Goal: Task Accomplishment & Management: Use online tool/utility

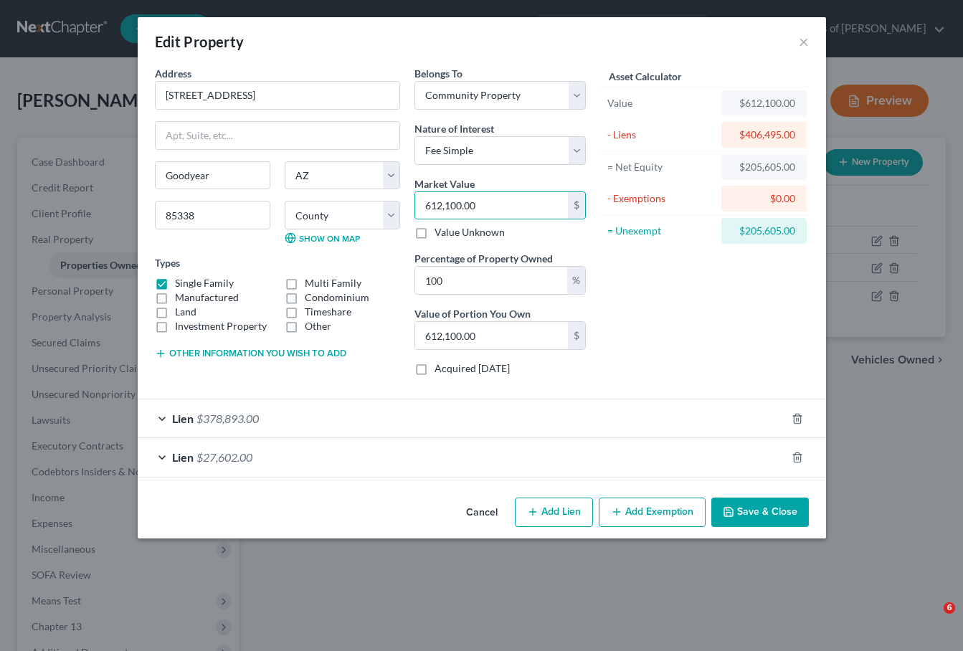
select select "3"
select select "4"
select select "0"
click at [465, 508] on button "Cancel" at bounding box center [482, 513] width 54 height 29
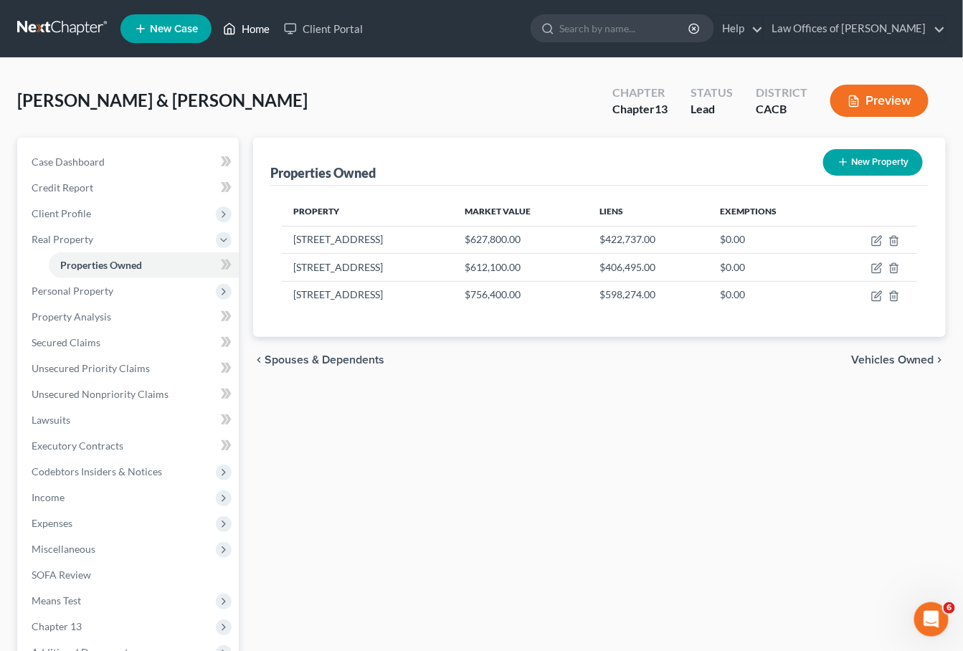
click at [247, 28] on link "Home" at bounding box center [246, 29] width 61 height 26
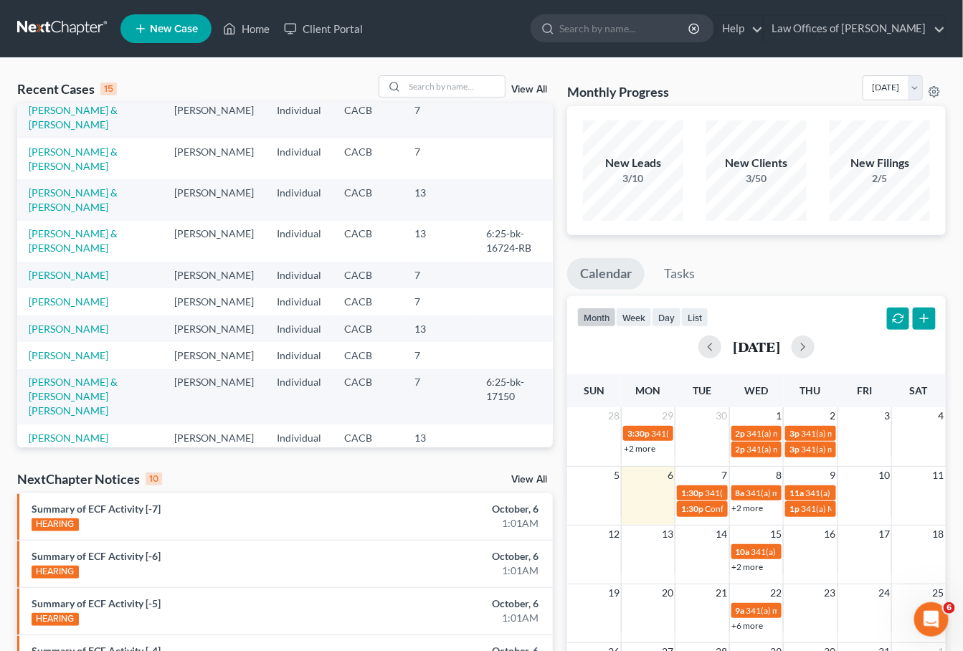
scroll to position [59, 0]
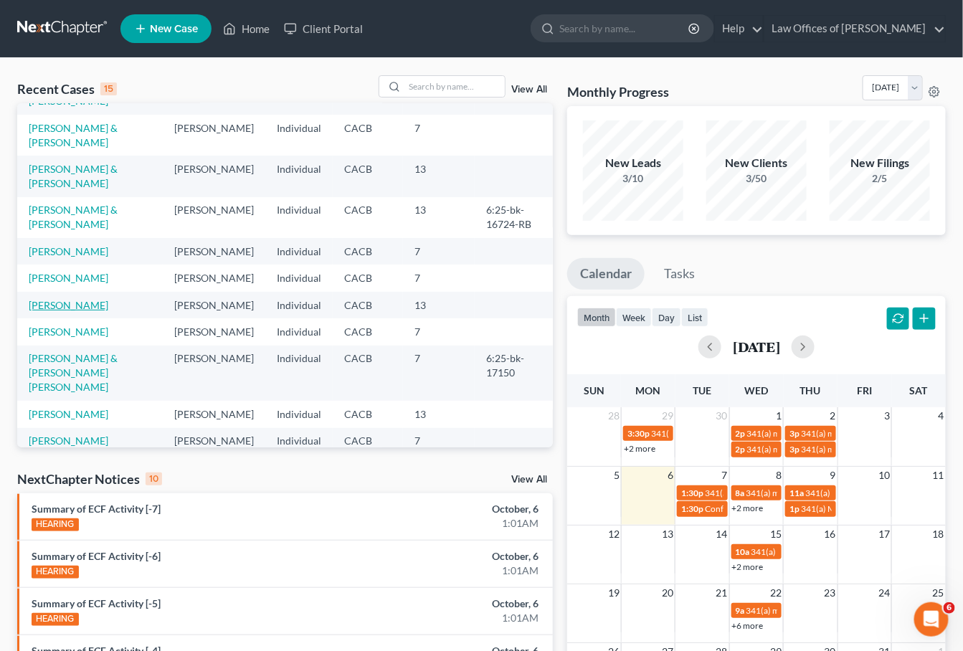
click at [55, 311] on link "[PERSON_NAME]" at bounding box center [69, 305] width 80 height 12
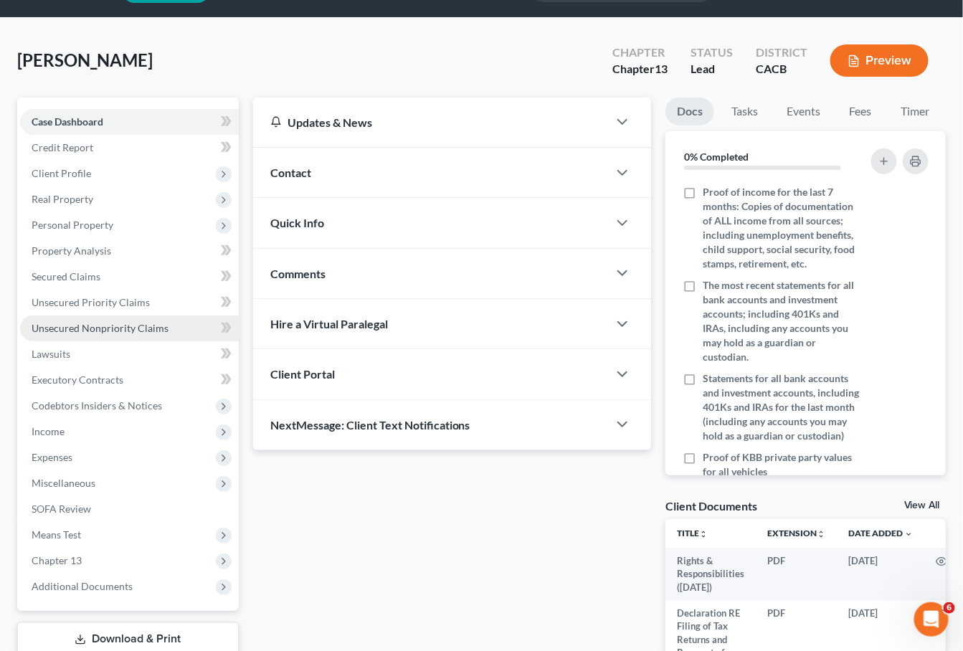
scroll to position [63, 0]
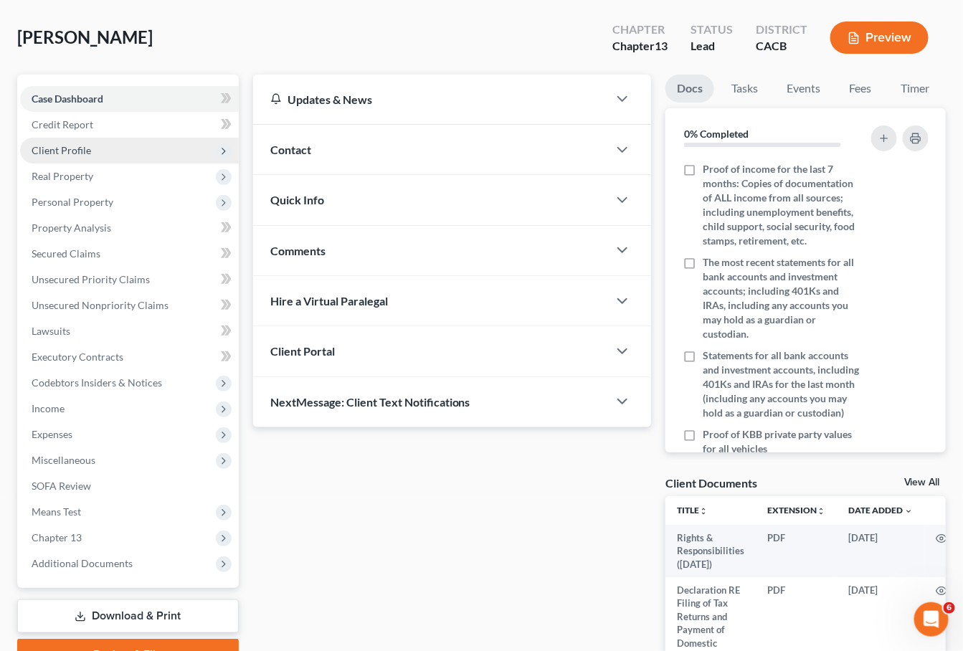
click at [69, 154] on span "Client Profile" at bounding box center [129, 151] width 219 height 26
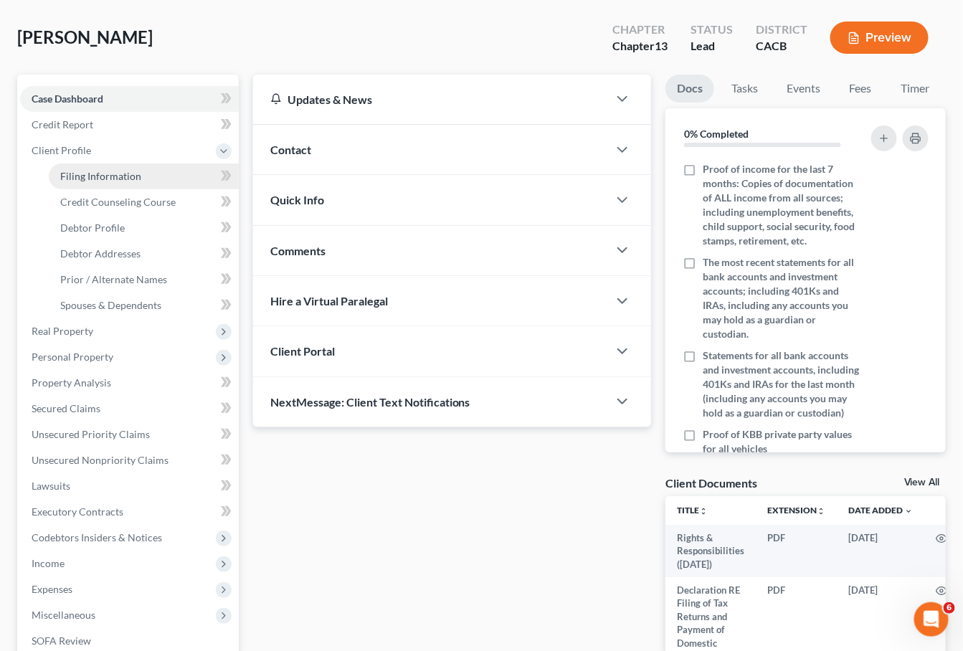
click at [94, 180] on link "Filing Information" at bounding box center [144, 176] width 190 height 26
select select "1"
select select "0"
select select "3"
select select "0"
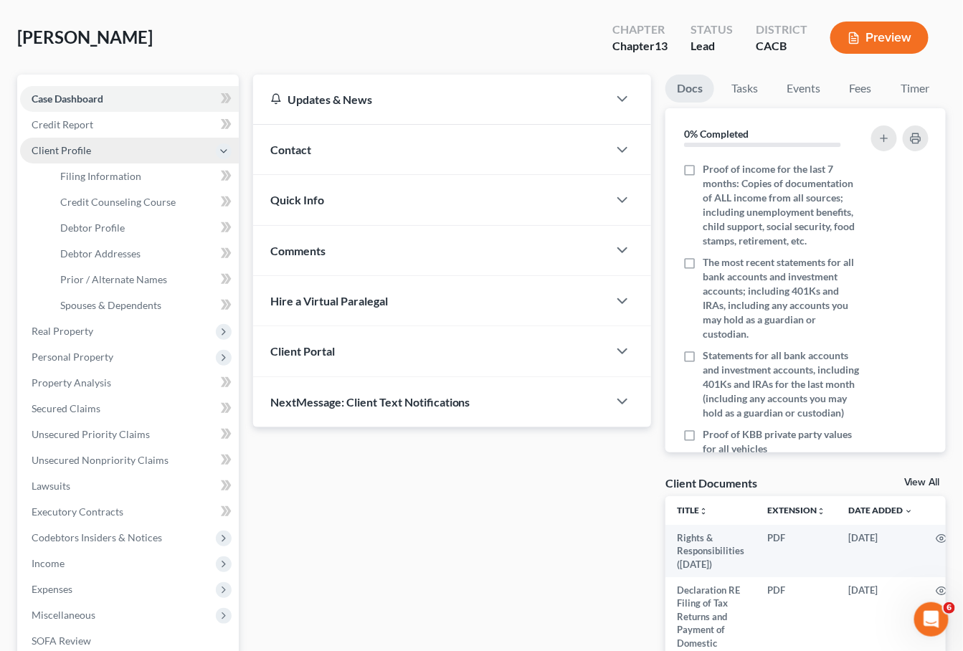
select select "4"
select select "0"
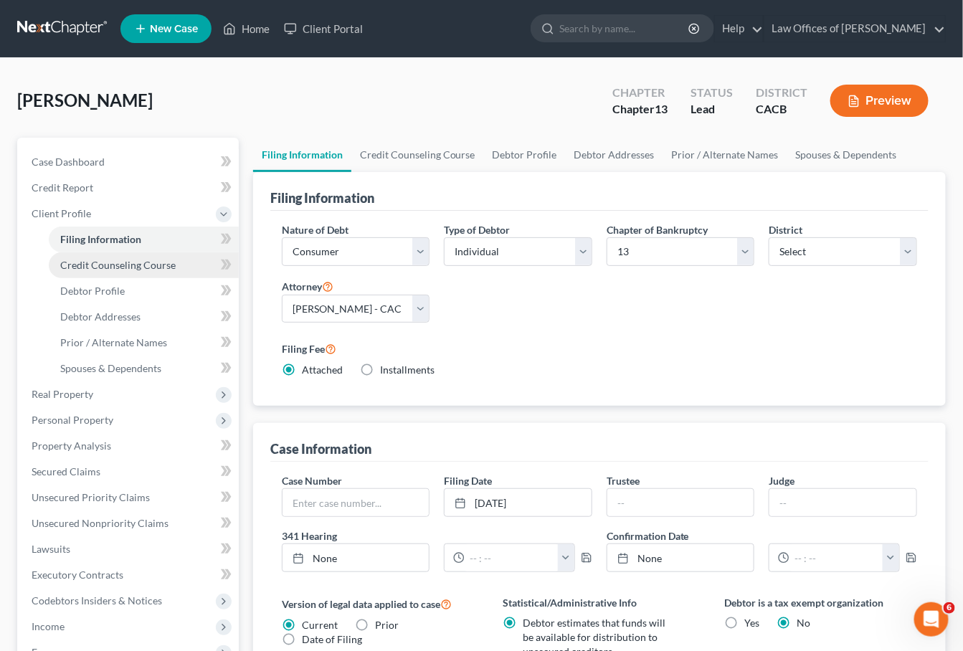
click at [131, 266] on span "Credit Counseling Course" at bounding box center [117, 265] width 115 height 12
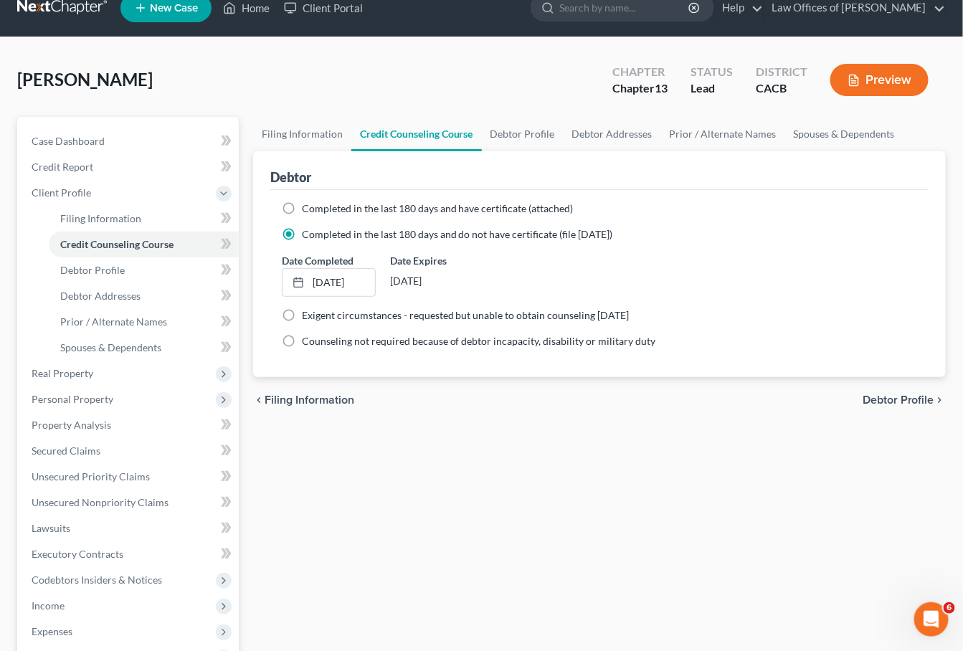
scroll to position [61, 0]
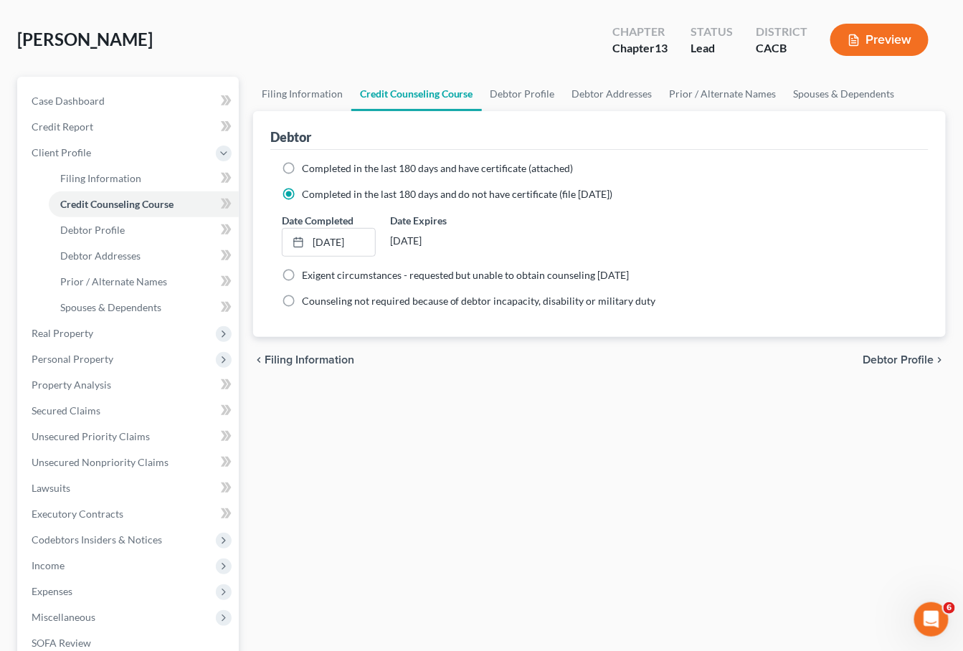
click at [329, 174] on div "Completed in the last 180 days and have certificate (attached)" at bounding box center [599, 168] width 635 height 14
click at [328, 173] on label "Completed in the last 180 days and have certificate (attached)" at bounding box center [438, 168] width 272 height 14
click at [317, 171] on input "Completed in the last 180 days and have certificate (attached)" at bounding box center [312, 165] width 9 height 9
radio input "true"
radio input "false"
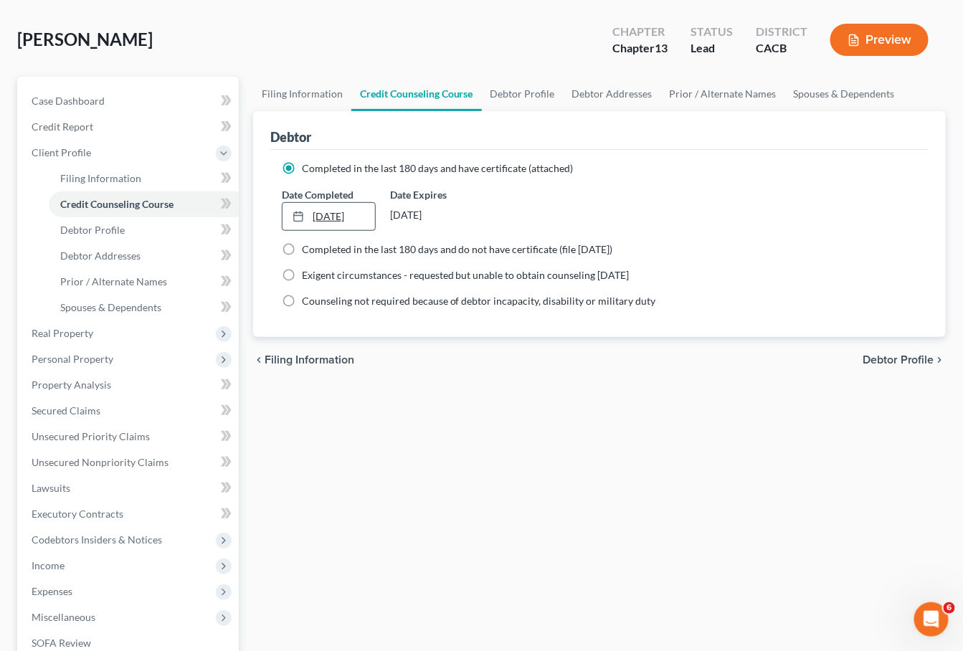
click at [338, 216] on link "10/5/2025" at bounding box center [329, 216] width 93 height 27
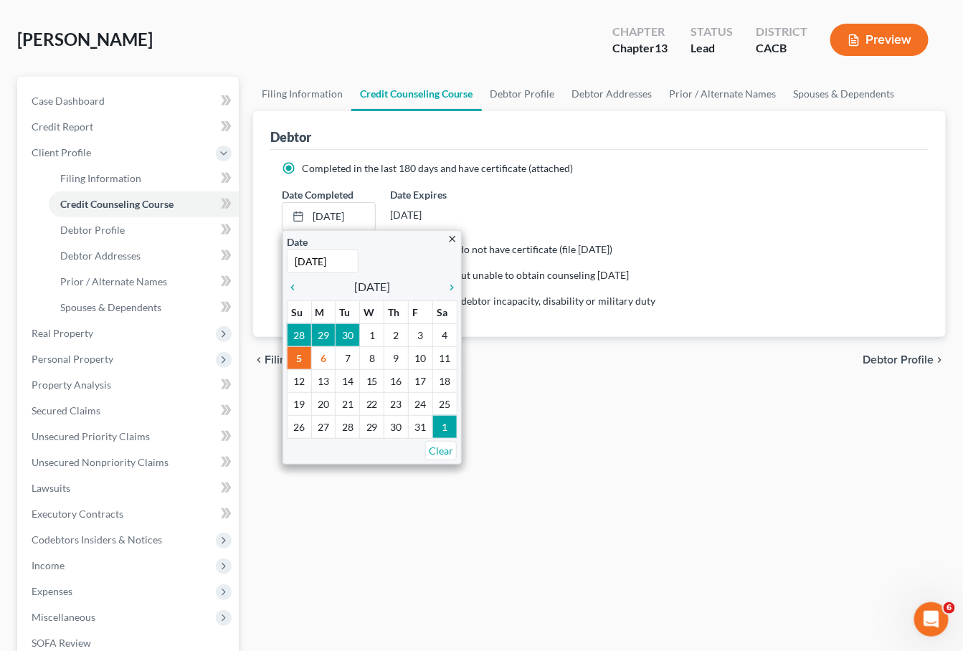
click at [590, 180] on ng-include "Completed in the last 180 days and have certificate (attached) Date Completed 1…" at bounding box center [599, 234] width 635 height 147
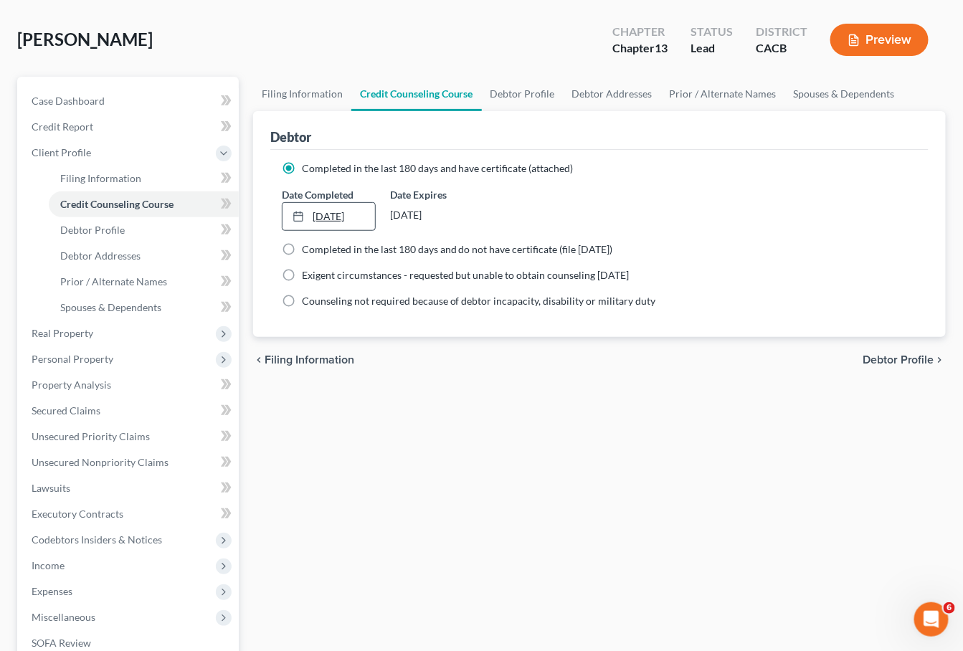
click at [349, 221] on link "10/5/2025" at bounding box center [329, 216] width 93 height 27
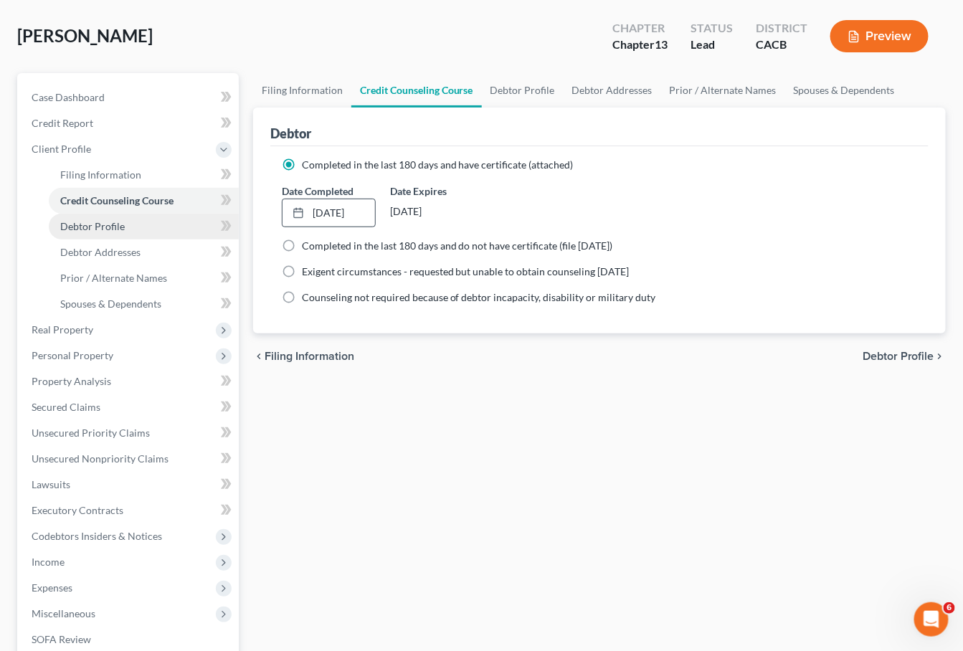
scroll to position [68, 0]
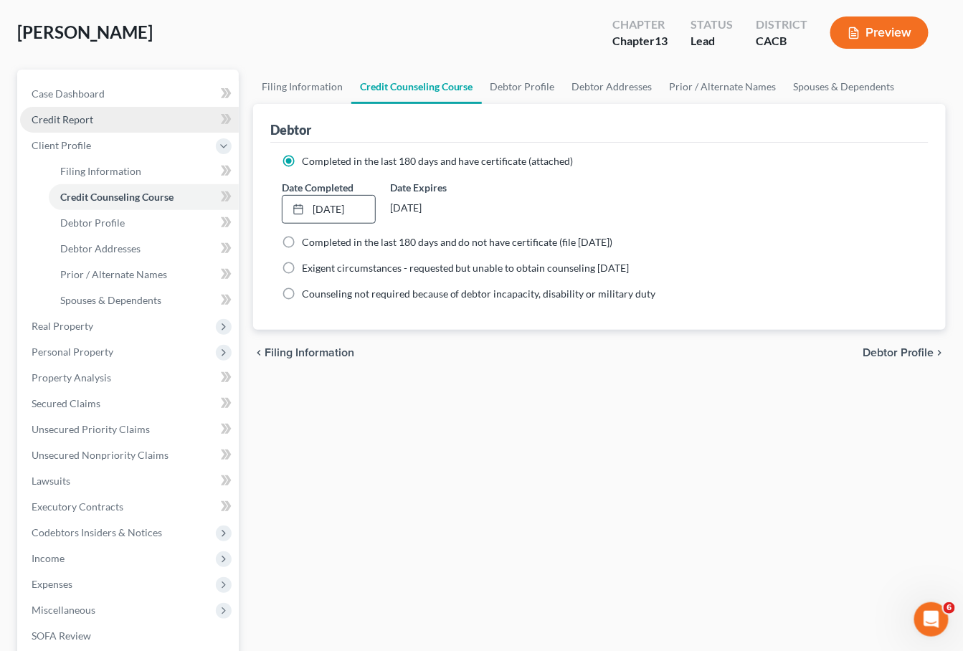
click at [75, 115] on span "Credit Report" at bounding box center [63, 119] width 62 height 12
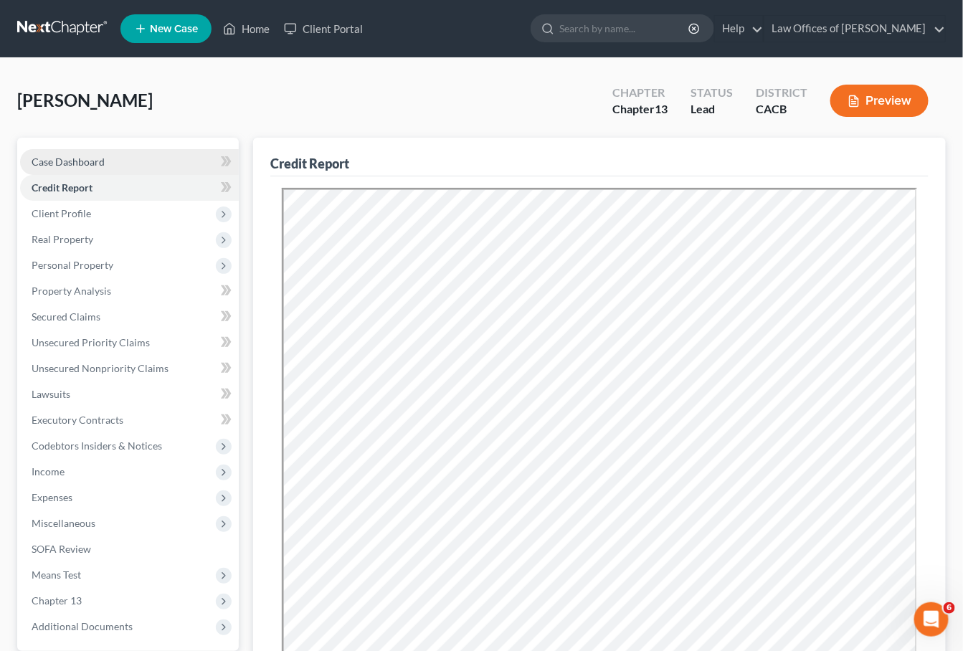
click at [98, 171] on link "Case Dashboard" at bounding box center [129, 162] width 219 height 26
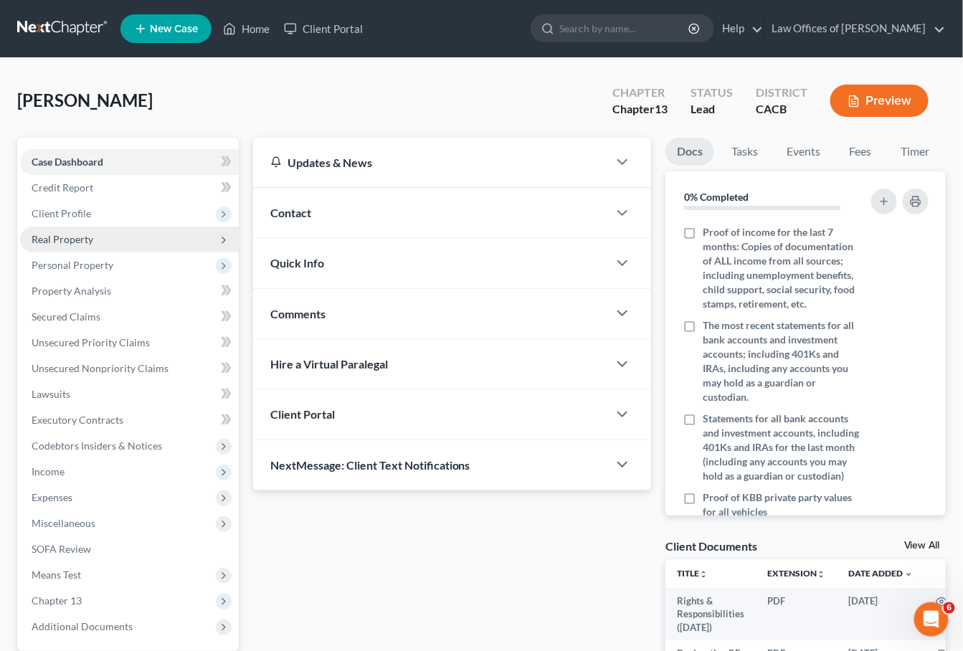
scroll to position [39, 0]
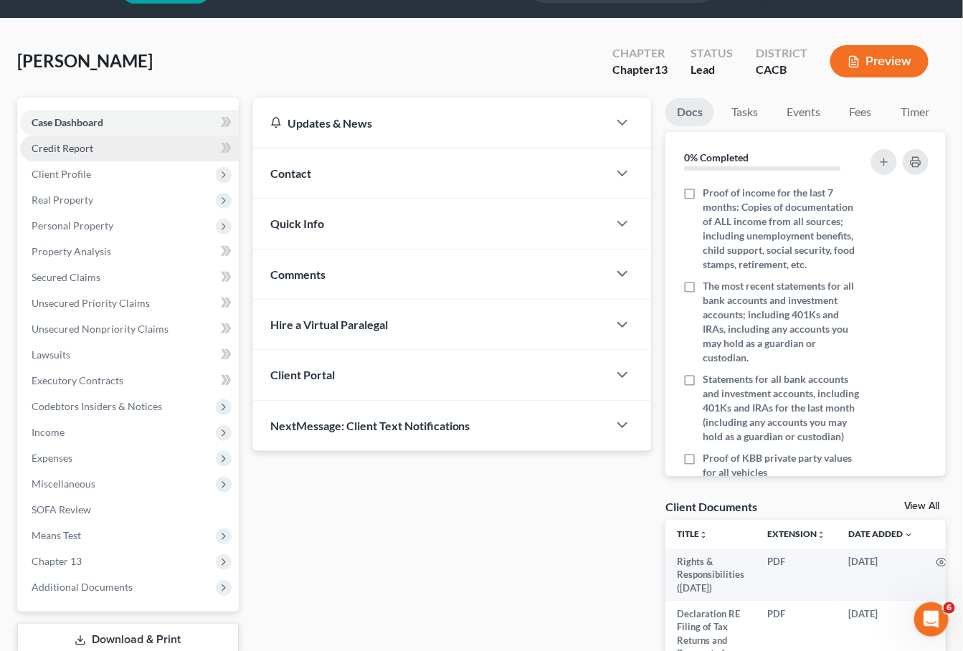
click at [79, 142] on span "Credit Report" at bounding box center [63, 148] width 62 height 12
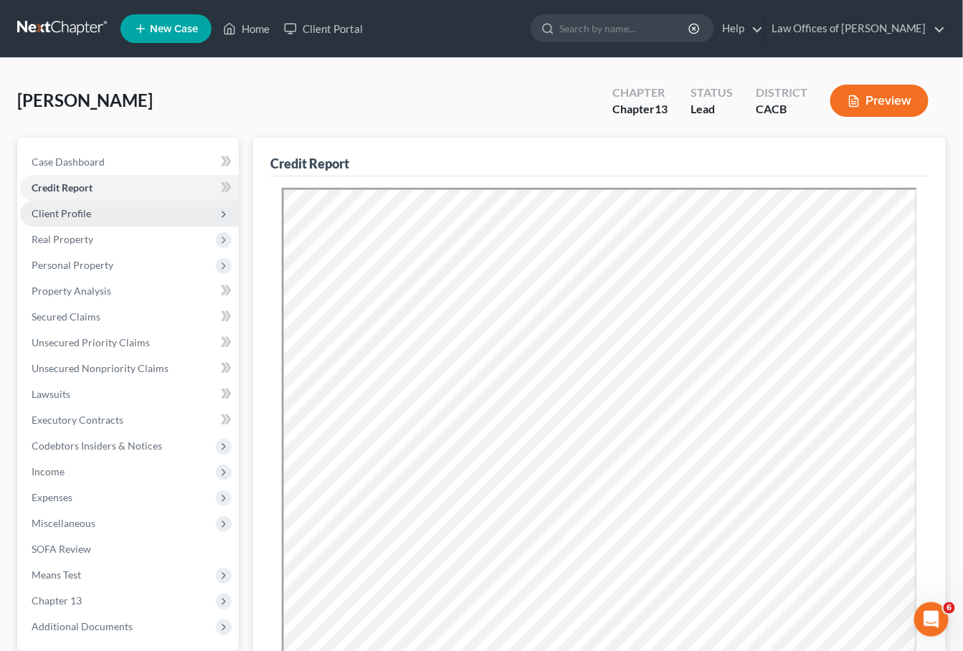
click at [77, 201] on span "Client Profile" at bounding box center [129, 214] width 219 height 26
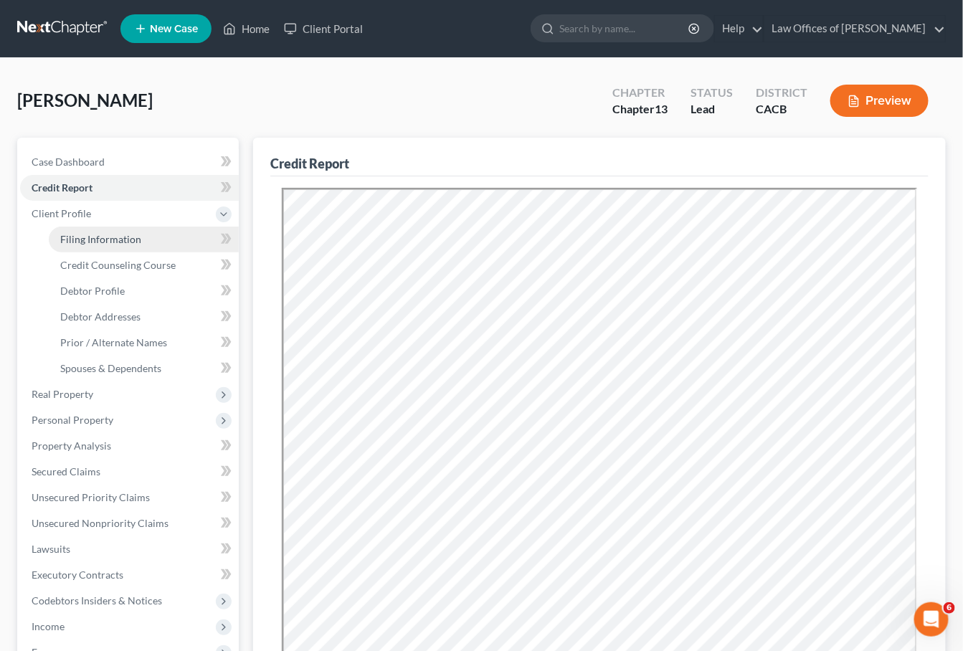
click at [93, 227] on link "Filing Information" at bounding box center [144, 240] width 190 height 26
select select "1"
select select "0"
select select "3"
select select "7"
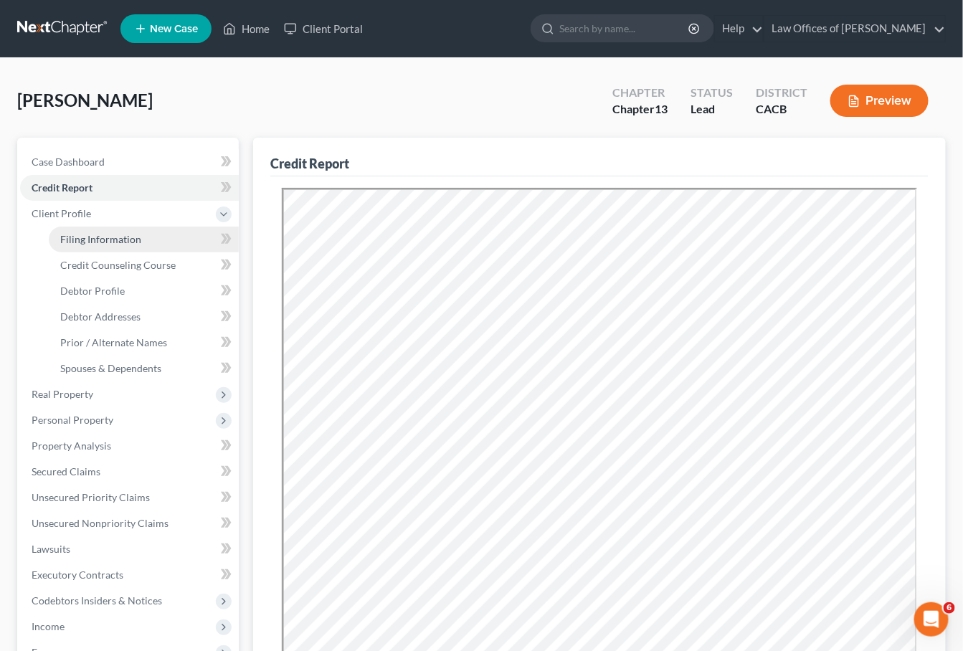
select select "0"
select select "4"
select select "0"
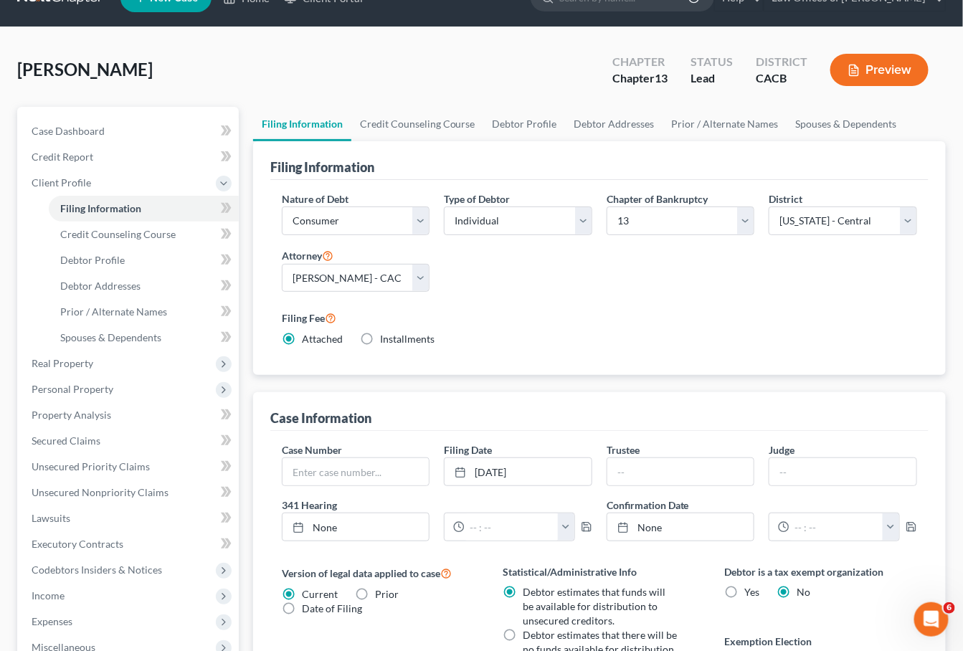
scroll to position [27, 0]
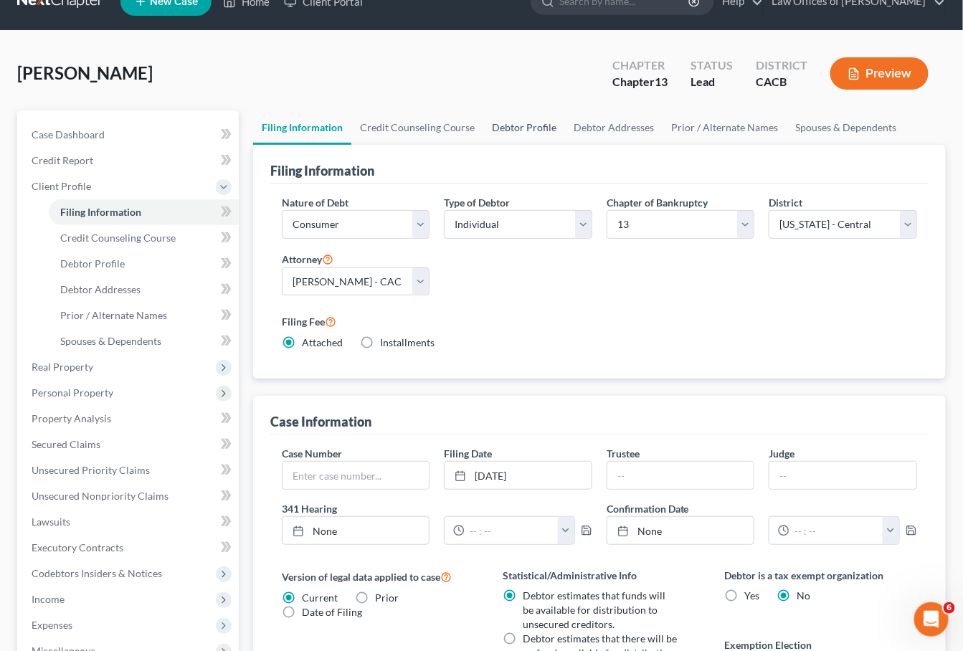
click at [516, 115] on link "Debtor Profile" at bounding box center [525, 127] width 82 height 34
select select "0"
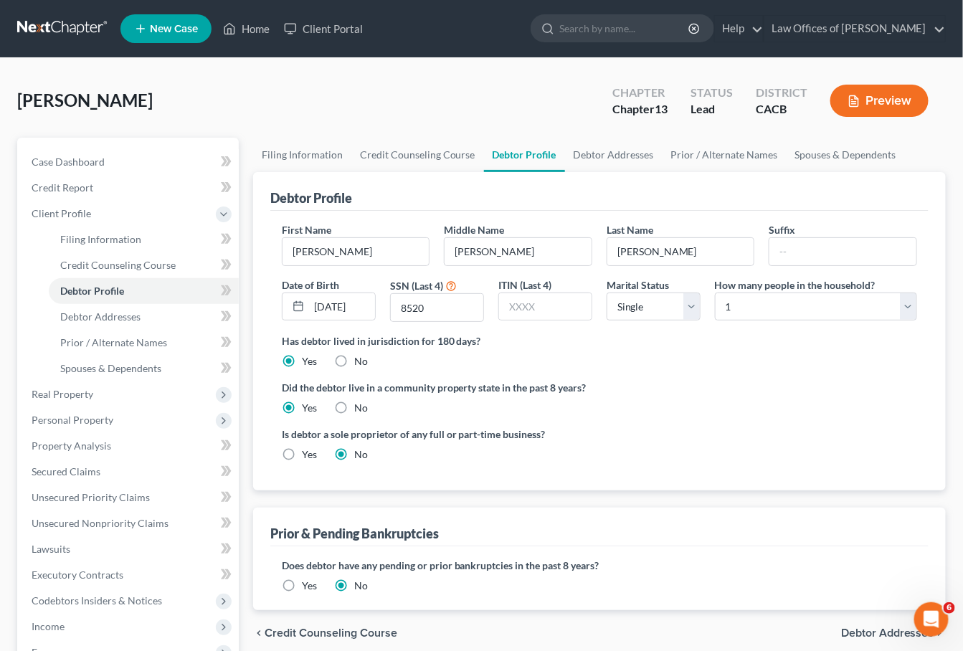
radio input "true"
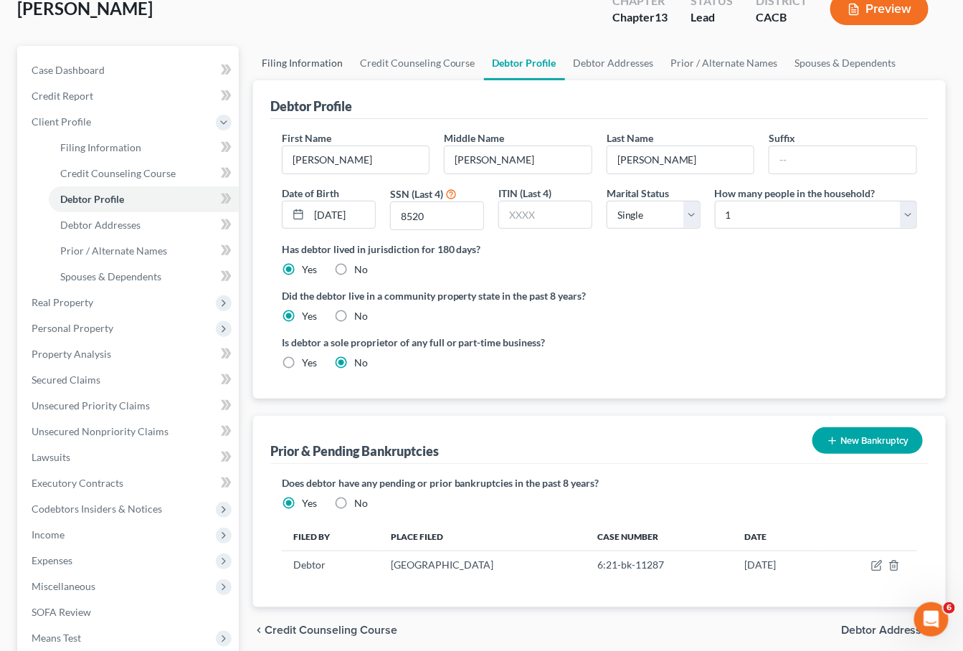
click at [311, 70] on link "Filing Information" at bounding box center [302, 63] width 98 height 34
select select "1"
select select "0"
select select "3"
select select "7"
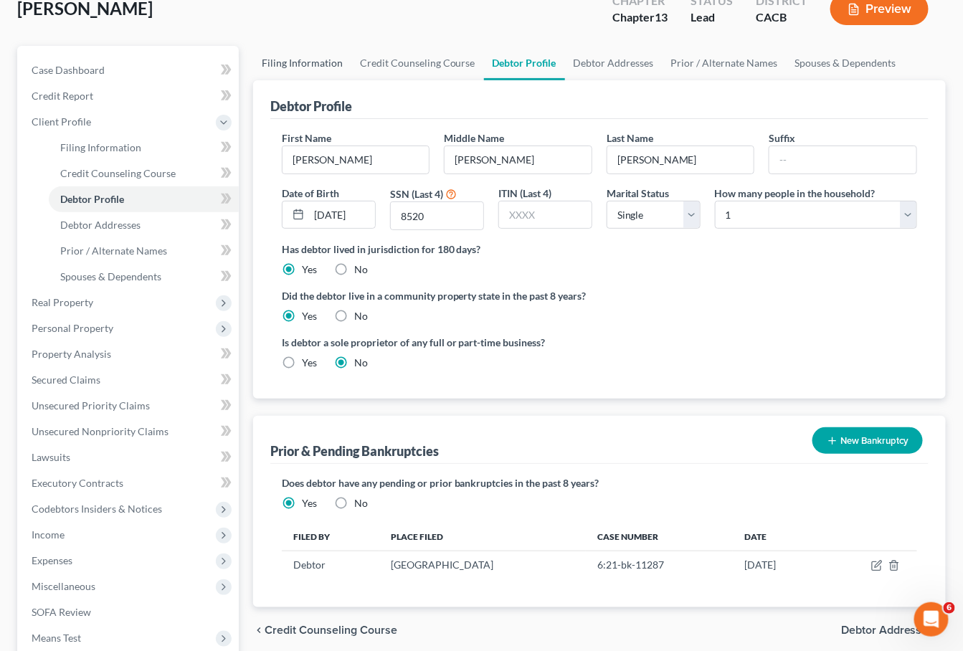
select select "0"
select select "4"
select select "0"
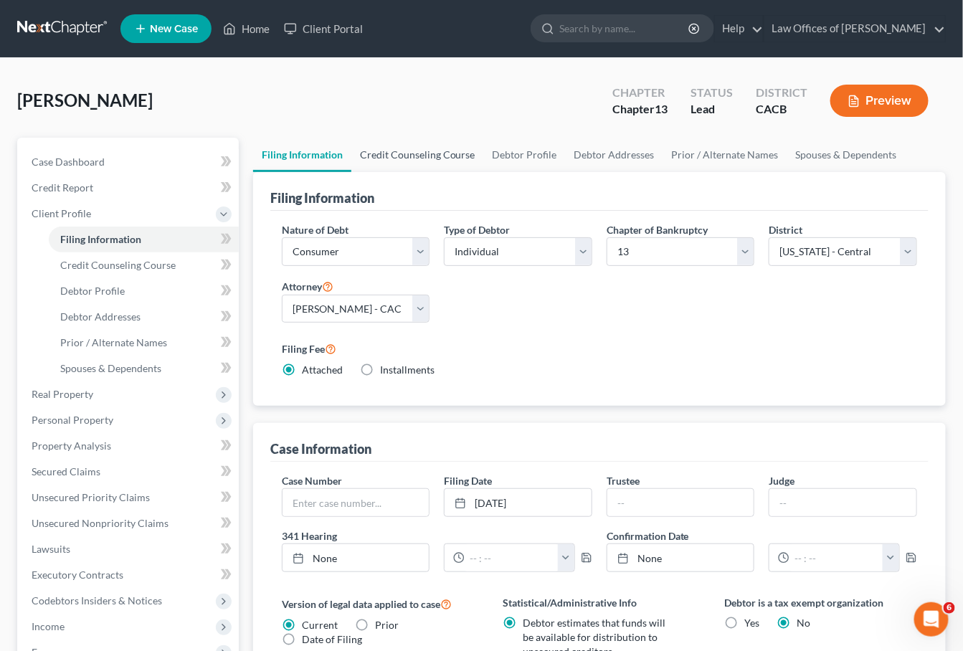
click at [414, 152] on link "Credit Counseling Course" at bounding box center [417, 155] width 133 height 34
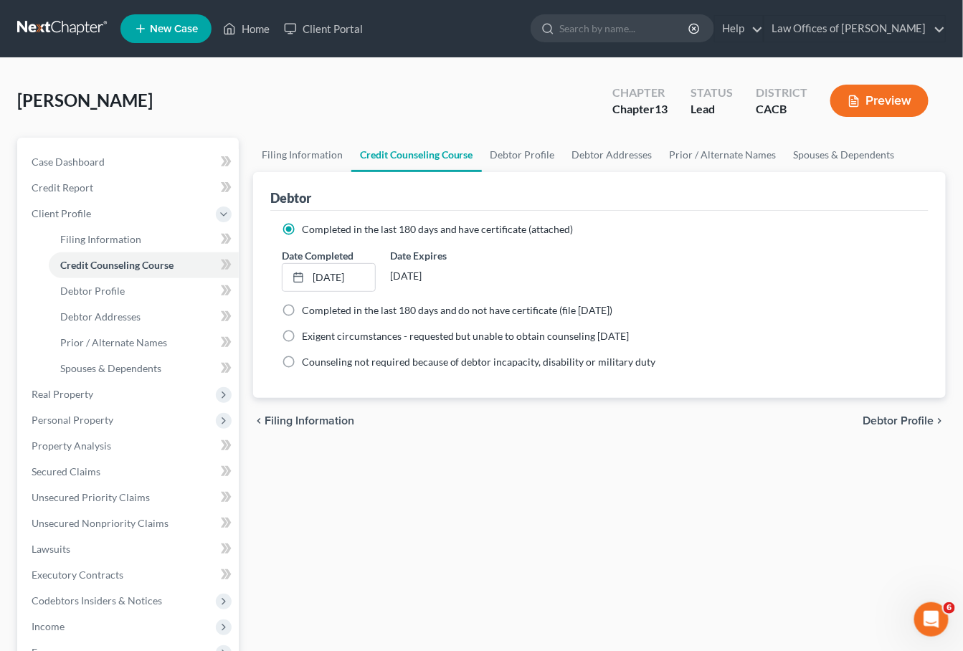
scroll to position [27, 0]
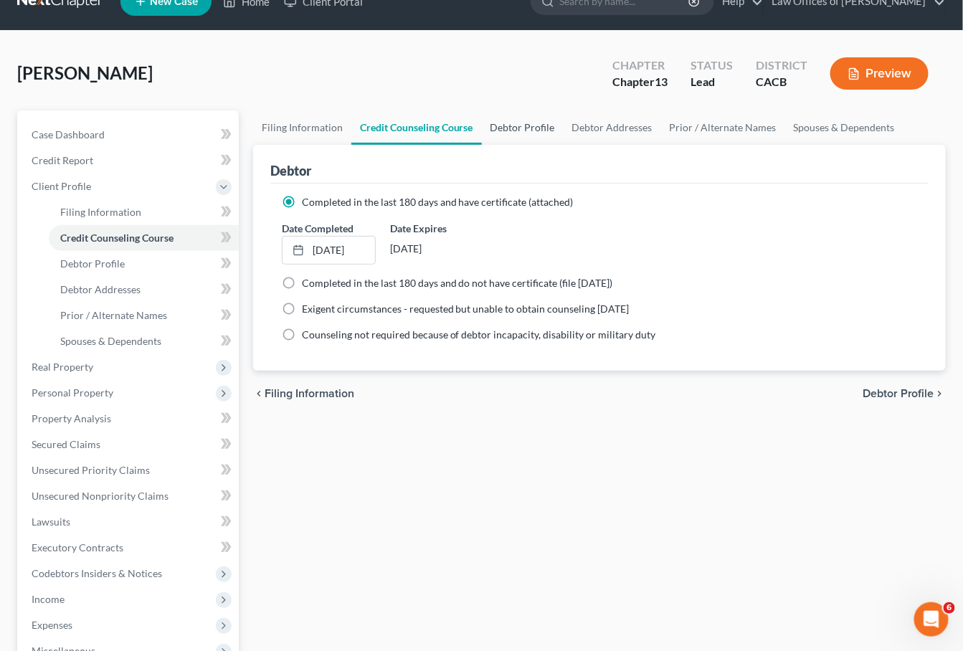
click at [538, 113] on link "Debtor Profile" at bounding box center [523, 127] width 82 height 34
select select "0"
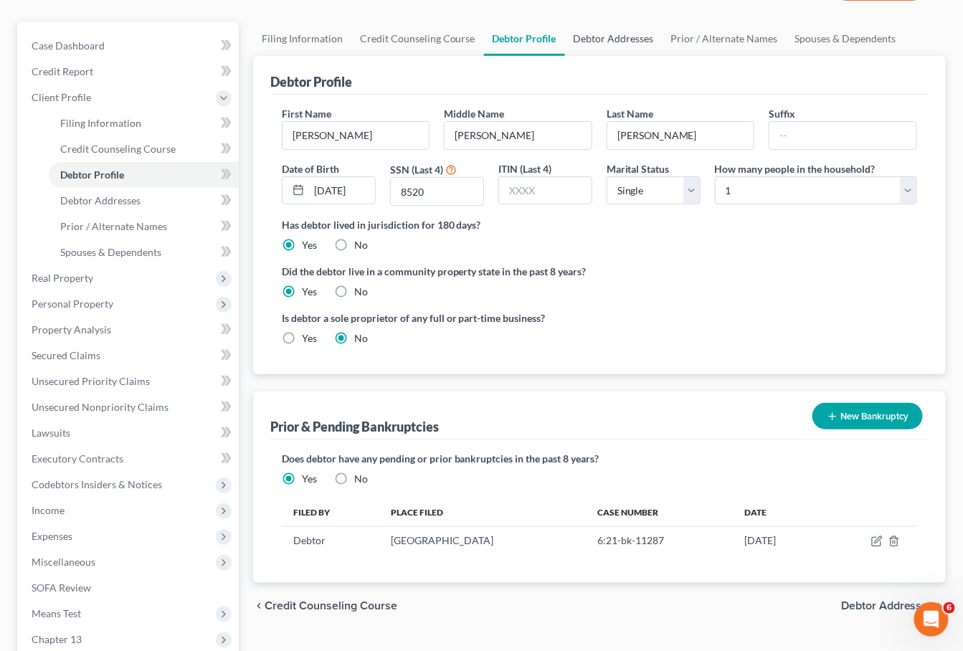
click at [581, 44] on link "Debtor Addresses" at bounding box center [614, 39] width 98 height 34
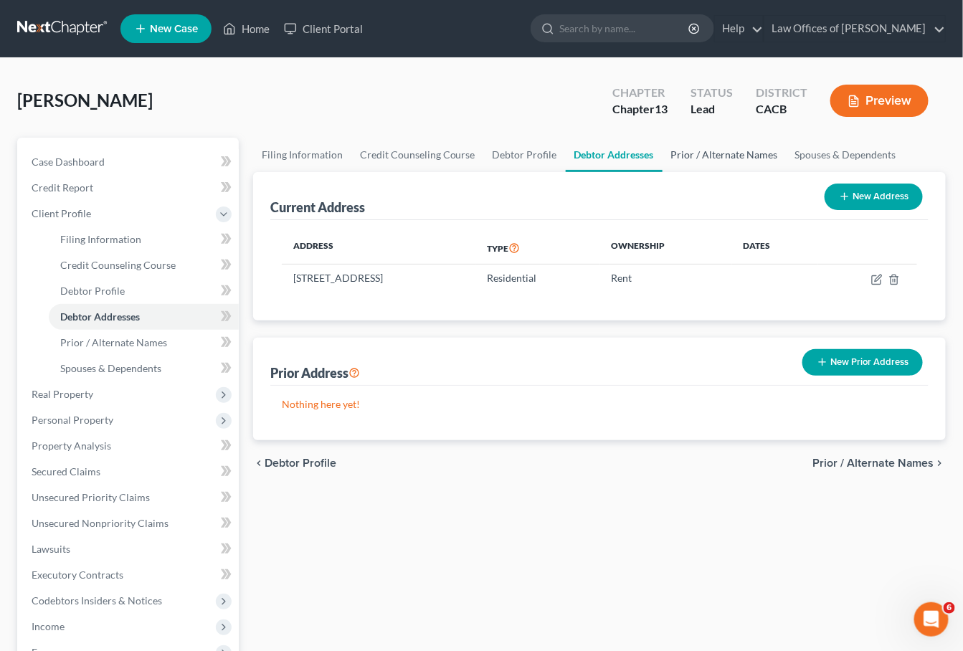
click at [730, 161] on link "Prior / Alternate Names" at bounding box center [725, 155] width 124 height 34
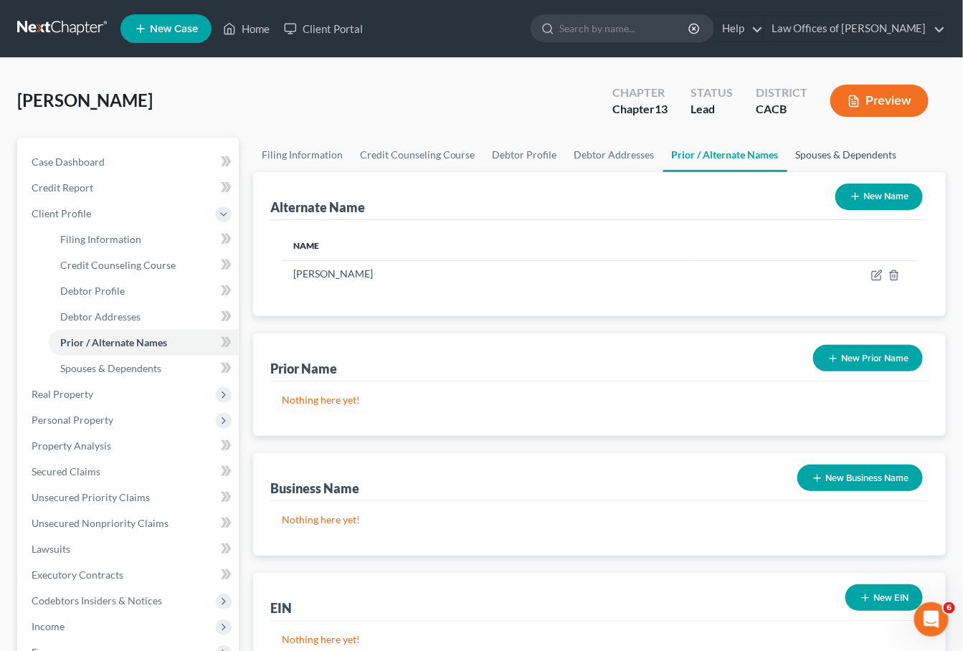
click at [843, 164] on link "Spouses & Dependents" at bounding box center [846, 155] width 118 height 34
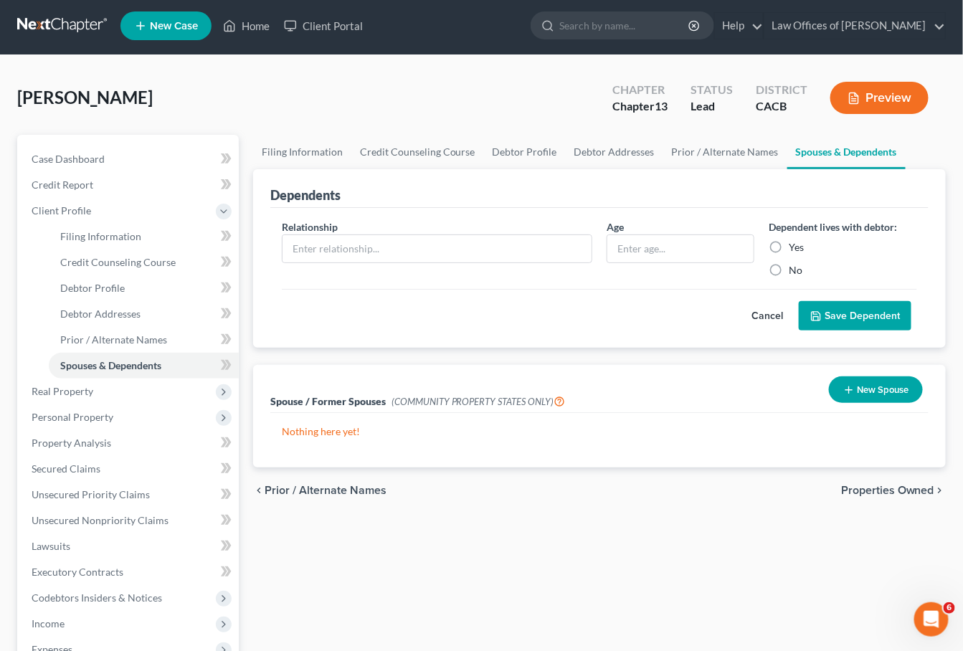
scroll to position [100, 0]
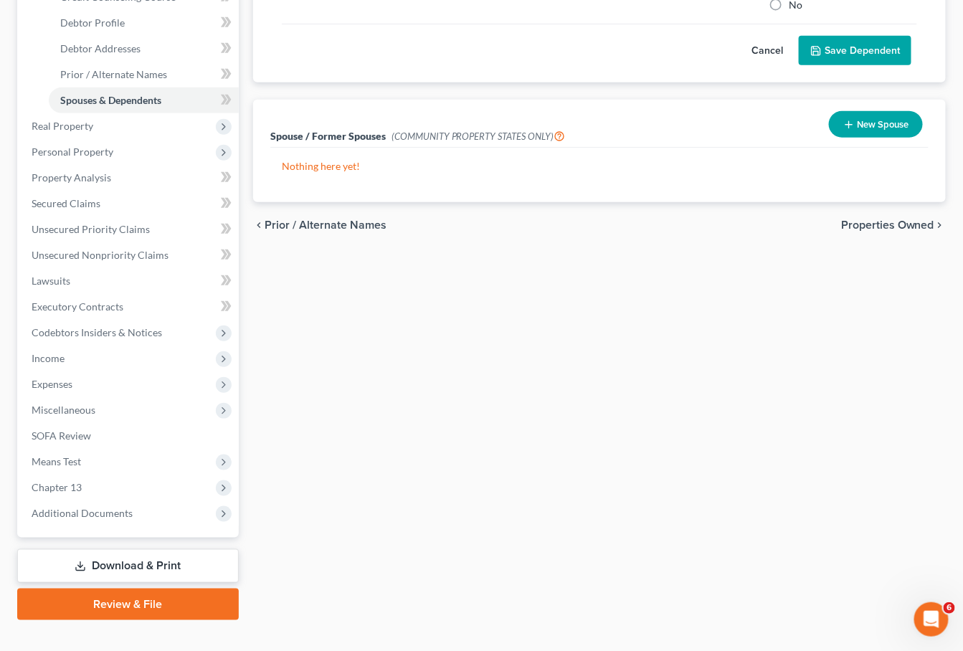
click at [127, 550] on link "Download & Print" at bounding box center [128, 566] width 222 height 34
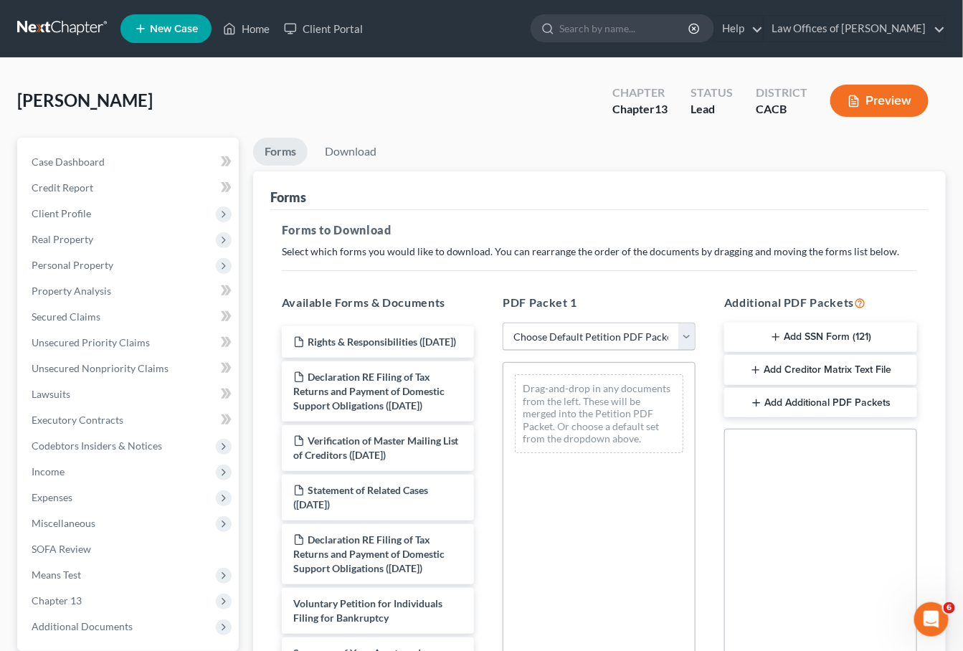
select select "0"
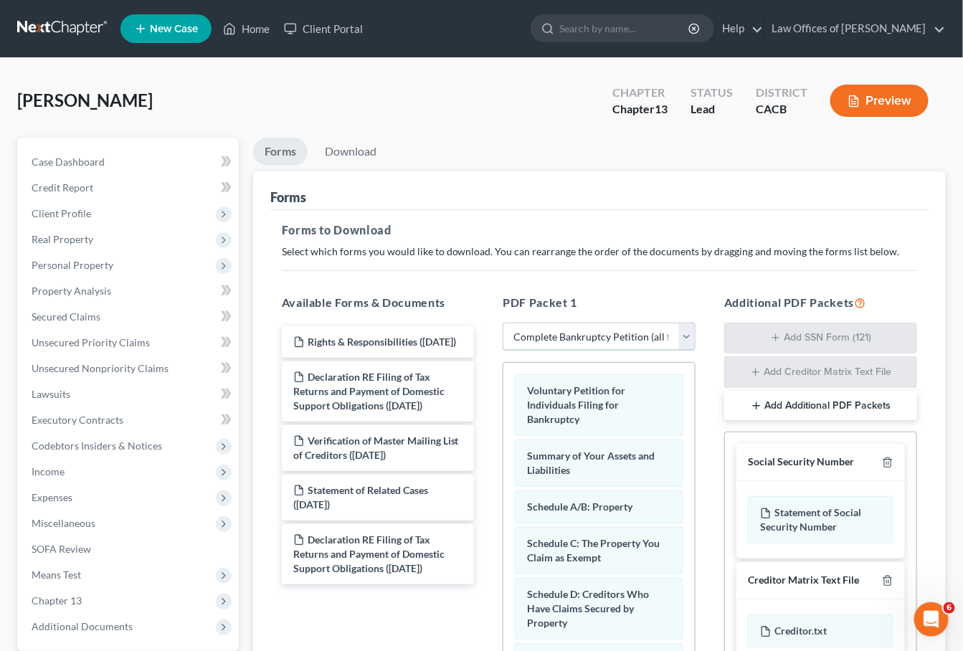
scroll to position [110, 0]
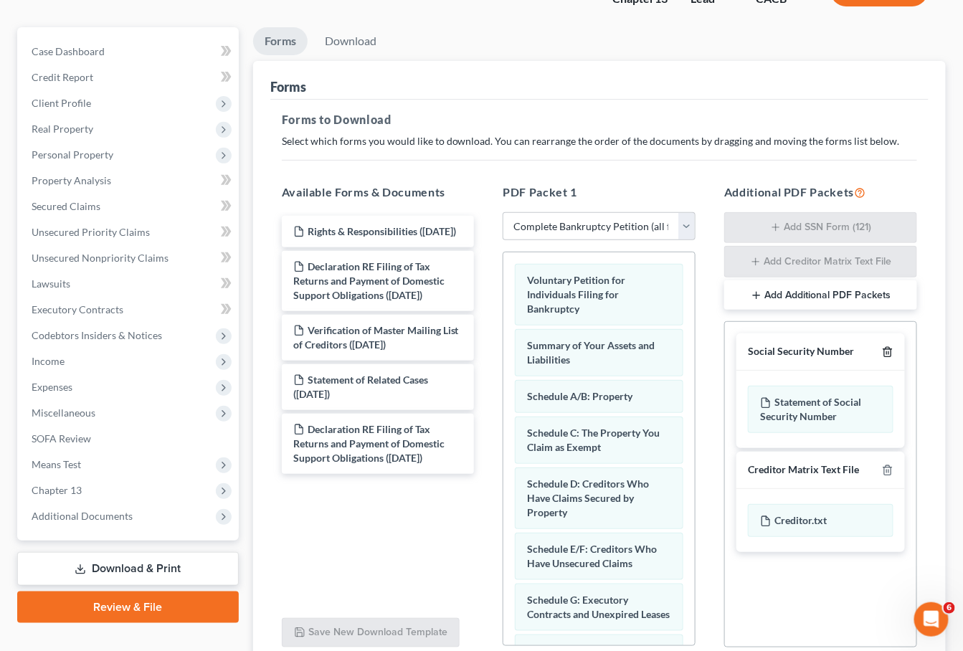
click at [891, 349] on icon "button" at bounding box center [887, 352] width 6 height 9
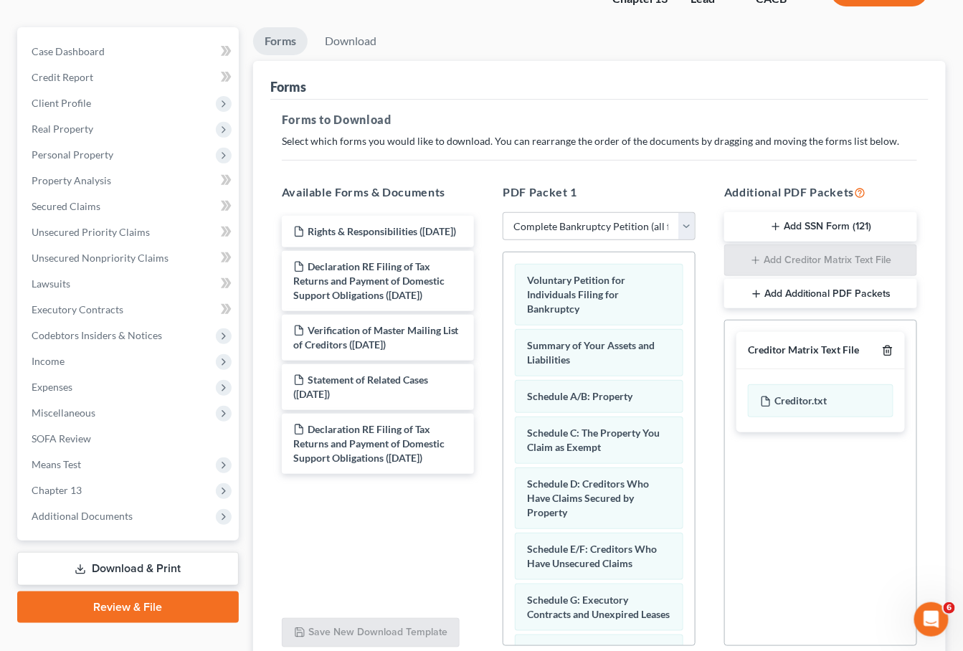
click at [892, 349] on icon "button" at bounding box center [887, 350] width 11 height 11
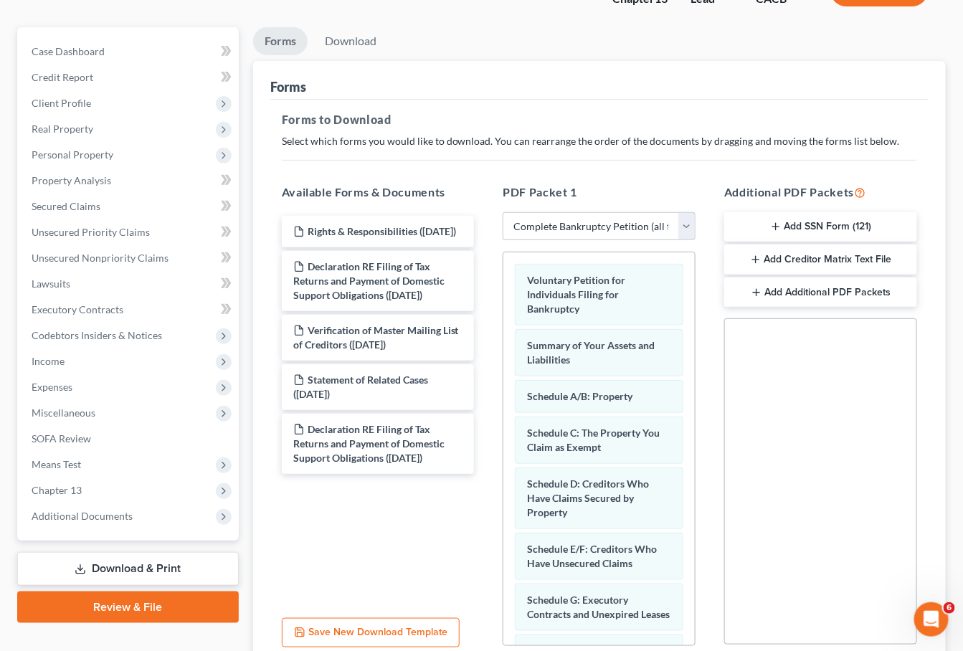
scroll to position [231, 0]
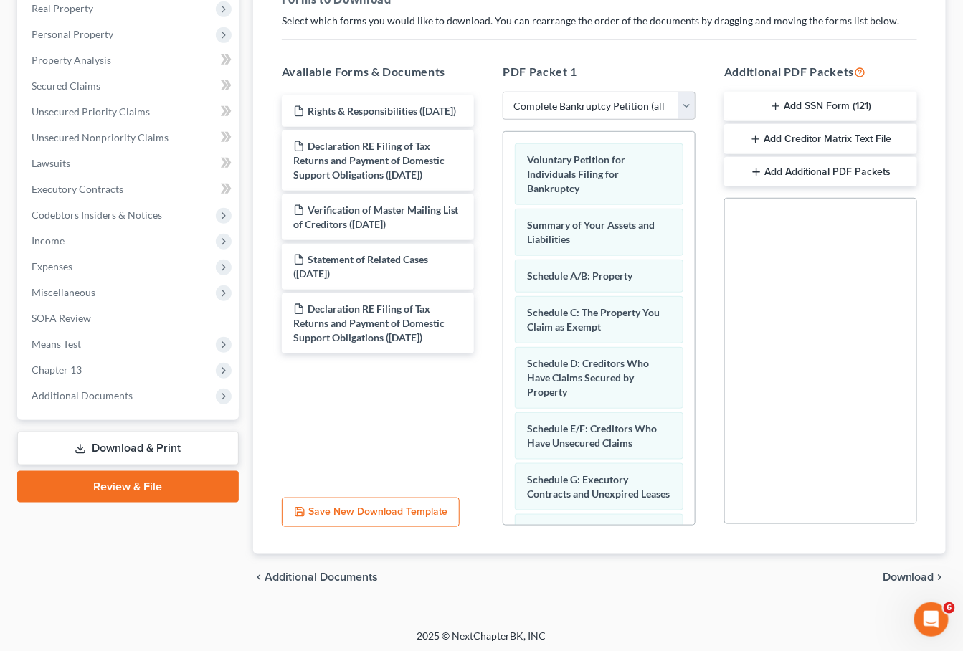
click at [888, 572] on span "Download" at bounding box center [909, 577] width 52 height 11
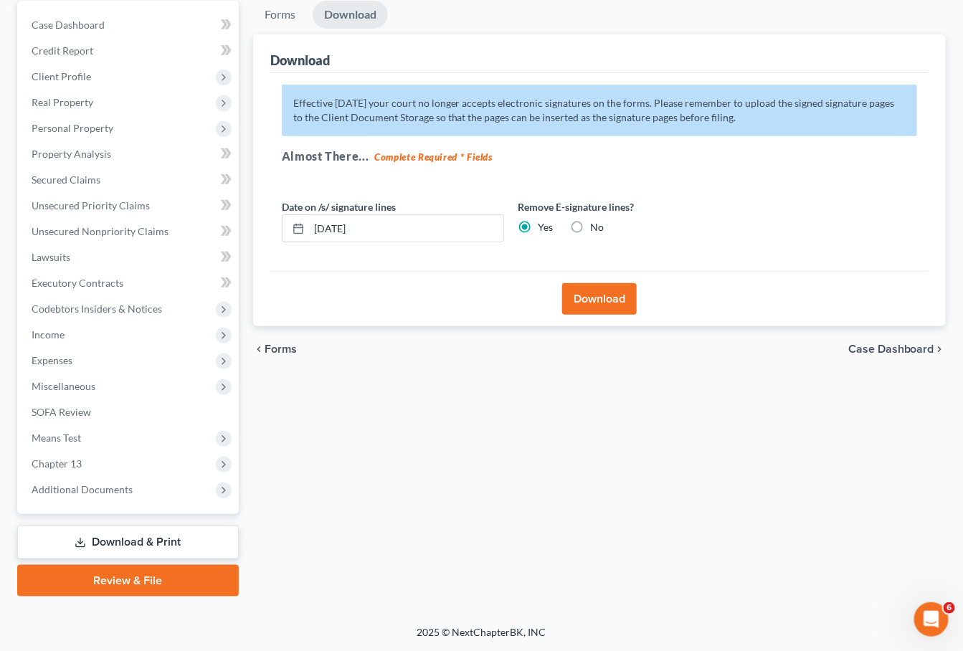
scroll to position [118, 0]
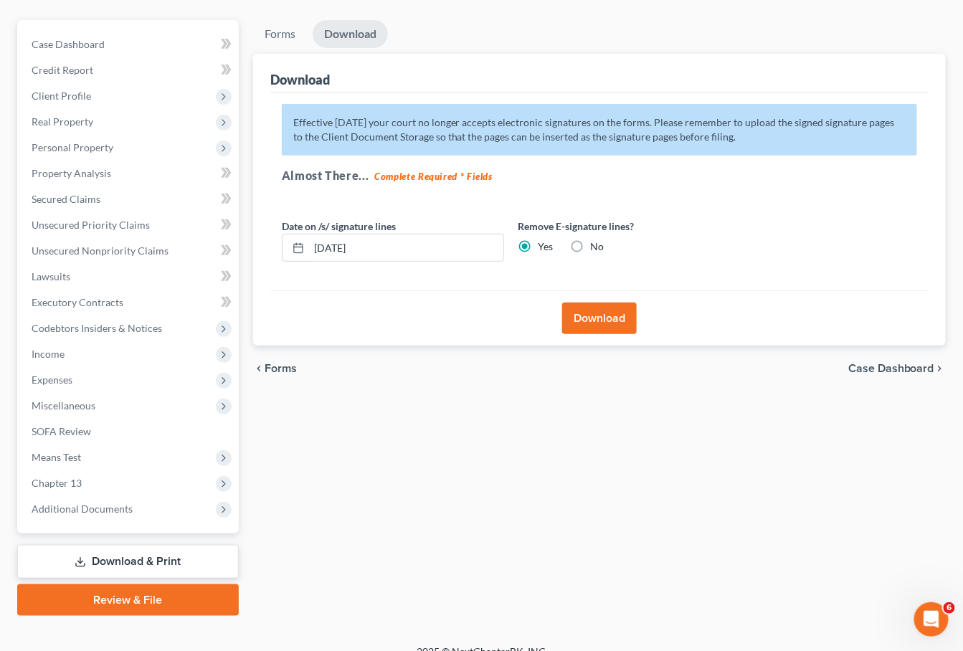
click at [591, 242] on label "No" at bounding box center [598, 247] width 14 height 14
click at [597, 242] on input "No" at bounding box center [601, 244] width 9 height 9
radio input "true"
radio input "false"
click at [607, 323] on button "Download" at bounding box center [599, 319] width 75 height 32
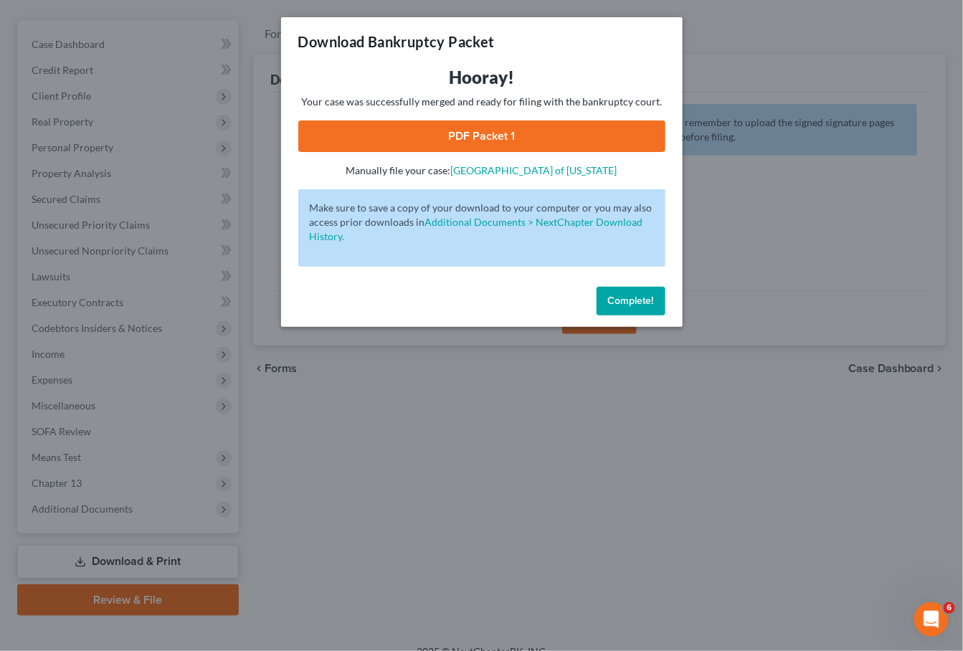
click at [511, 128] on link "PDF Packet 1" at bounding box center [481, 136] width 367 height 32
click at [613, 295] on span "Complete!" at bounding box center [631, 301] width 46 height 12
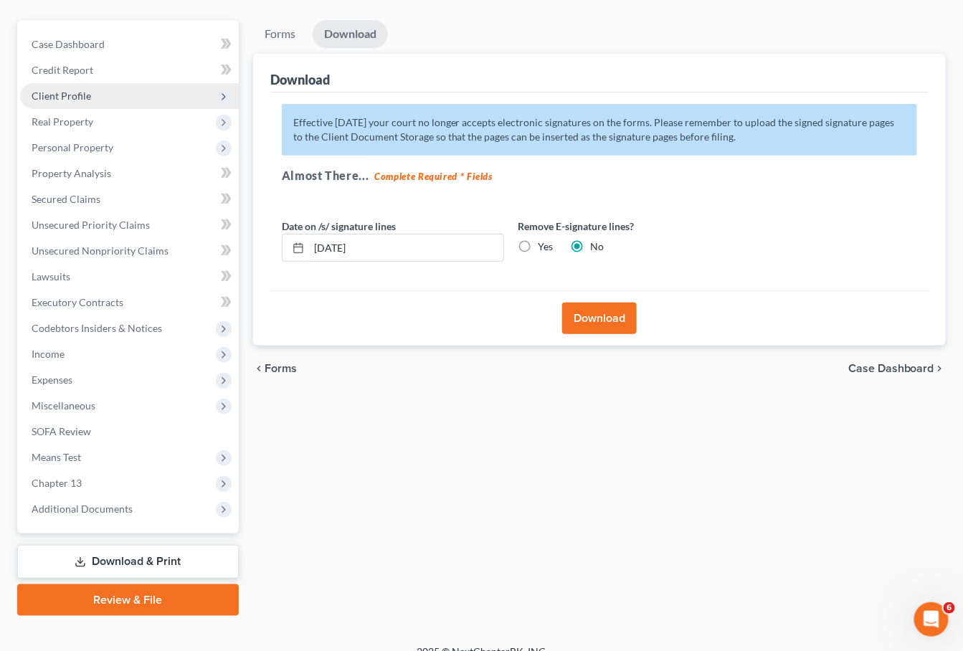
click at [69, 90] on span "Client Profile" at bounding box center [62, 96] width 60 height 12
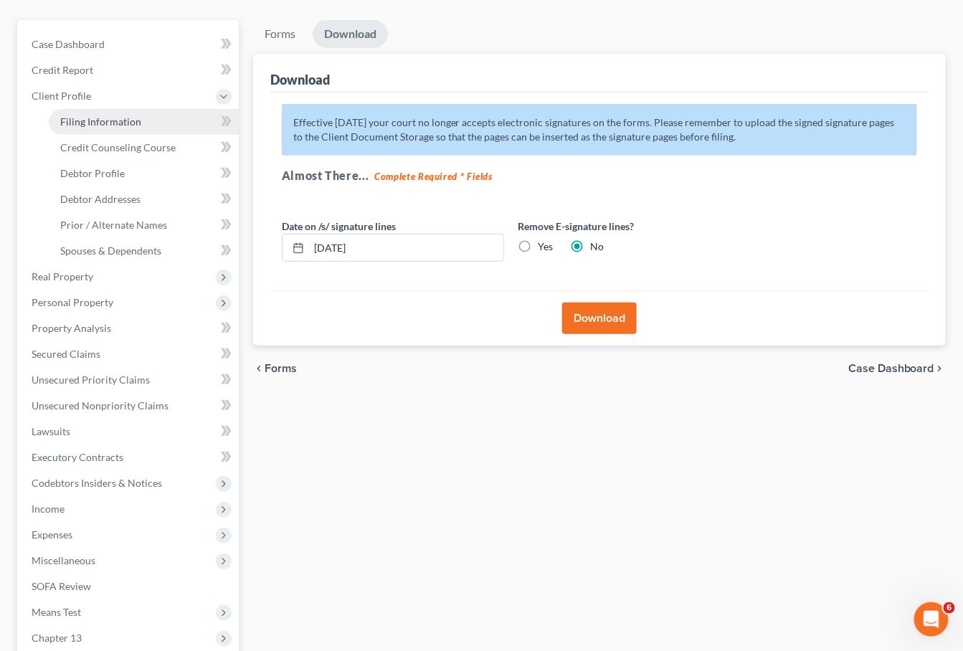
click at [91, 126] on link "Filing Information" at bounding box center [144, 122] width 190 height 26
select select "1"
select select "0"
select select "3"
select select "7"
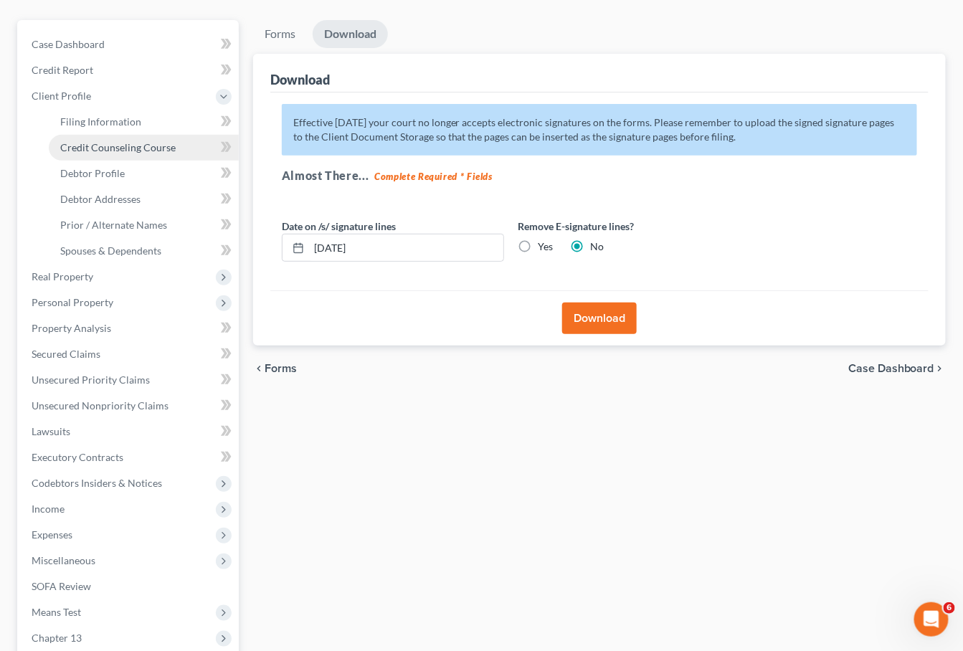
select select "0"
select select "4"
select select "0"
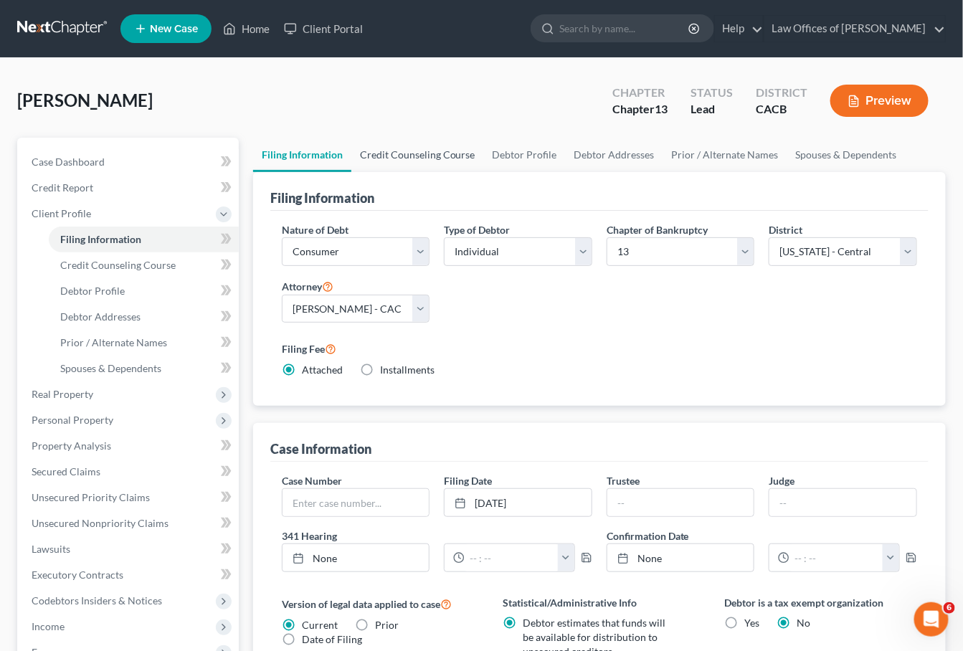
click at [396, 153] on link "Credit Counseling Course" at bounding box center [417, 155] width 133 height 34
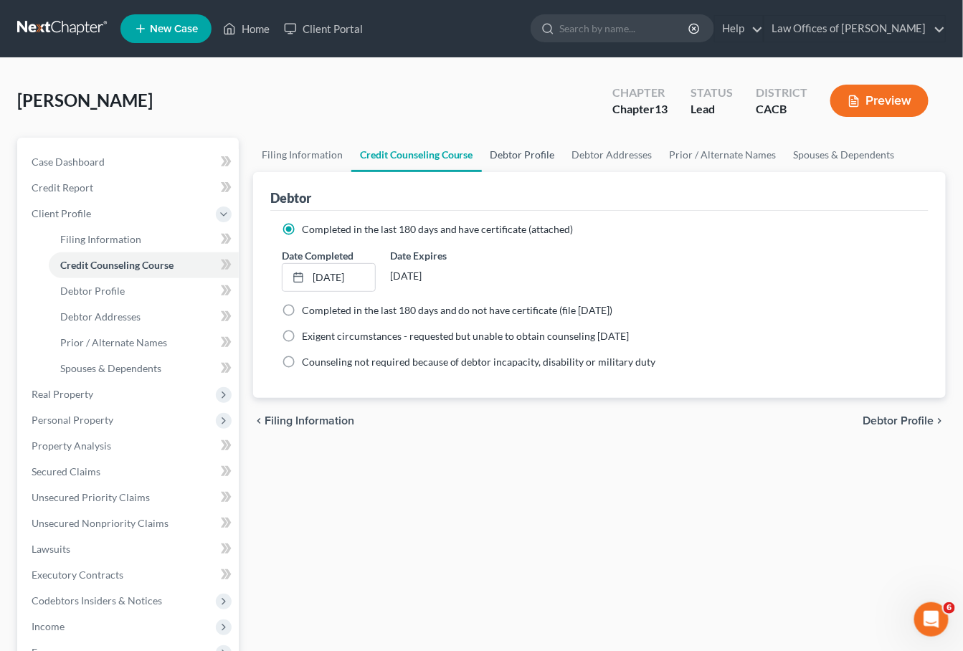
click at [534, 153] on link "Debtor Profile" at bounding box center [523, 155] width 82 height 34
select select "0"
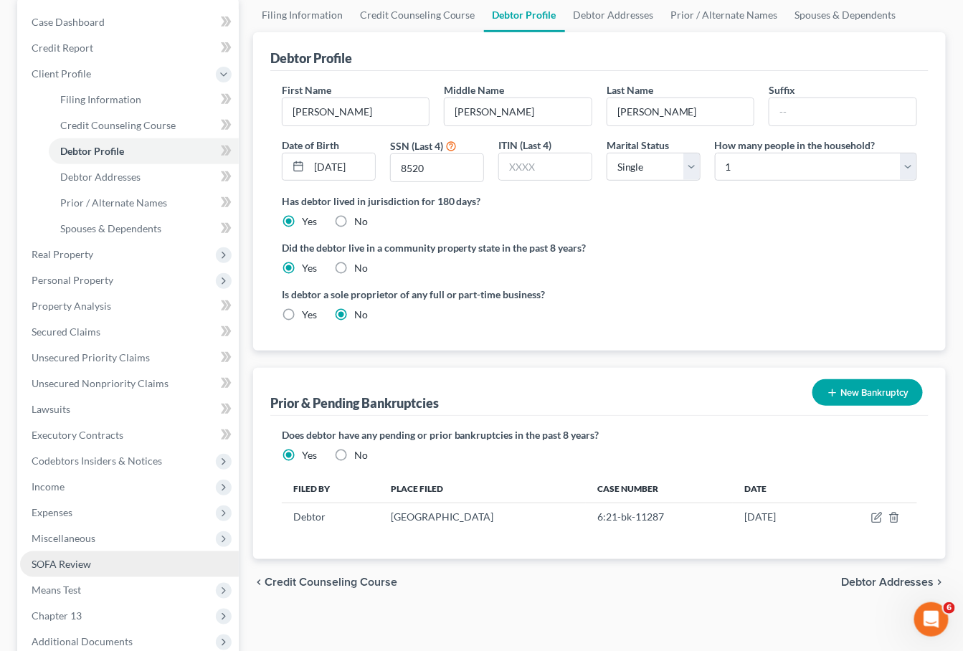
click at [44, 558] on span "SOFA Review" at bounding box center [62, 564] width 60 height 12
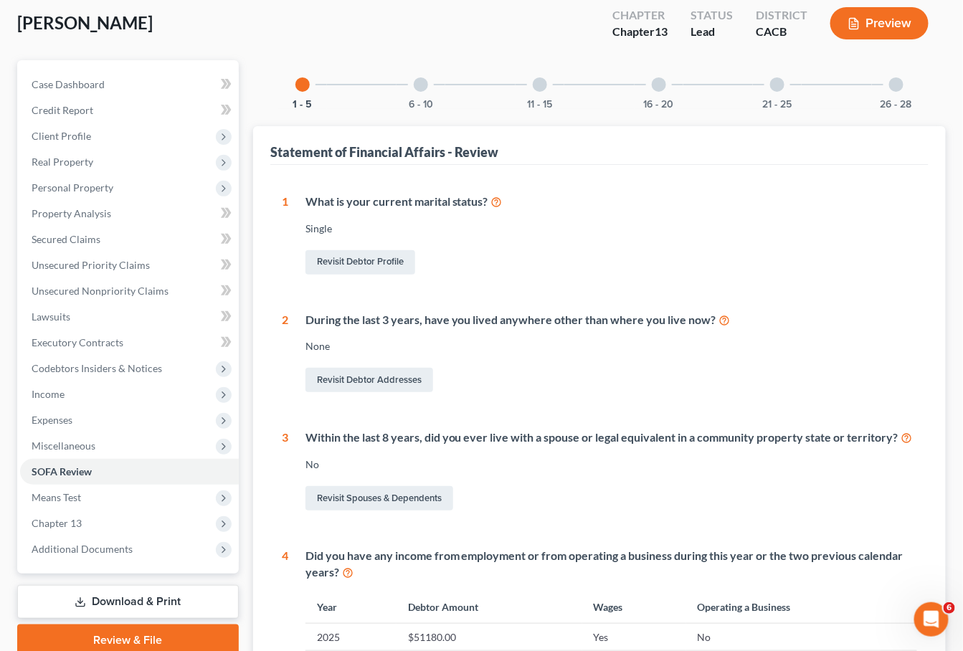
scroll to position [139, 0]
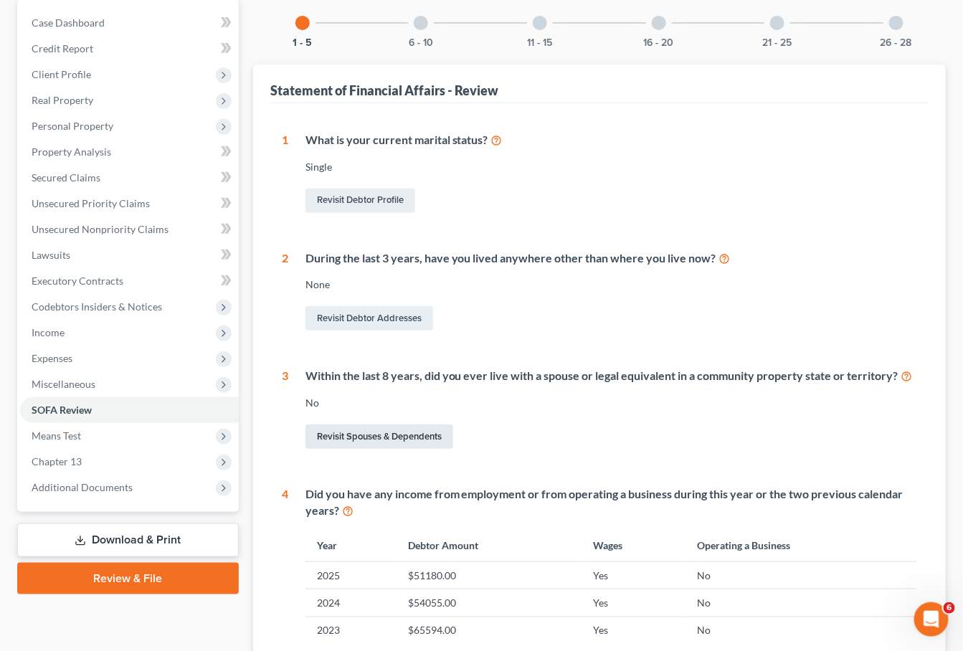
click at [381, 434] on link "Revisit Spouses & Dependents" at bounding box center [379, 437] width 148 height 24
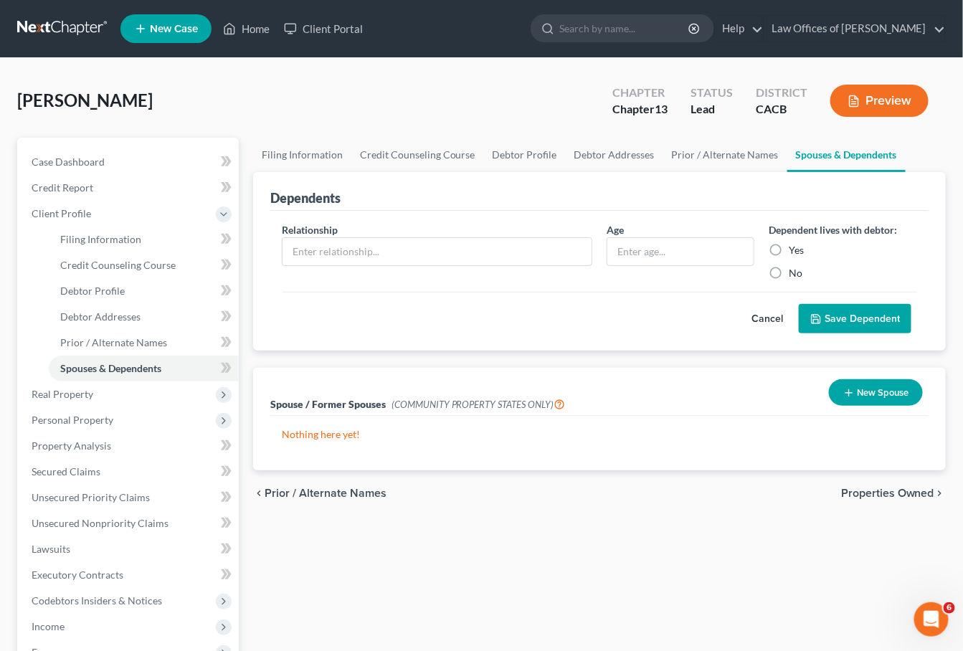
scroll to position [3, 0]
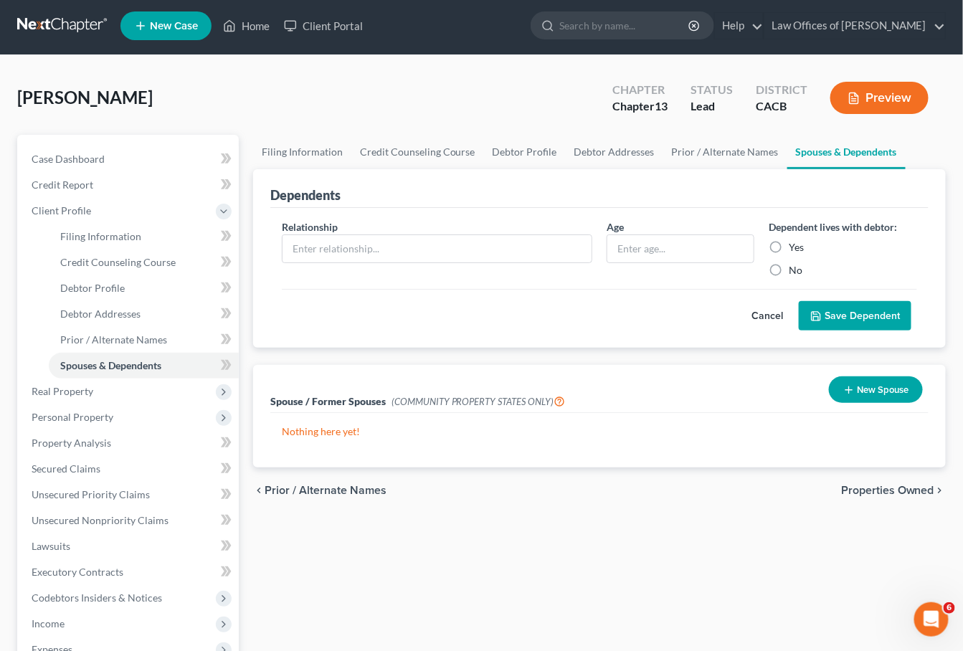
click at [757, 311] on button "Cancel" at bounding box center [767, 316] width 63 height 29
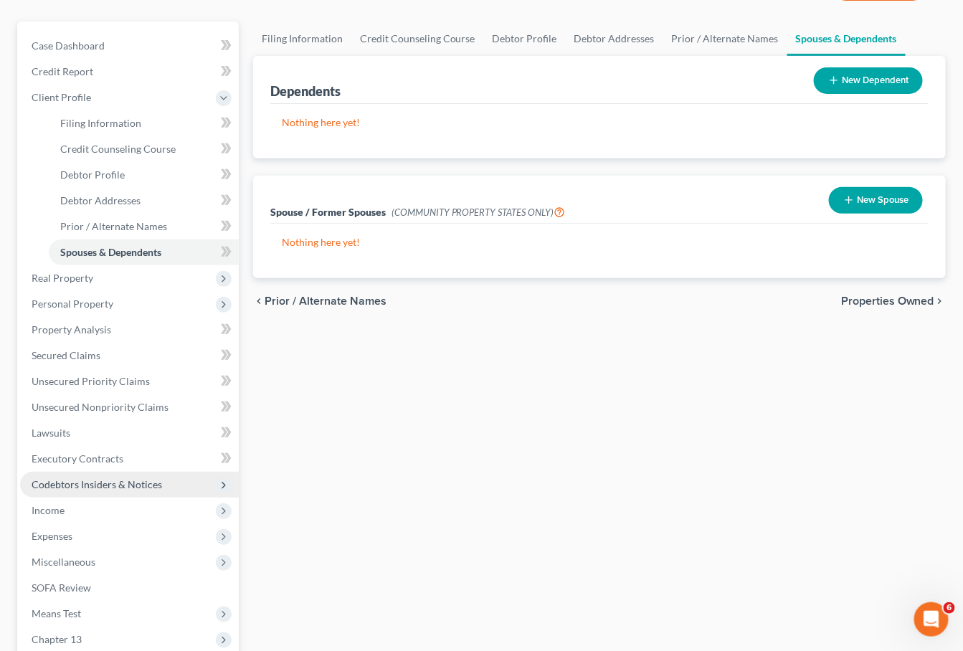
scroll to position [234, 0]
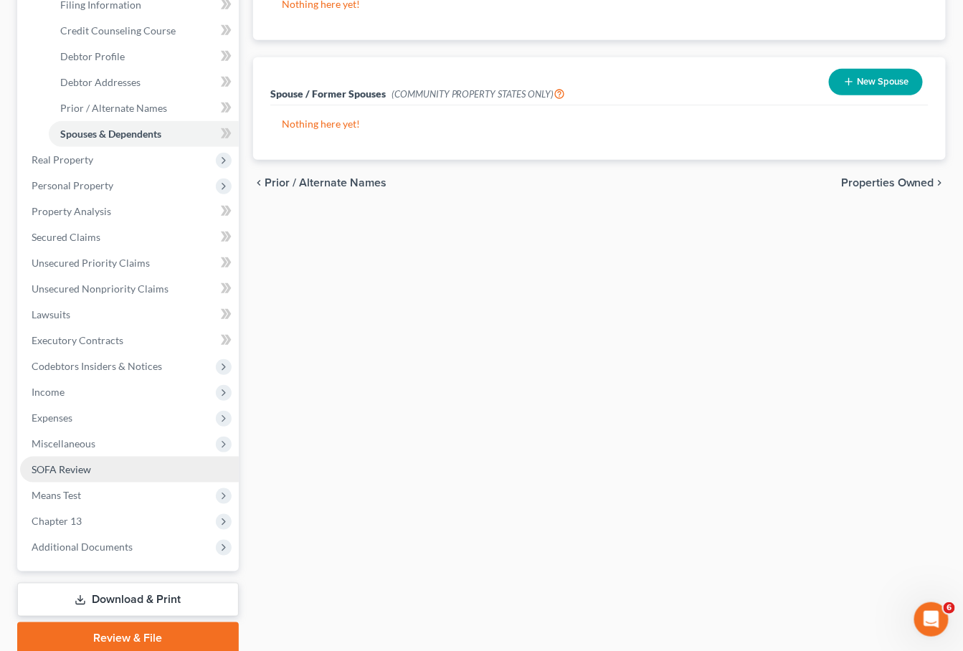
click at [77, 463] on span "SOFA Review" at bounding box center [62, 469] width 60 height 12
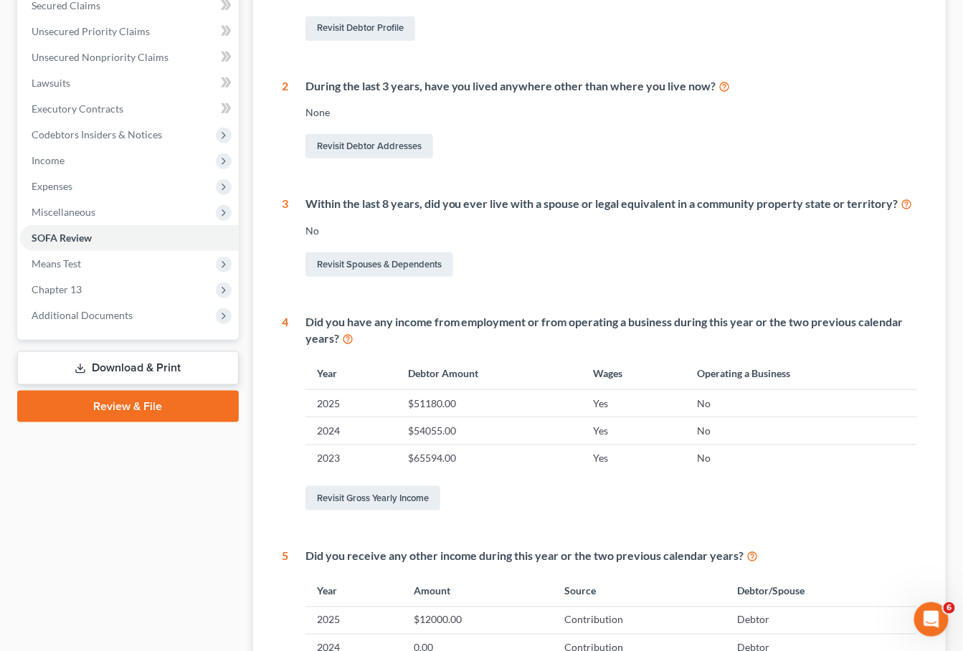
scroll to position [529, 0]
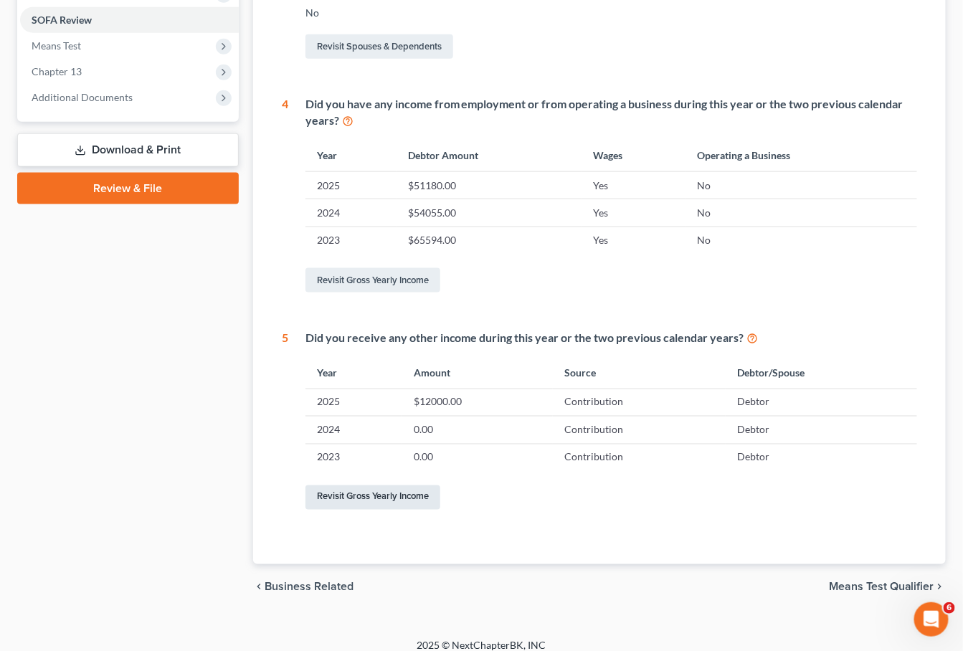
click at [343, 485] on link "Revisit Gross Yearly Income" at bounding box center [372, 497] width 135 height 24
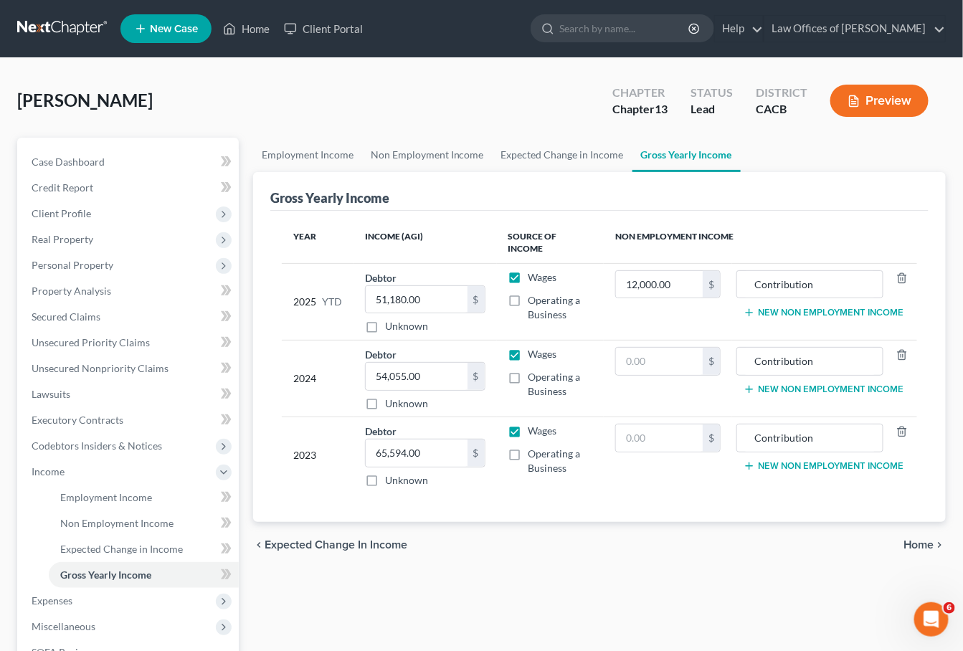
scroll to position [16, 0]
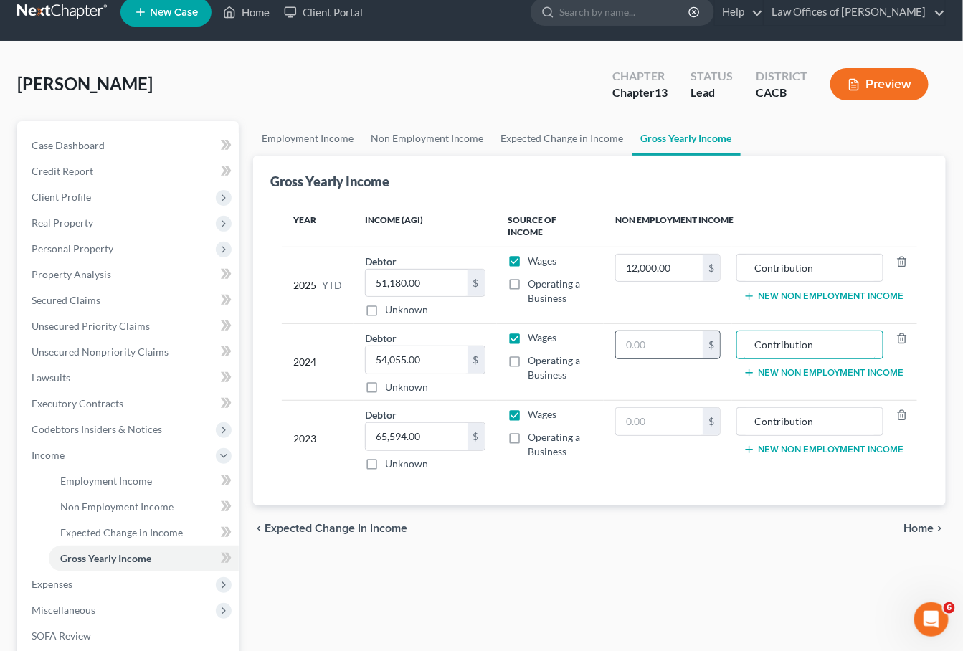
drag, startPoint x: 766, startPoint y: 335, endPoint x: 675, endPoint y: 327, distance: 90.7
click at [675, 327] on tr "2024 Debtor 54,055.00 $ Unknown Balance Undetermined 54,055.00 $ Unknown Wages …" at bounding box center [599, 362] width 635 height 77
click at [714, 405] on tr "2023 Debtor 65,594.00 $ Unknown Balance Undetermined 65,594.00 $ Unknown Wages …" at bounding box center [599, 439] width 635 height 77
click at [700, 532] on div "chevron_left Expected Change in Income Home chevron_right" at bounding box center [599, 529] width 693 height 46
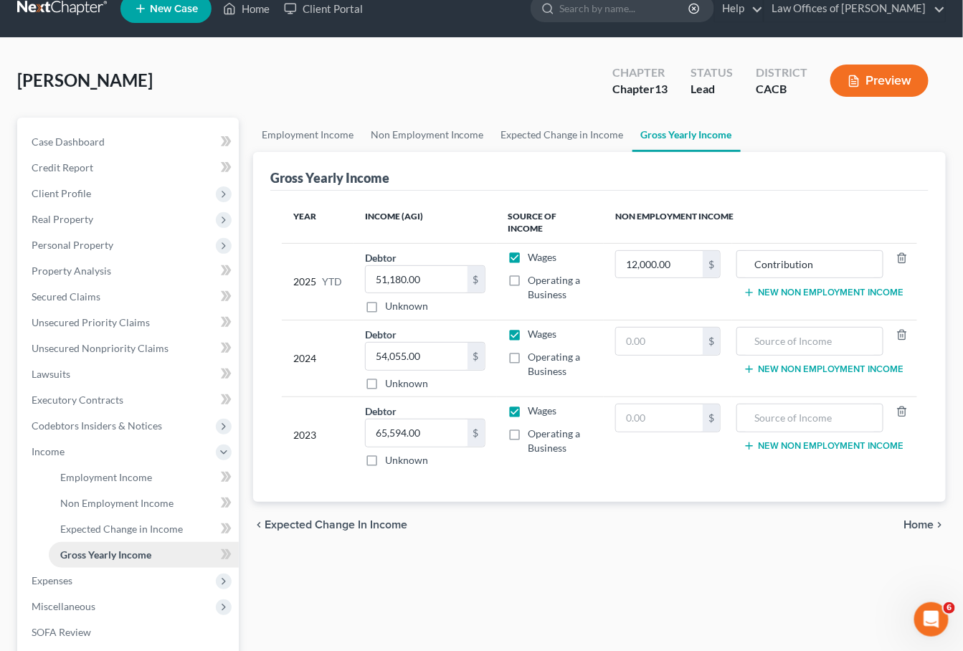
scroll to position [217, 0]
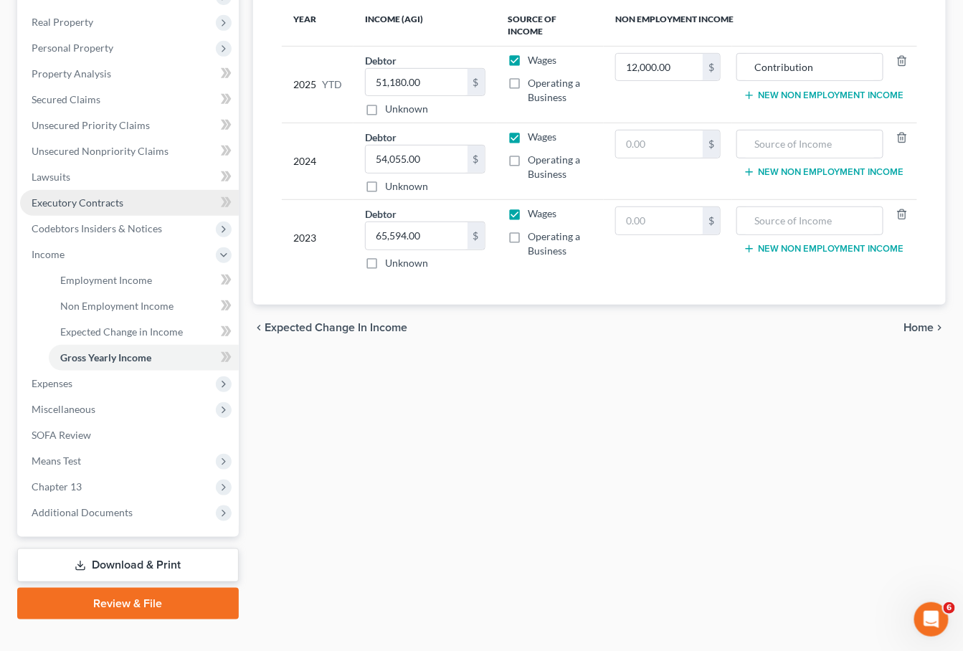
click at [84, 190] on link "Executory Contracts" at bounding box center [129, 203] width 219 height 26
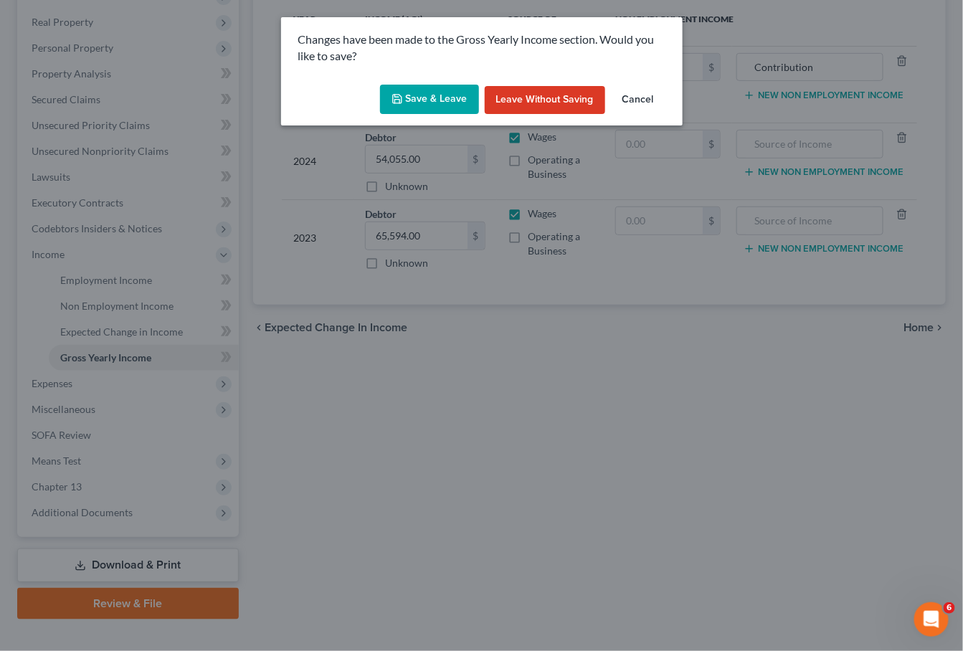
click at [453, 94] on button "Save & Leave" at bounding box center [429, 100] width 99 height 30
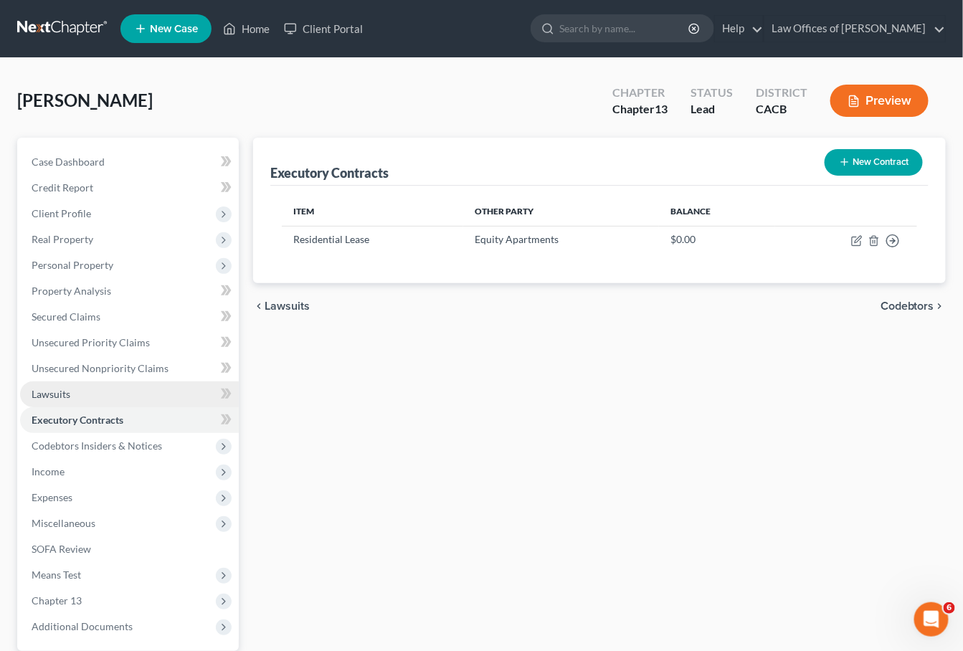
scroll to position [25, 0]
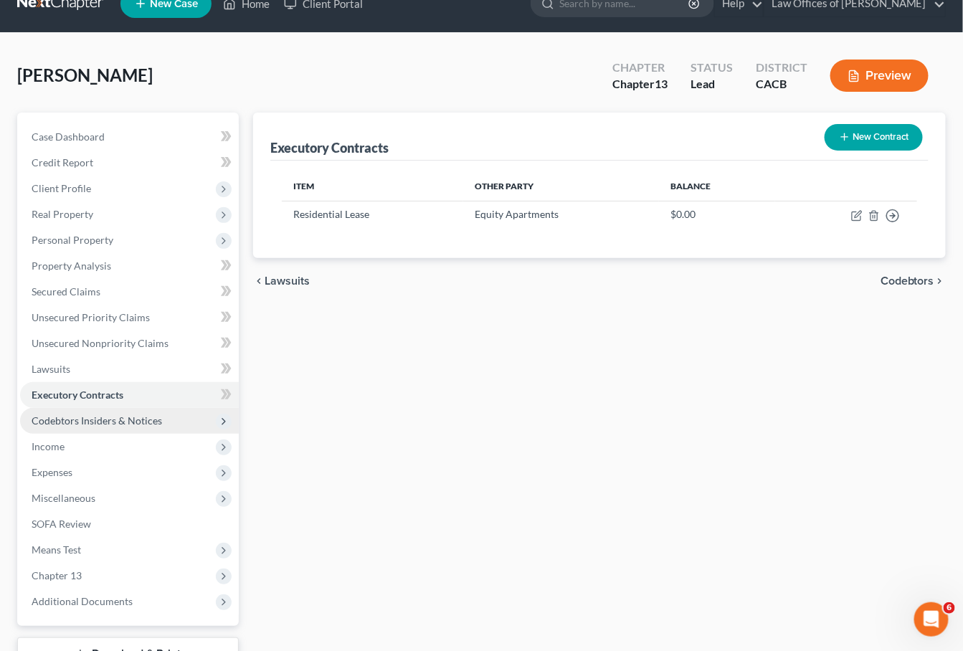
click at [80, 414] on span "Codebtors Insiders & Notices" at bounding box center [97, 420] width 131 height 12
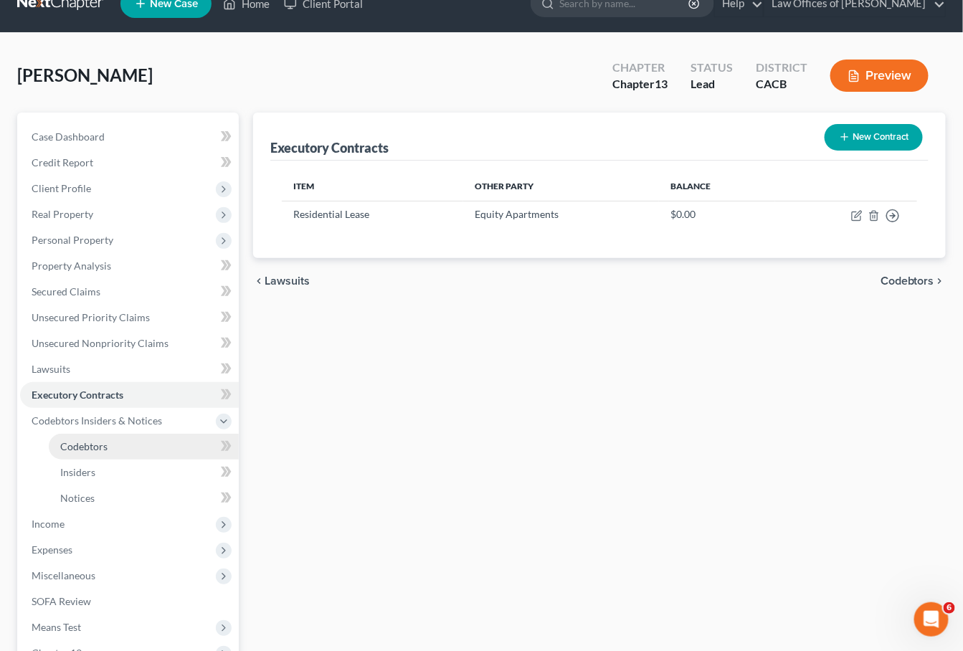
click at [93, 440] on span "Codebtors" at bounding box center [83, 446] width 47 height 12
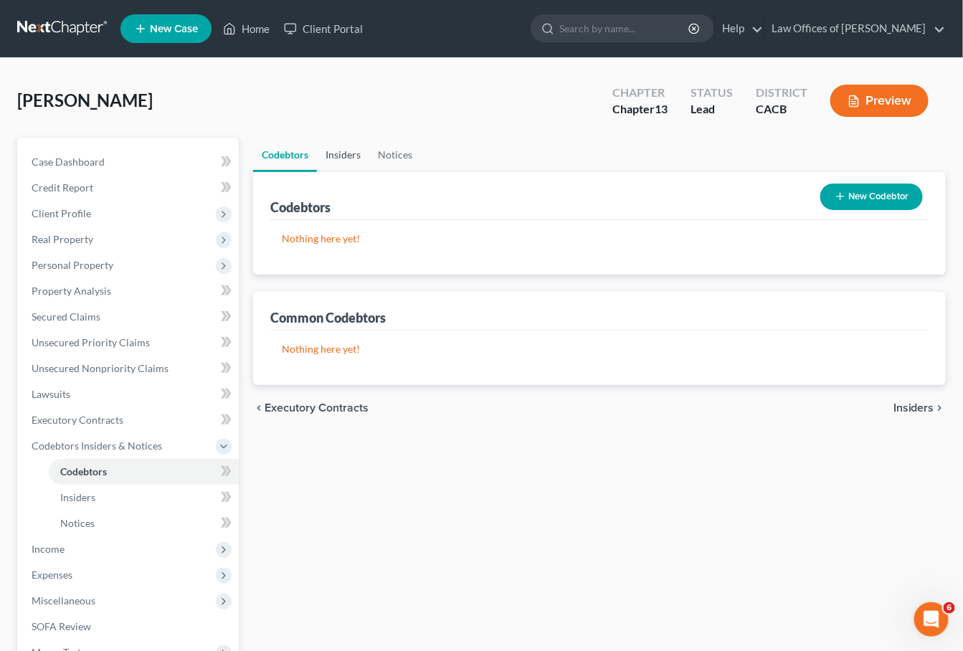
click at [351, 148] on link "Insiders" at bounding box center [343, 155] width 52 height 34
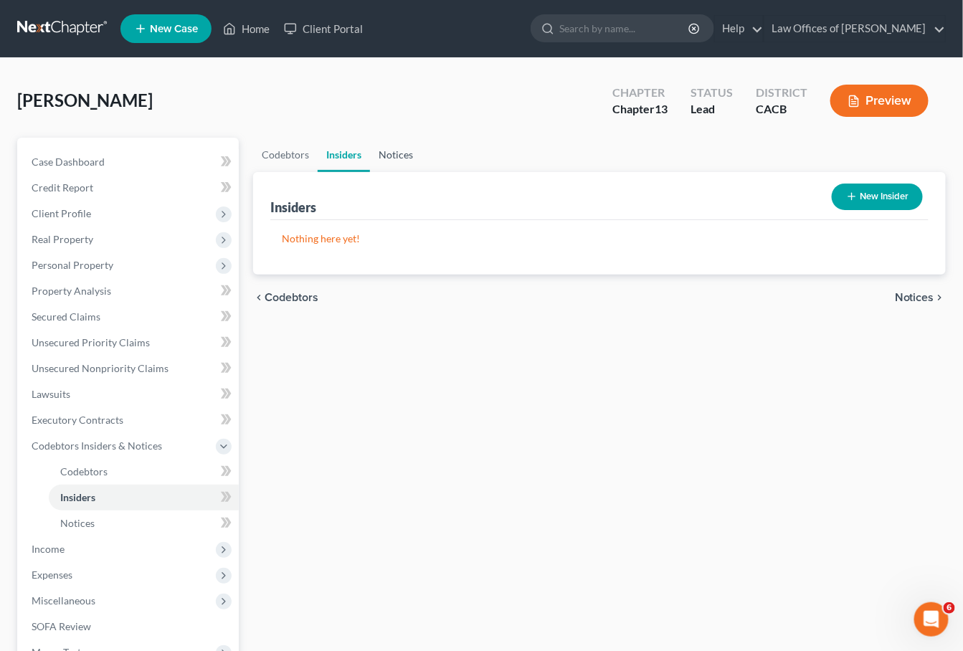
click at [395, 156] on link "Notices" at bounding box center [396, 155] width 52 height 34
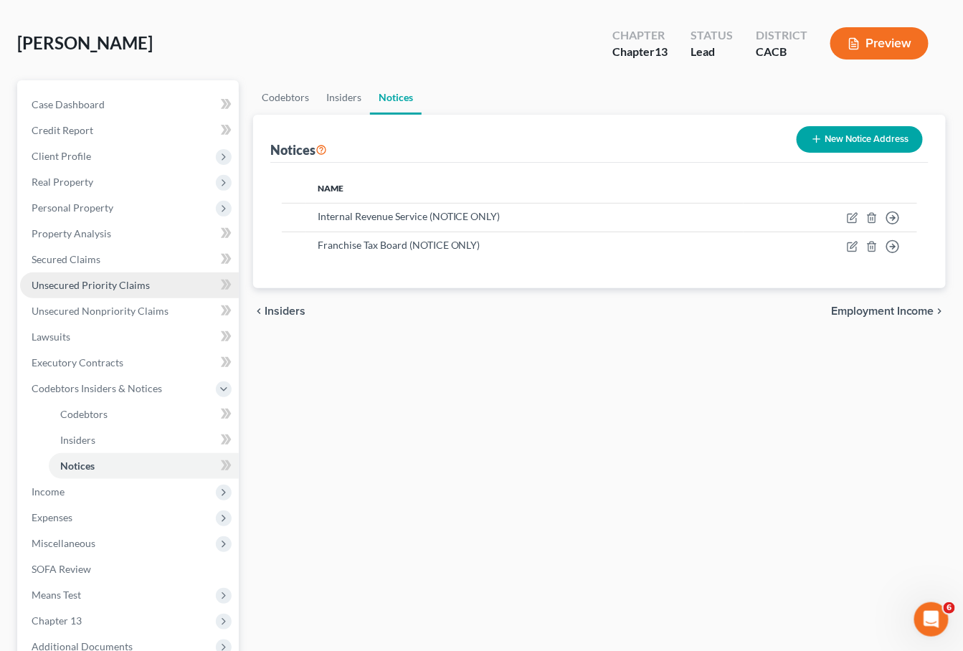
scroll to position [193, 0]
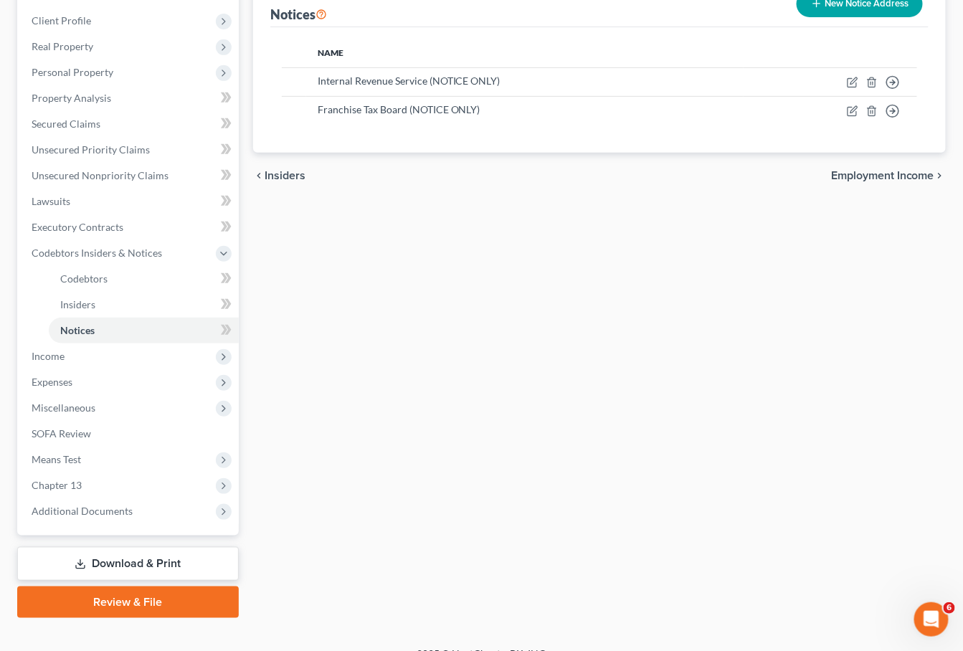
click at [143, 548] on link "Download & Print" at bounding box center [128, 564] width 222 height 34
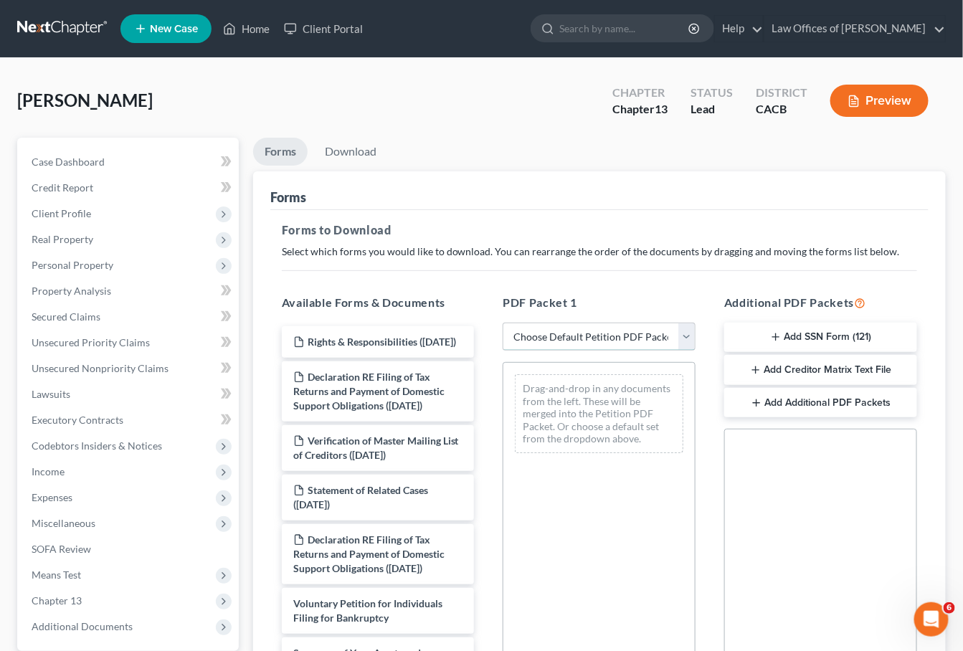
select select "0"
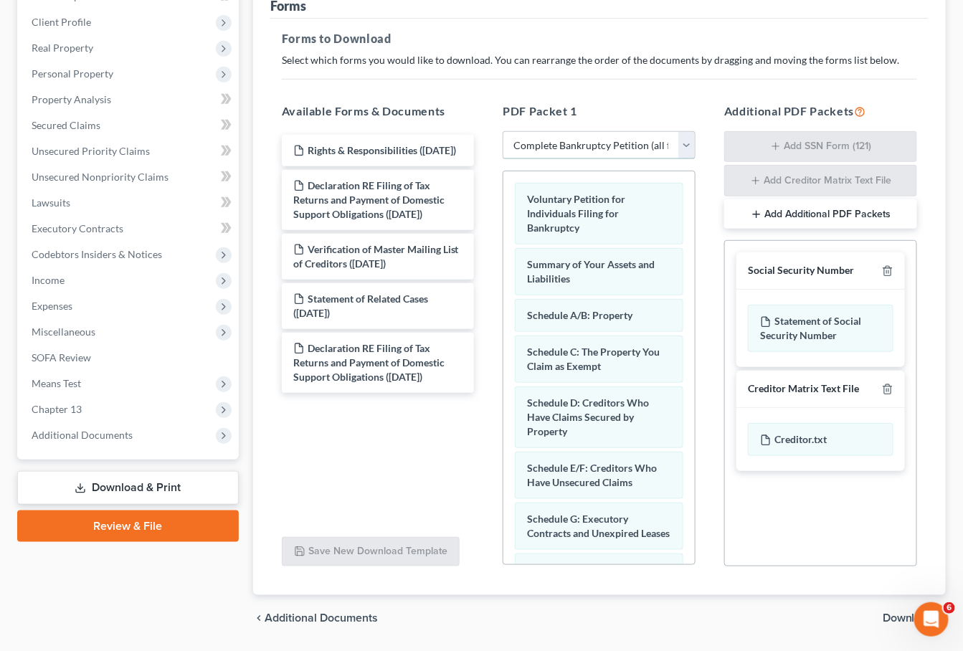
scroll to position [232, 0]
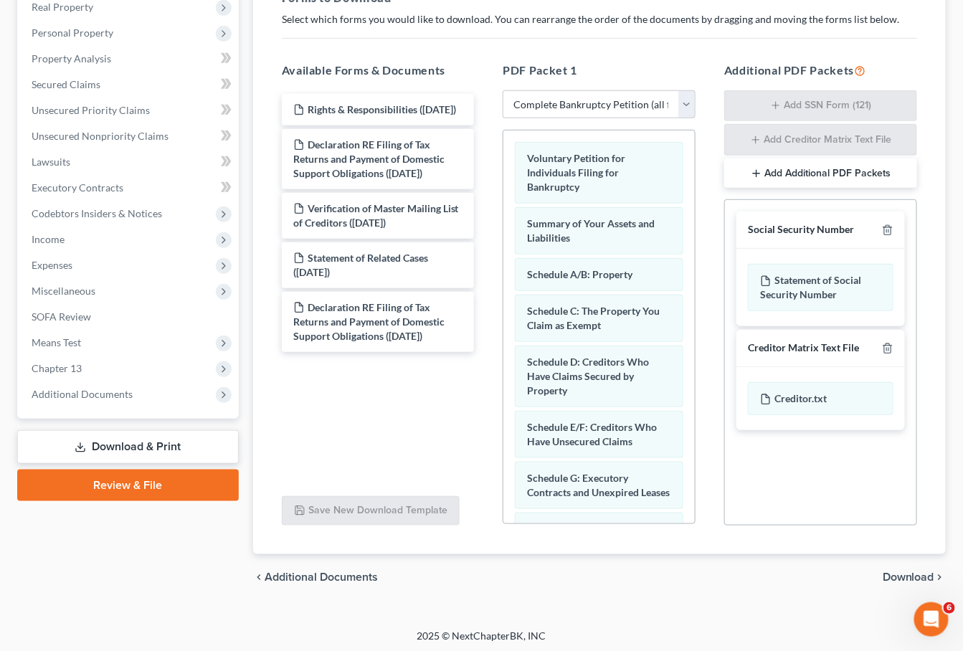
click at [886, 221] on div "Social Security Number" at bounding box center [820, 230] width 169 height 37
click at [888, 228] on icon "button" at bounding box center [887, 229] width 11 height 11
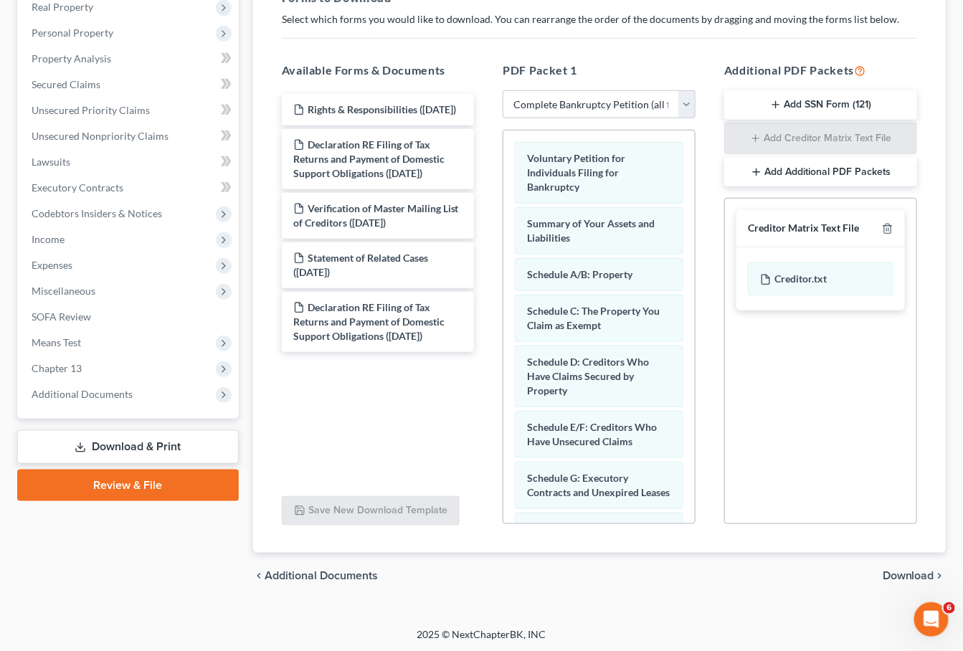
scroll to position [231, 0]
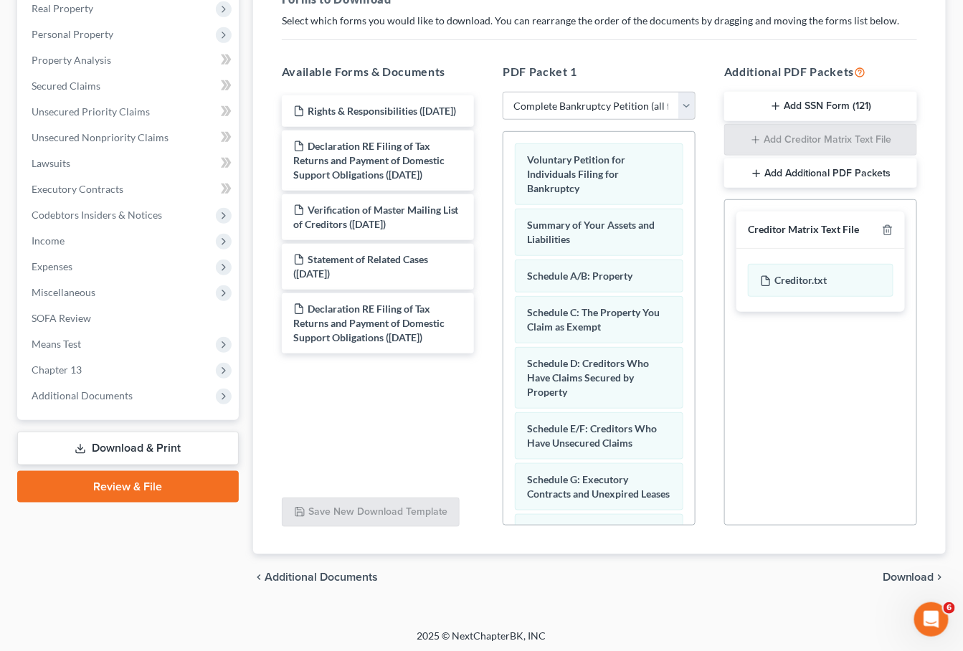
click at [896, 227] on div "Creditor Matrix Text File" at bounding box center [820, 230] width 169 height 37
click at [891, 225] on icon "button" at bounding box center [887, 229] width 11 height 11
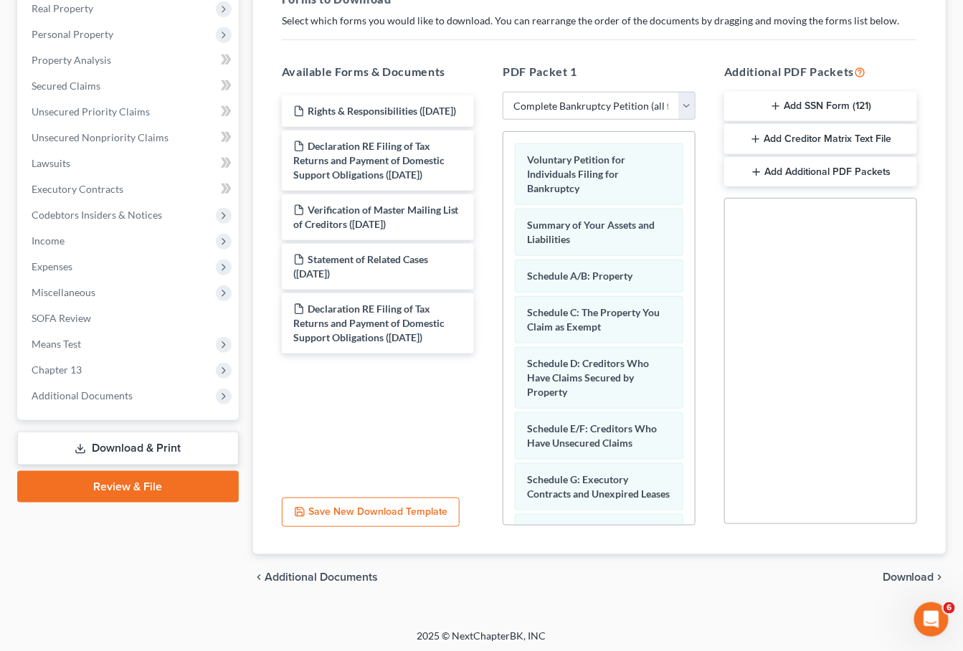
click at [892, 589] on div "chevron_left Additional Documents Download chevron_right" at bounding box center [599, 577] width 693 height 46
click at [900, 575] on span "Download" at bounding box center [909, 577] width 52 height 11
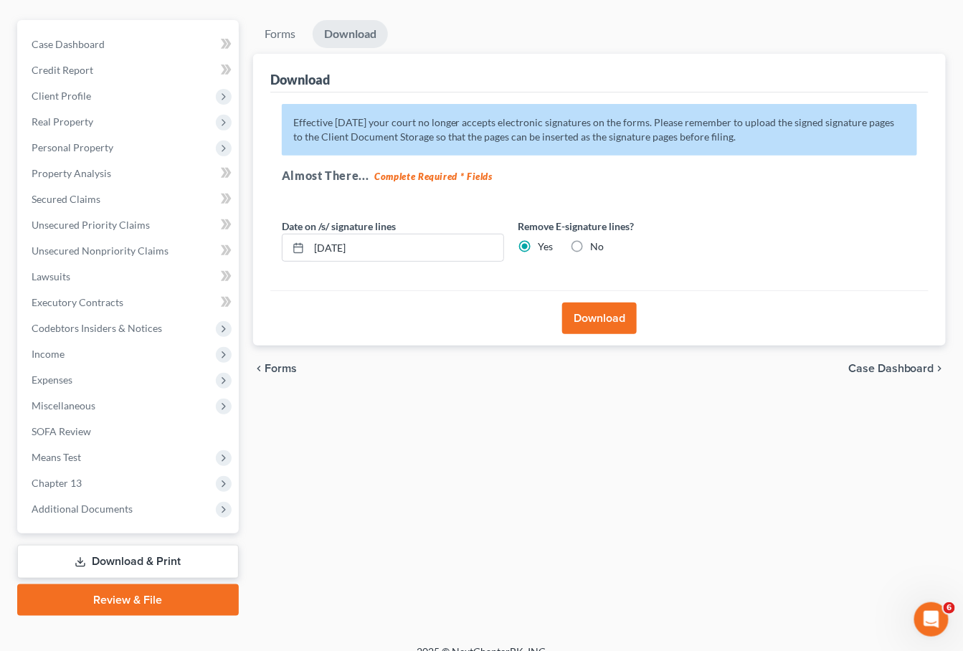
click at [591, 242] on label "No" at bounding box center [598, 247] width 14 height 14
click at [597, 242] on input "No" at bounding box center [601, 244] width 9 height 9
radio input "true"
radio input "false"
click at [599, 316] on button "Download" at bounding box center [599, 319] width 75 height 32
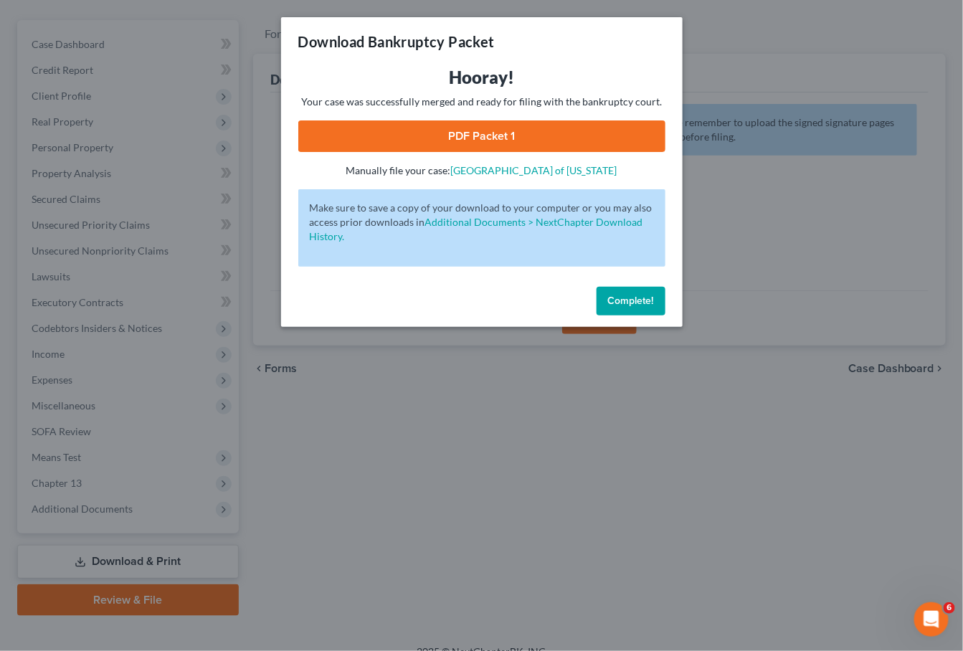
click at [530, 134] on link "PDF Packet 1" at bounding box center [481, 136] width 367 height 32
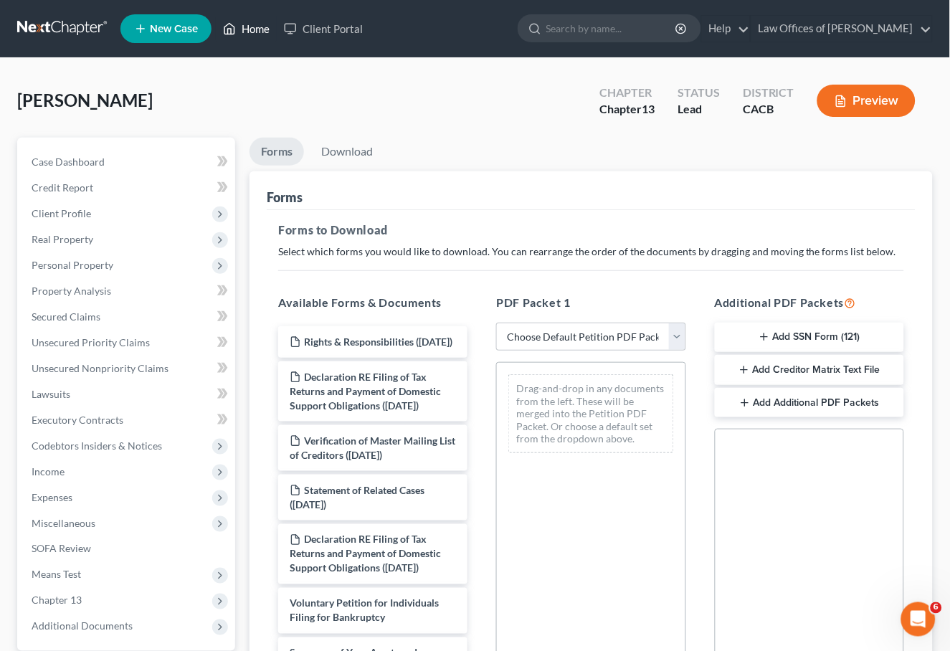
click at [238, 23] on link "Home" at bounding box center [246, 29] width 61 height 26
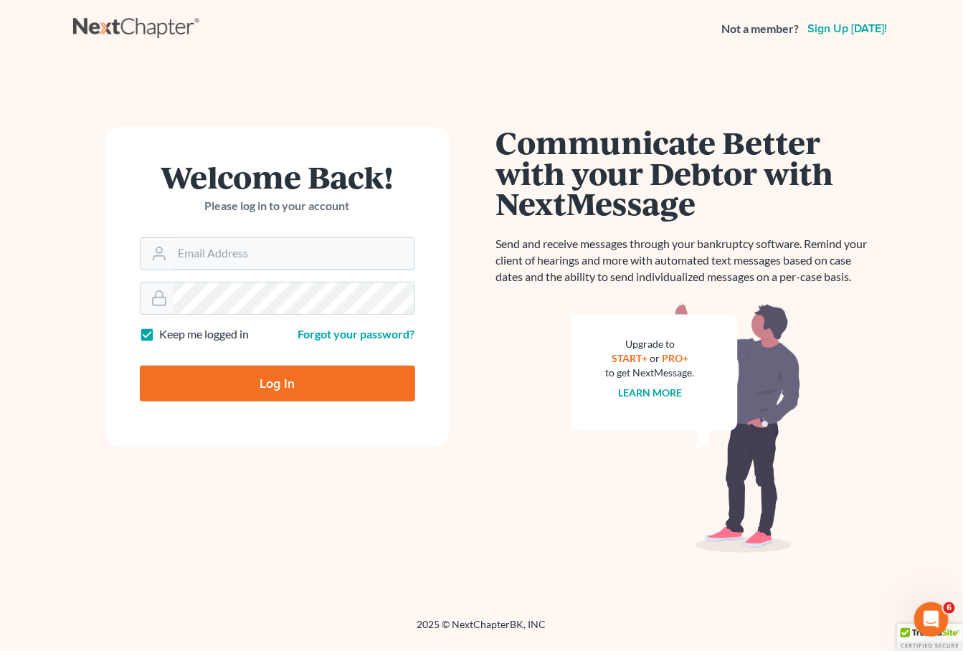
type input "[EMAIL_ADDRESS][DOMAIN_NAME]"
click at [277, 383] on input "Log In" at bounding box center [277, 384] width 275 height 36
type input "Thinking..."
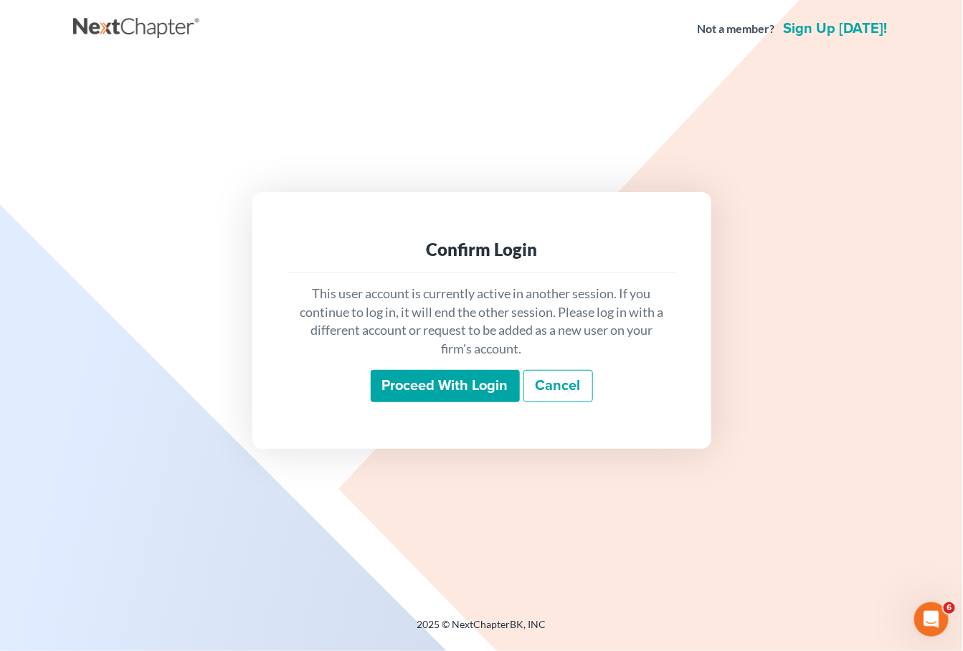
click at [446, 375] on input "Proceed with login" at bounding box center [445, 386] width 149 height 33
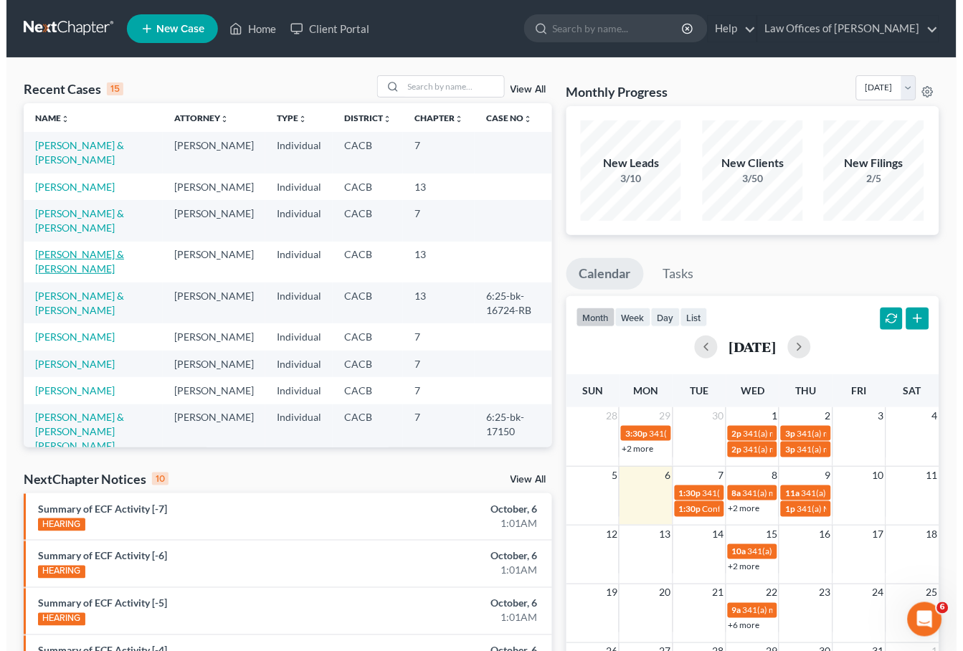
scroll to position [3, 0]
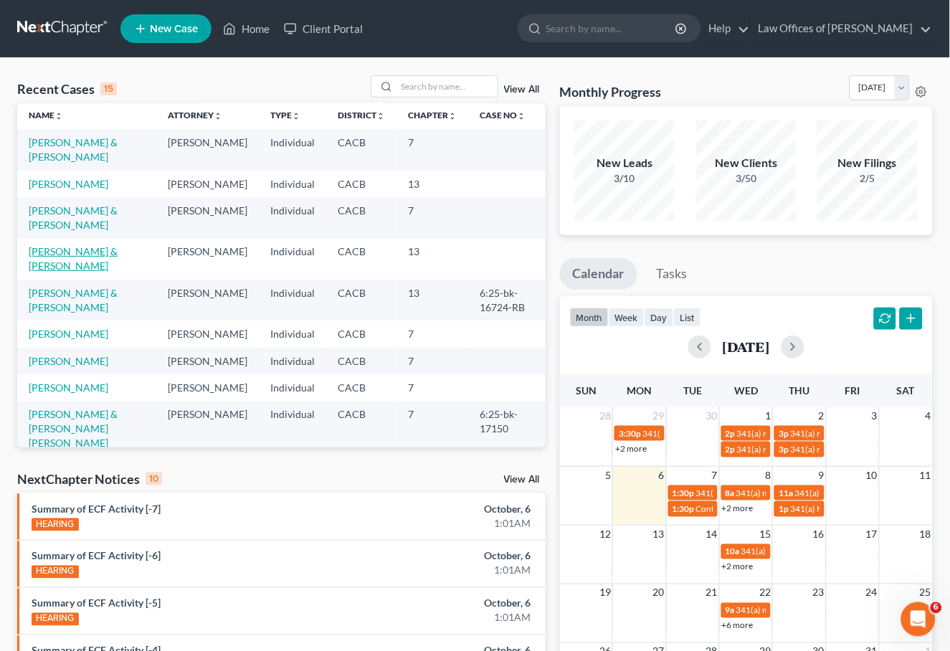
click at [67, 257] on link "[PERSON_NAME] & [PERSON_NAME]" at bounding box center [73, 258] width 89 height 27
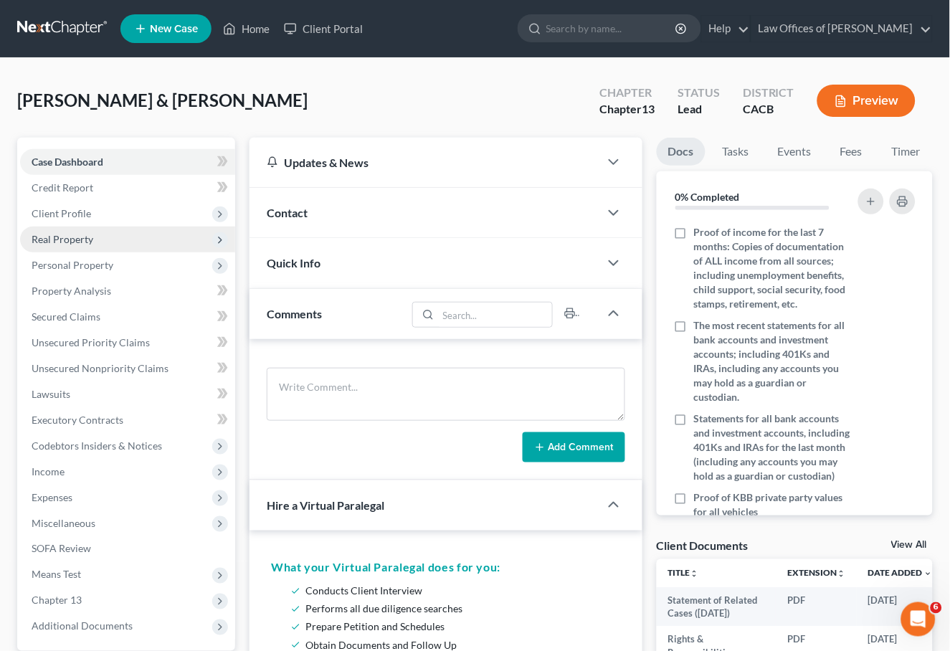
click at [52, 227] on span "Real Property" at bounding box center [127, 240] width 215 height 26
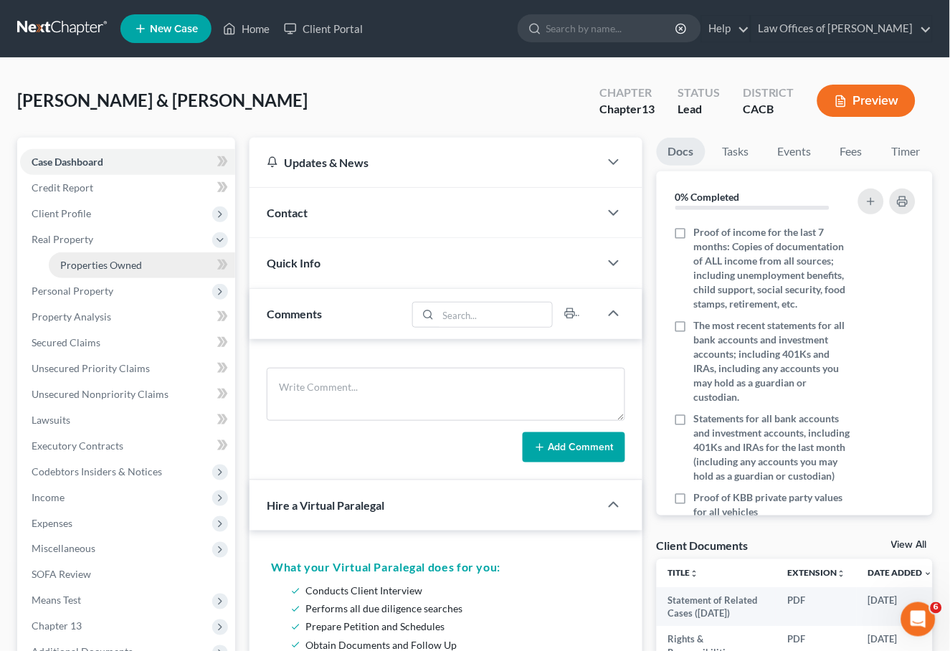
click at [91, 259] on span "Properties Owned" at bounding box center [101, 265] width 82 height 12
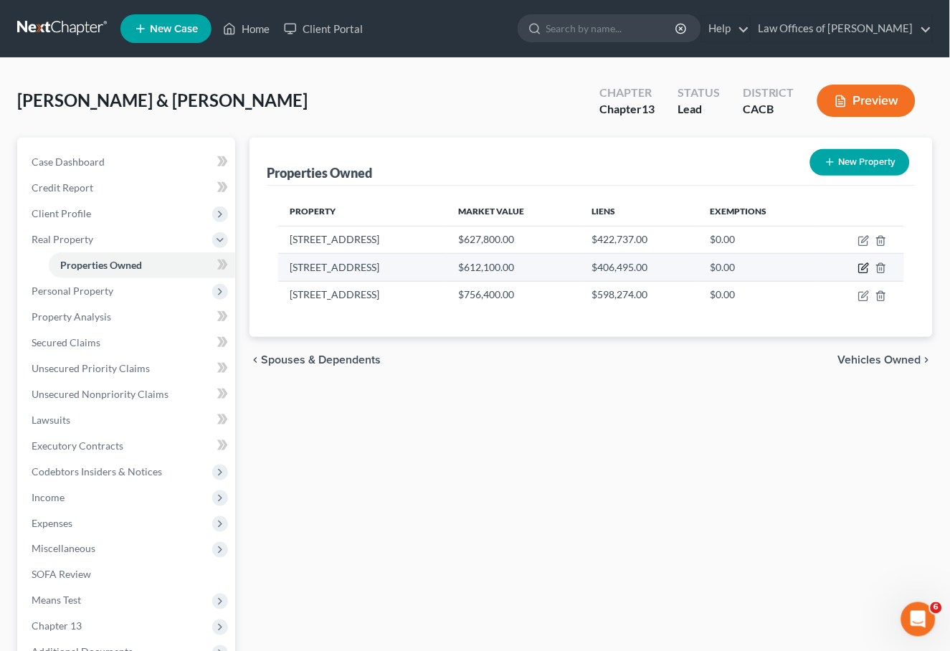
click at [863, 265] on icon "button" at bounding box center [863, 267] width 11 height 11
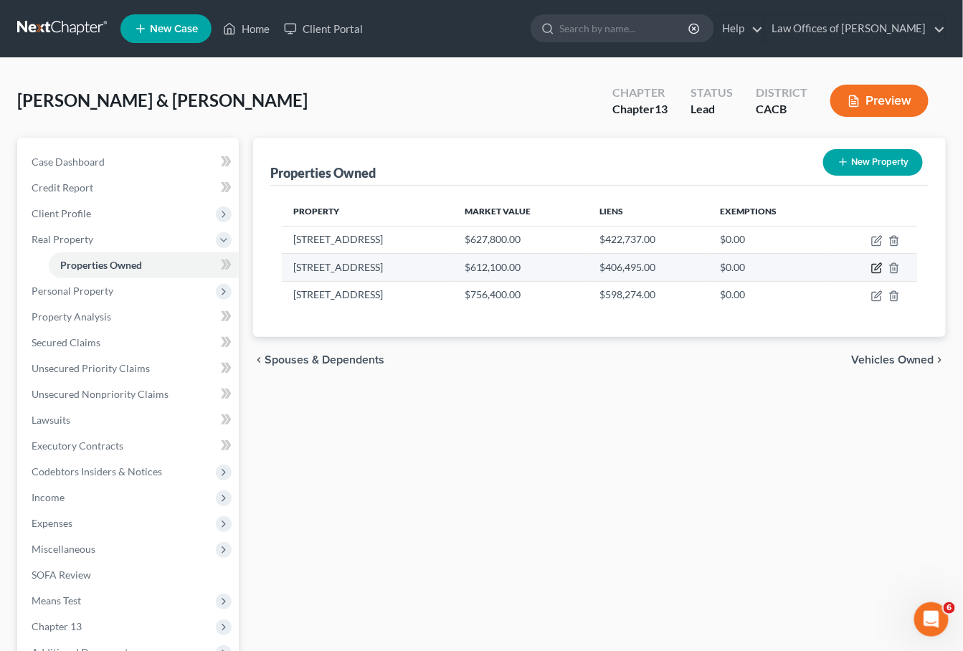
select select "3"
select select "4"
select select "0"
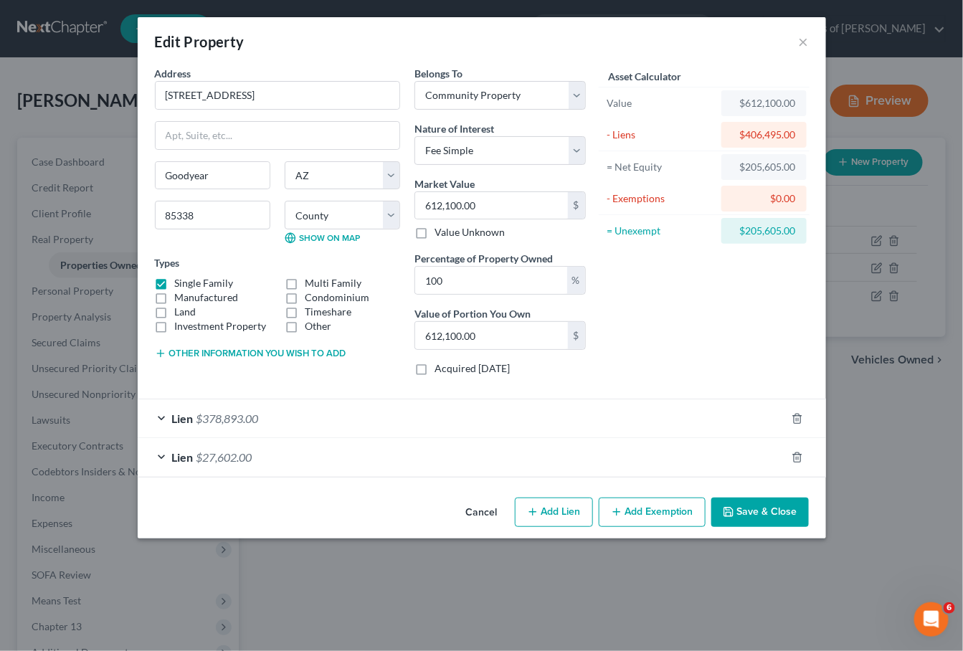
click at [410, 423] on div "Lien $378,893.00" at bounding box center [462, 418] width 648 height 38
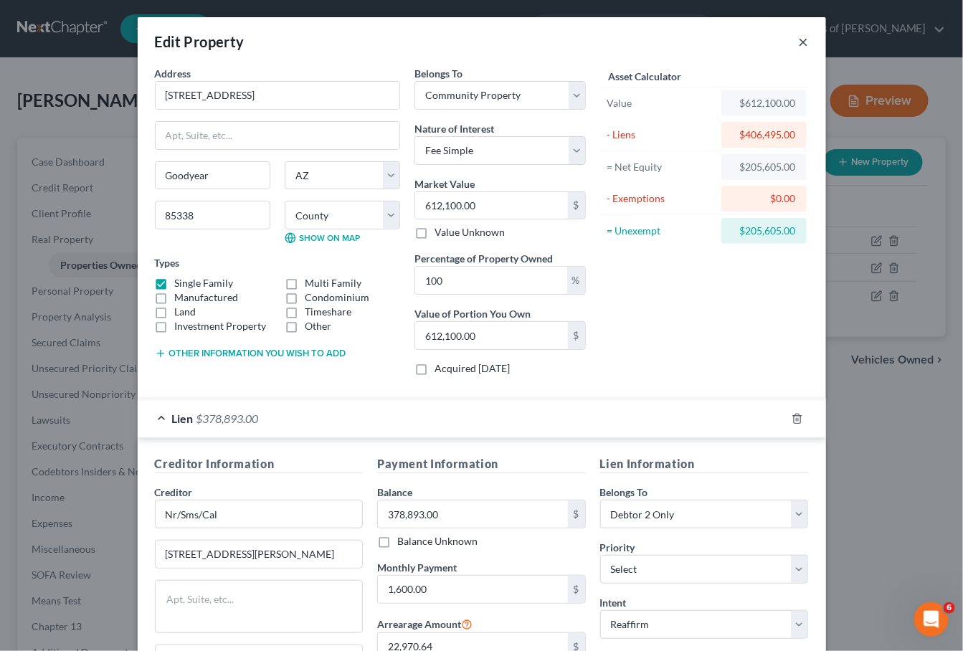
click at [799, 36] on button "×" at bounding box center [804, 41] width 10 height 17
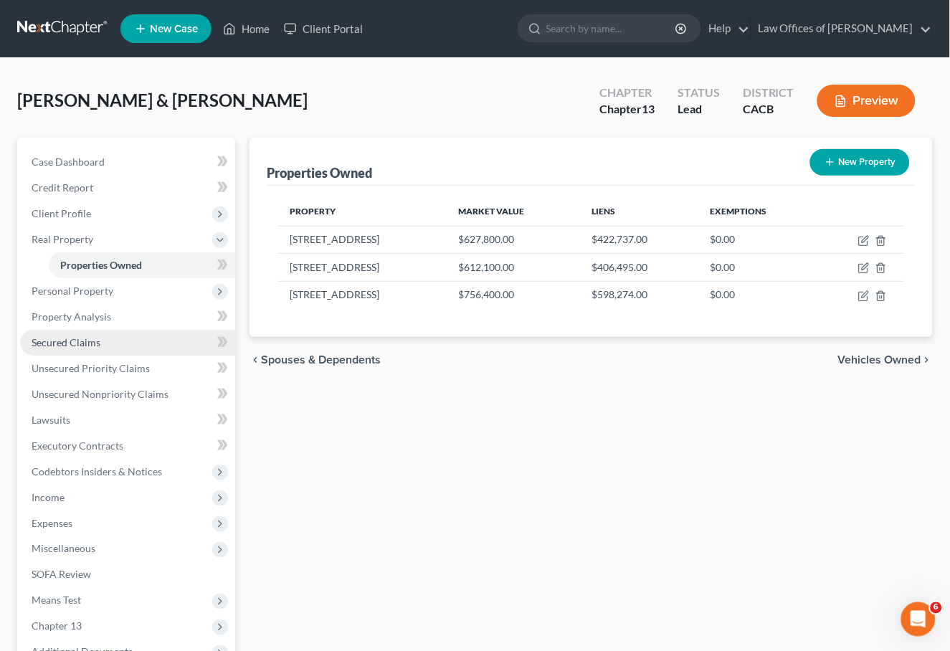
click at [65, 330] on link "Secured Claims" at bounding box center [127, 343] width 215 height 26
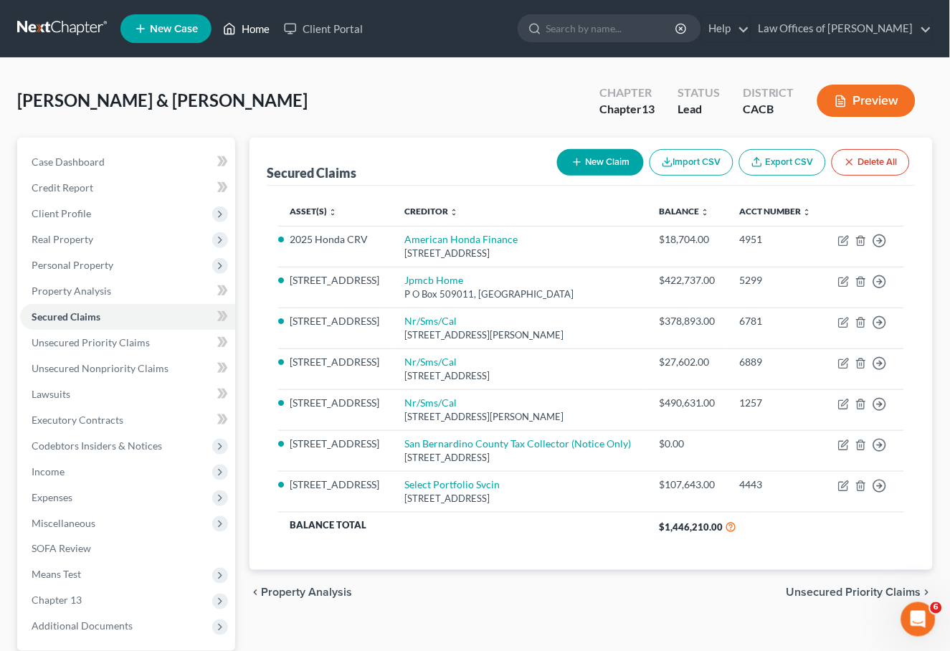
click at [249, 31] on link "Home" at bounding box center [246, 29] width 61 height 26
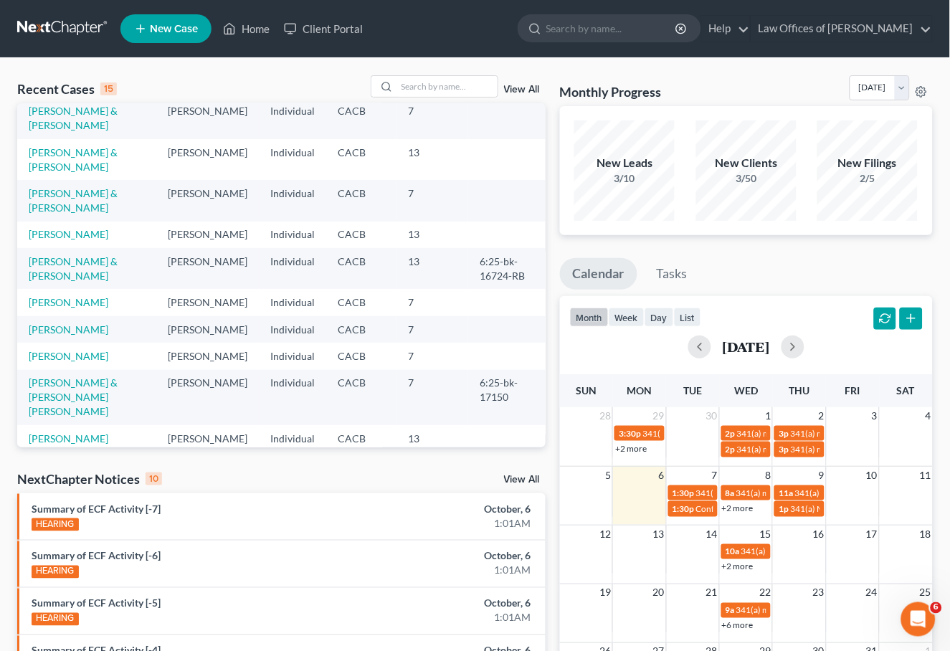
scroll to position [37, 0]
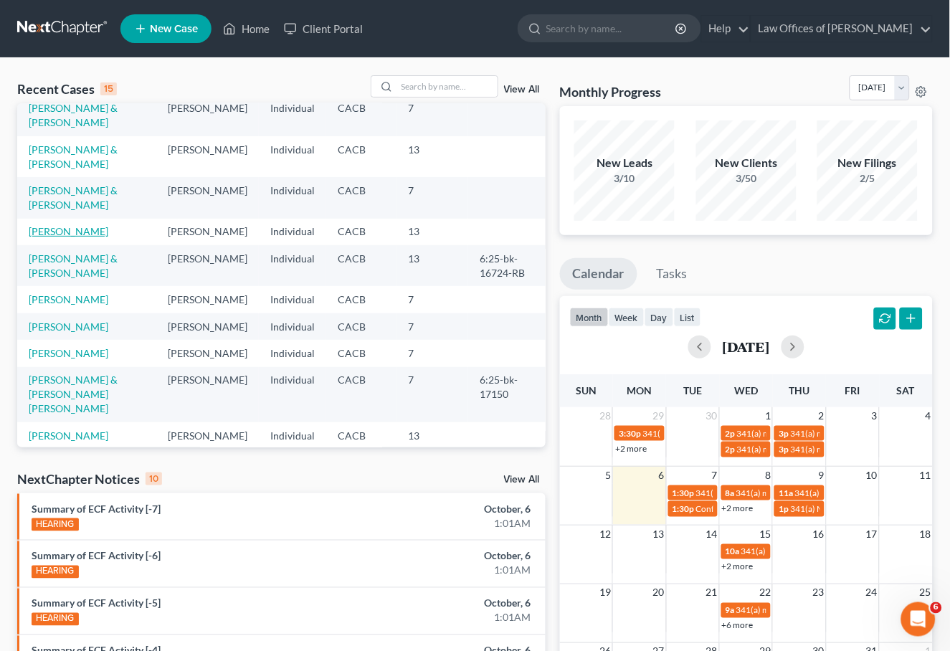
click at [65, 227] on link "[PERSON_NAME]" at bounding box center [69, 231] width 80 height 12
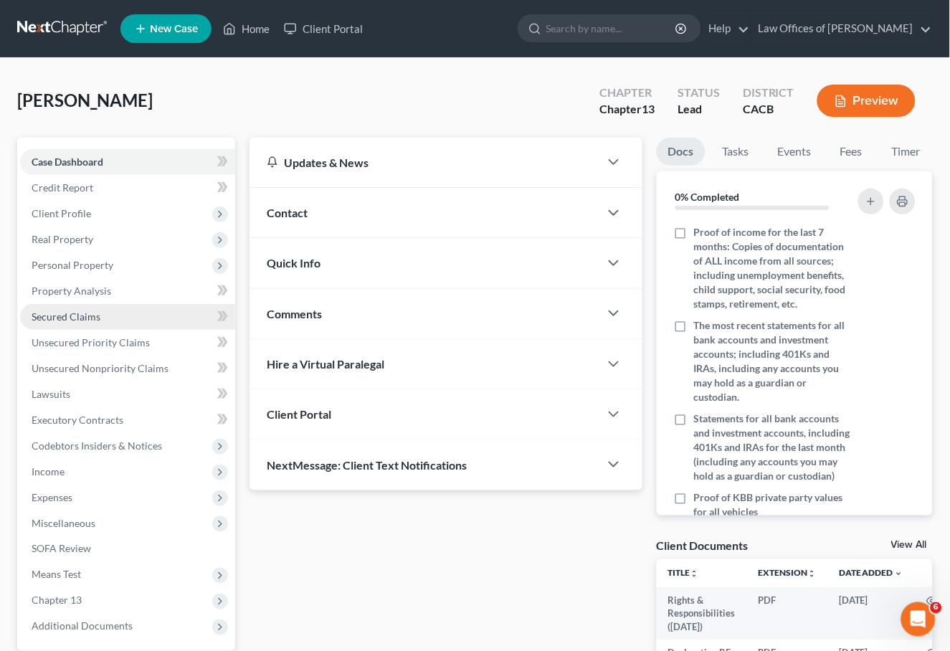
click at [70, 310] on span "Secured Claims" at bounding box center [66, 316] width 69 height 12
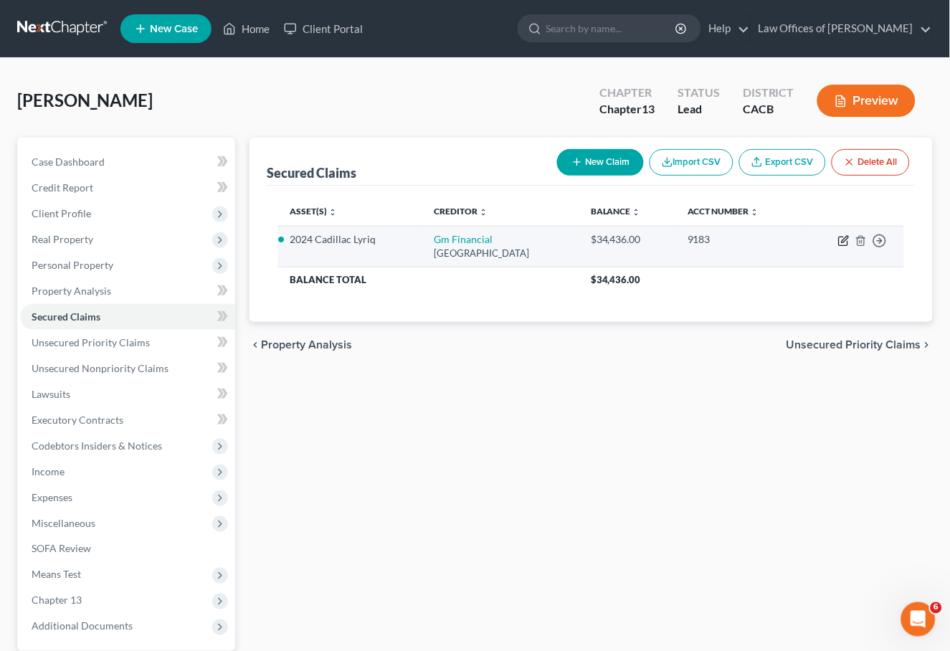
click at [840, 242] on icon "button" at bounding box center [843, 241] width 9 height 9
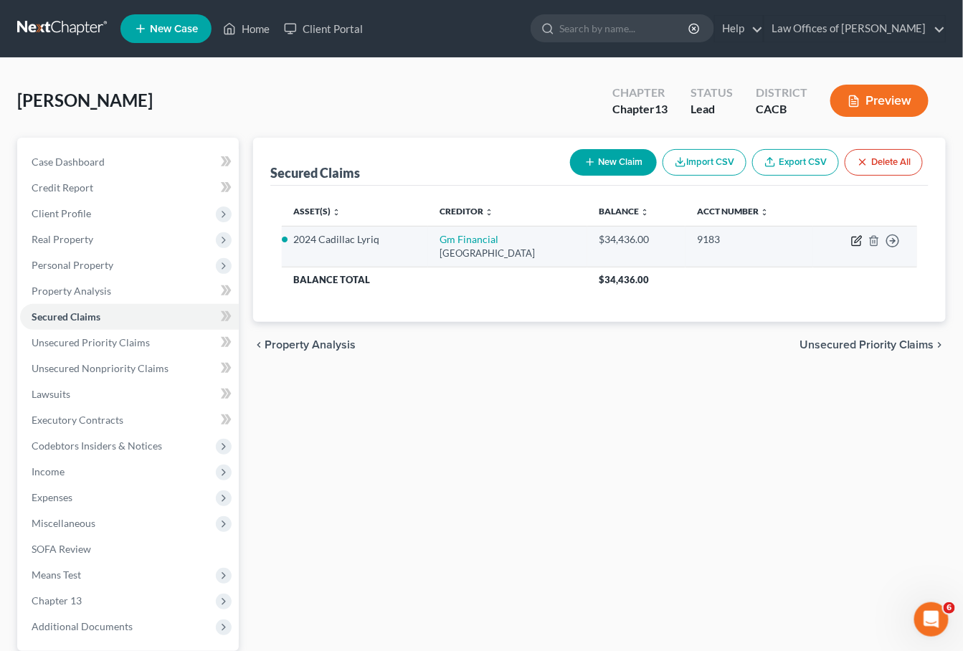
select select "45"
select select "1"
select select "0"
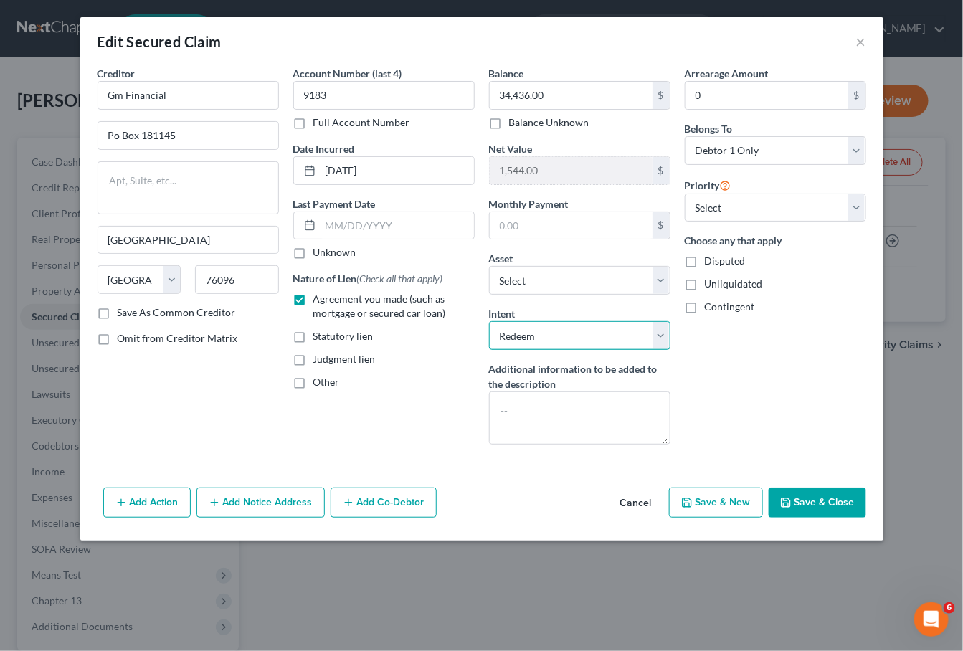
select select "0"
click at [825, 490] on button "Save & Close" at bounding box center [818, 503] width 98 height 30
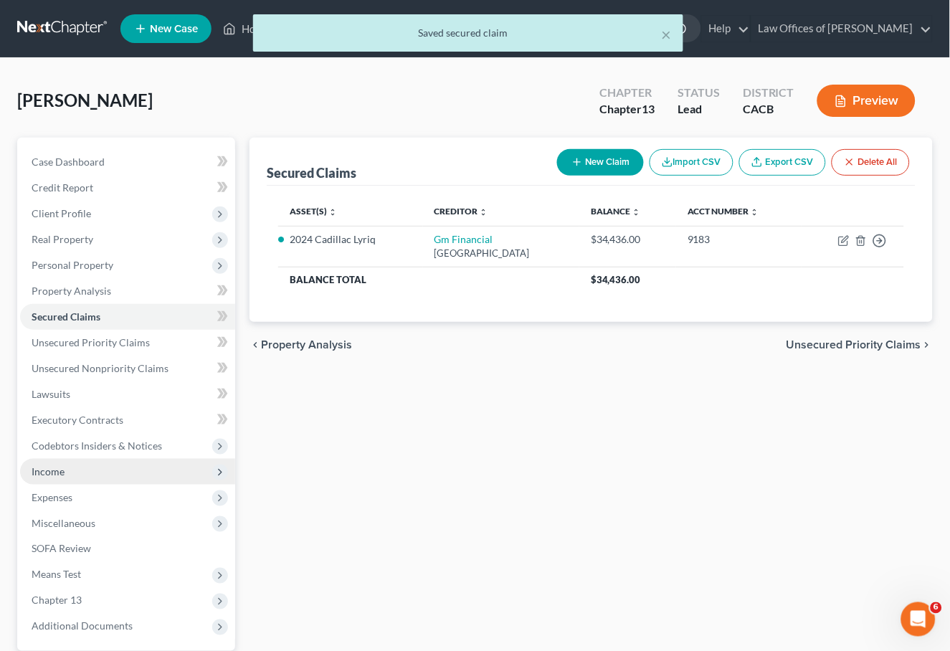
scroll to position [118, 0]
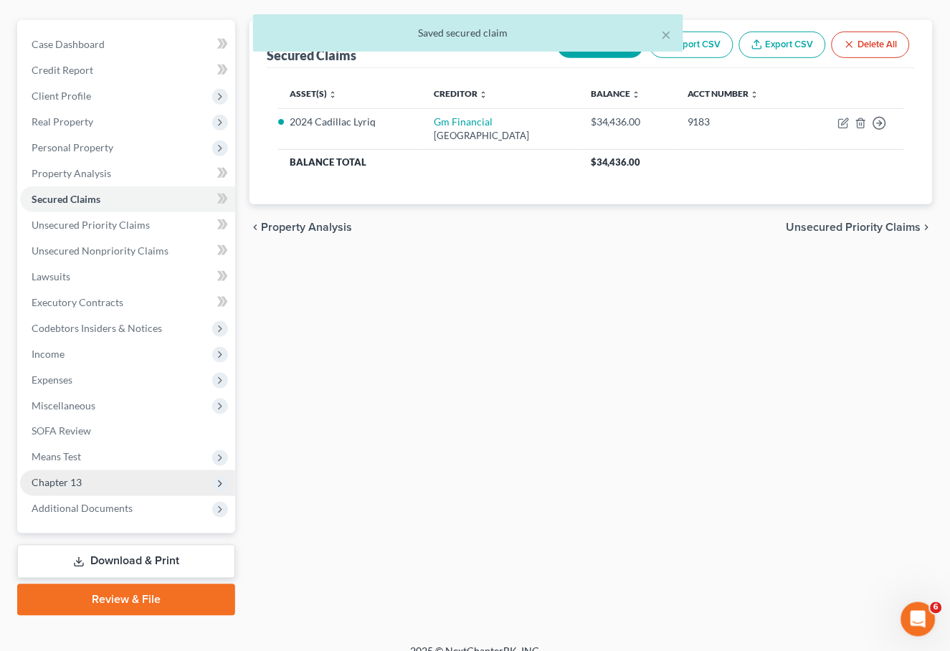
click at [79, 477] on span "Chapter 13" at bounding box center [57, 483] width 50 height 12
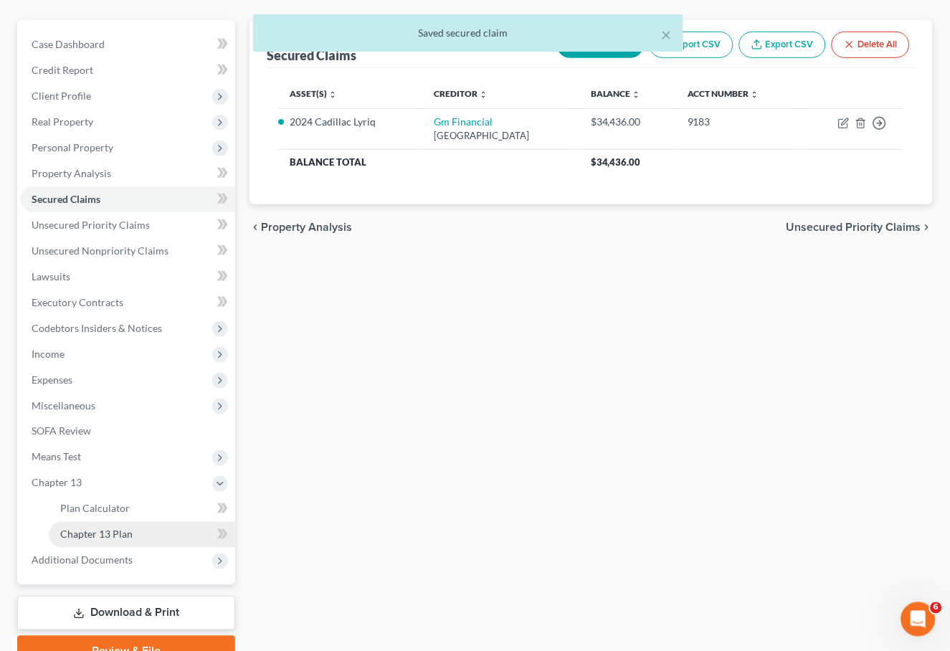
click at [134, 522] on link "Chapter 13 Plan" at bounding box center [142, 535] width 186 height 26
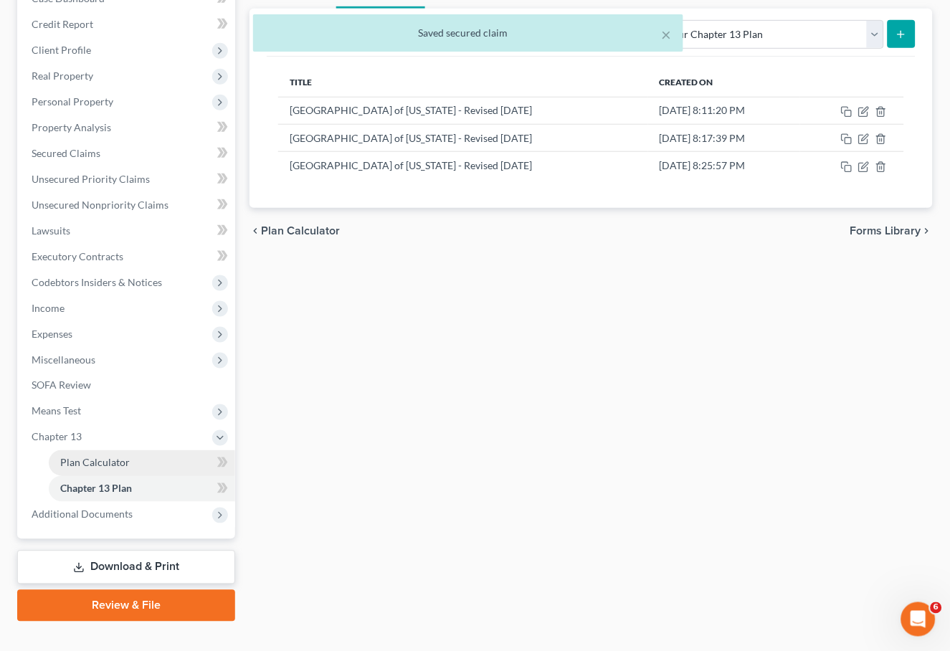
click at [108, 457] on span "Plan Calculator" at bounding box center [95, 463] width 70 height 12
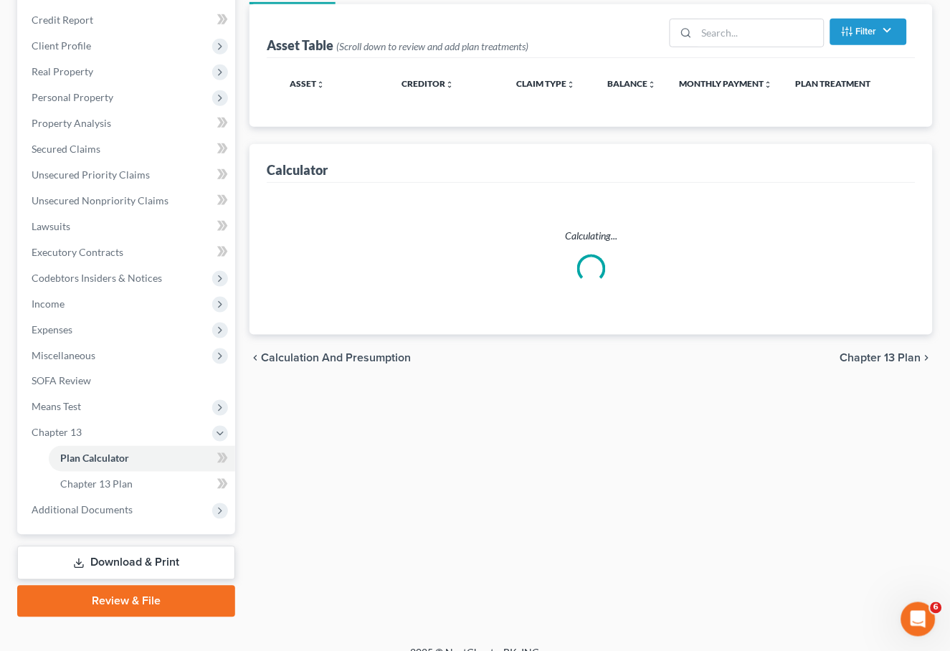
select select "35"
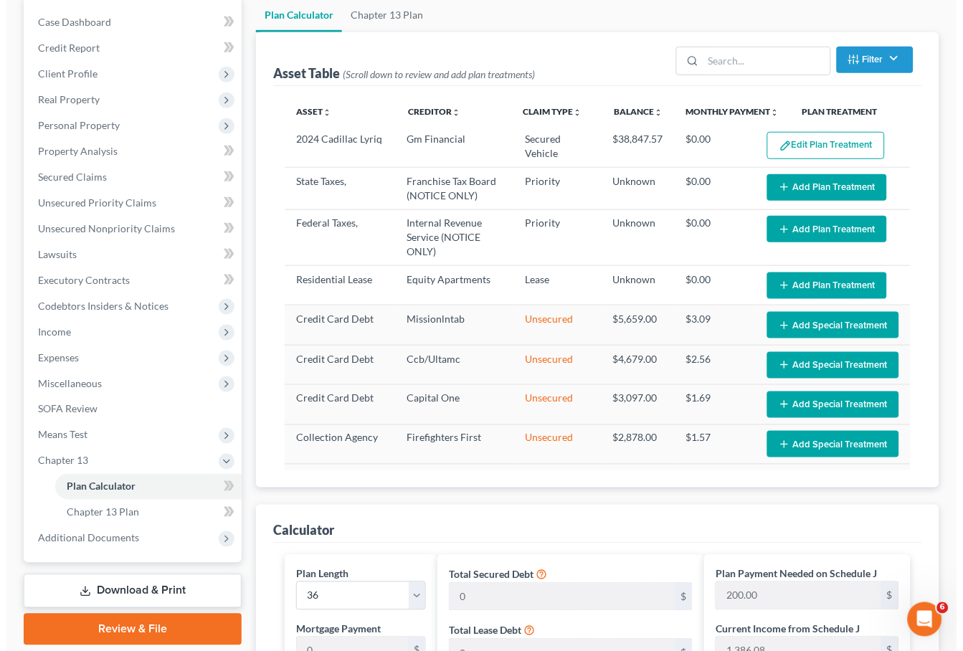
scroll to position [108, 0]
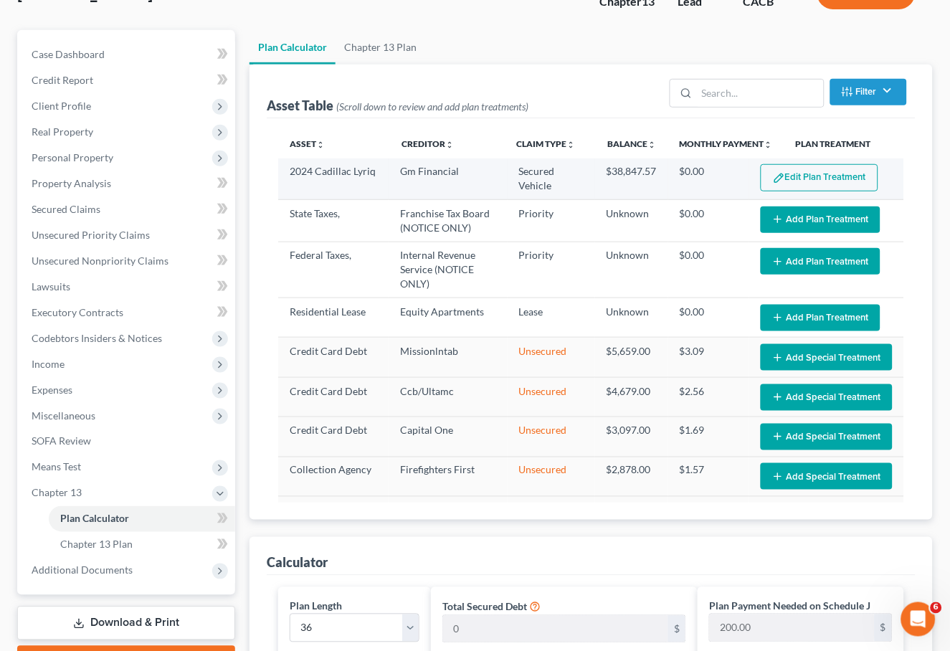
click at [795, 177] on button "Edit Plan Treatment" at bounding box center [820, 177] width 118 height 27
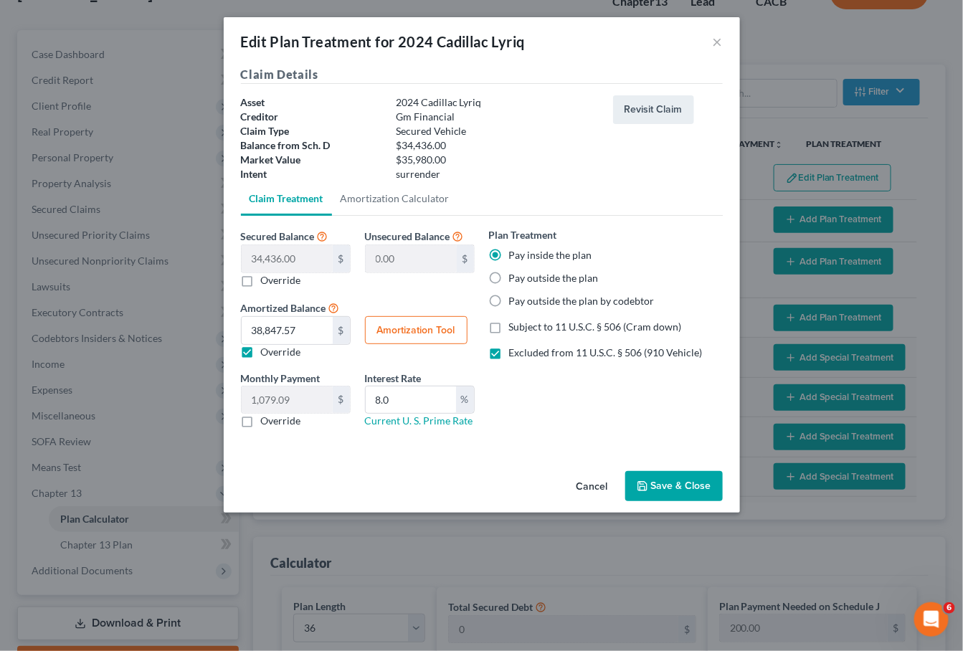
click at [526, 271] on label "Pay outside the plan" at bounding box center [554, 278] width 90 height 14
click at [524, 271] on input "Pay outside the plan" at bounding box center [519, 275] width 9 height 9
radio input "true"
click at [509, 346] on label "Excluded from 11 U.S.C. § 506 (910 Vehicle)" at bounding box center [606, 353] width 194 height 14
click at [515, 346] on input "Excluded from 11 U.S.C. § 506 (910 Vehicle)" at bounding box center [519, 350] width 9 height 9
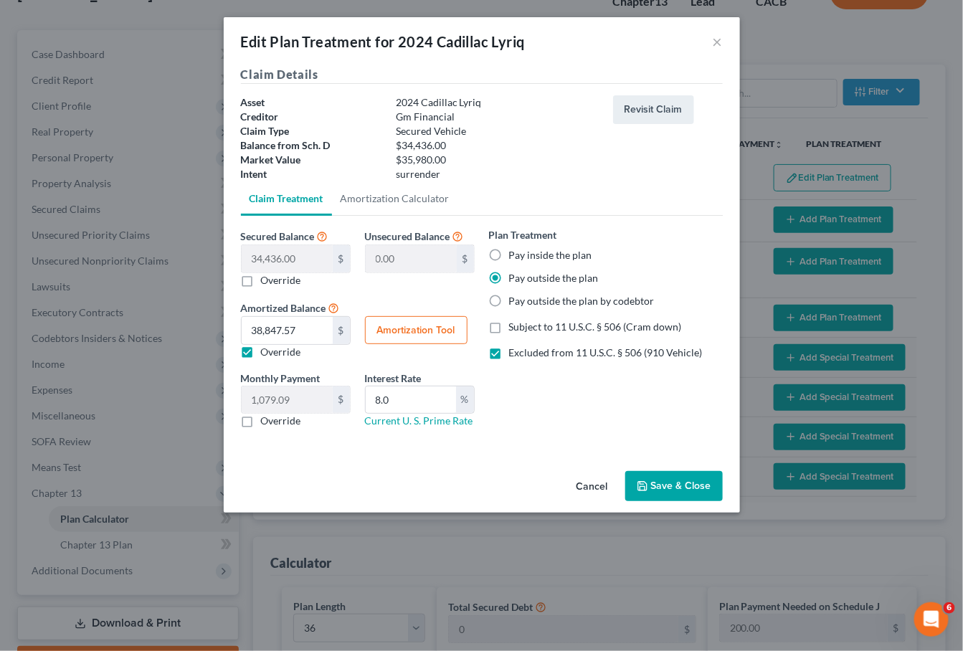
checkbox input "false"
click at [648, 113] on button "Revisit Claim" at bounding box center [653, 109] width 81 height 29
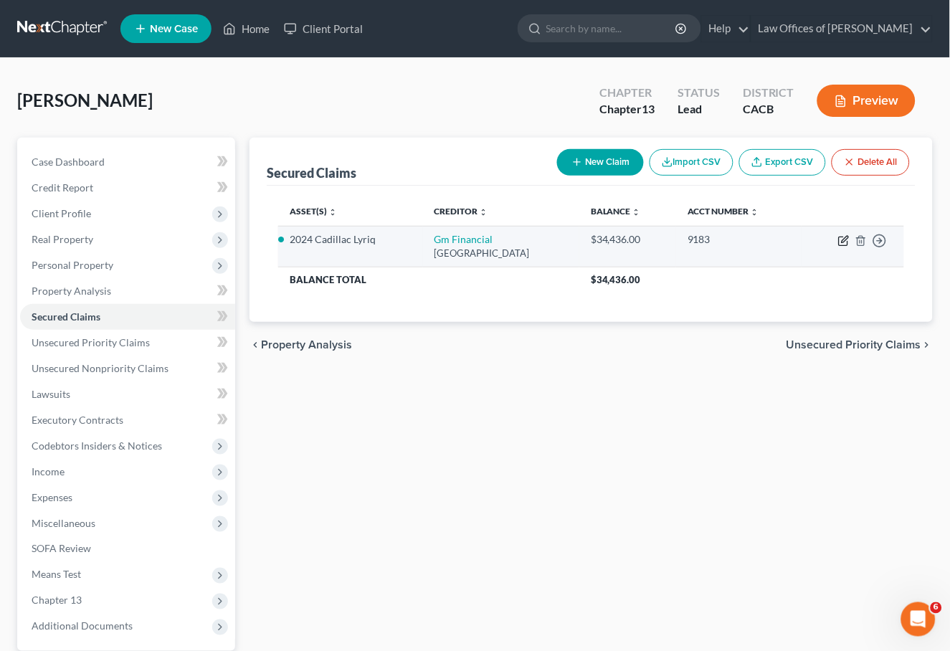
click at [840, 238] on icon "button" at bounding box center [843, 241] width 9 height 9
select select "45"
select select "0"
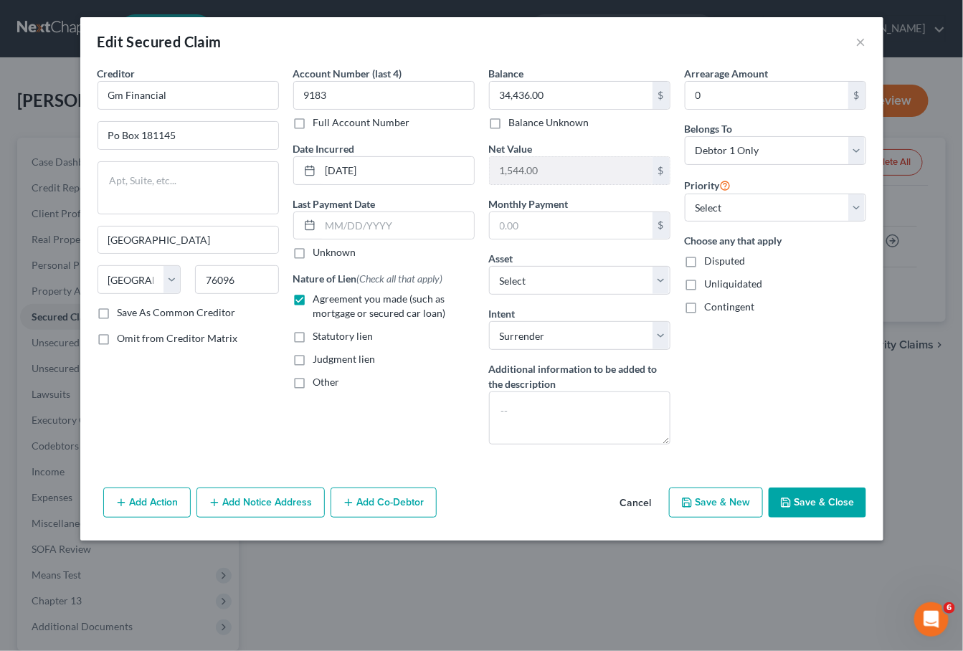
click at [825, 496] on button "Save & Close" at bounding box center [818, 503] width 98 height 30
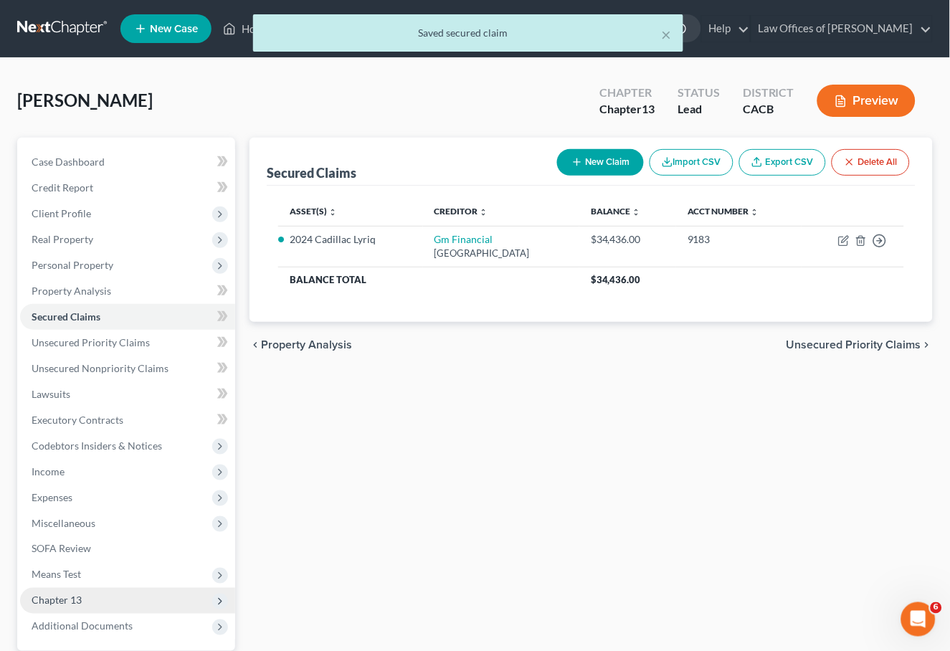
scroll to position [118, 0]
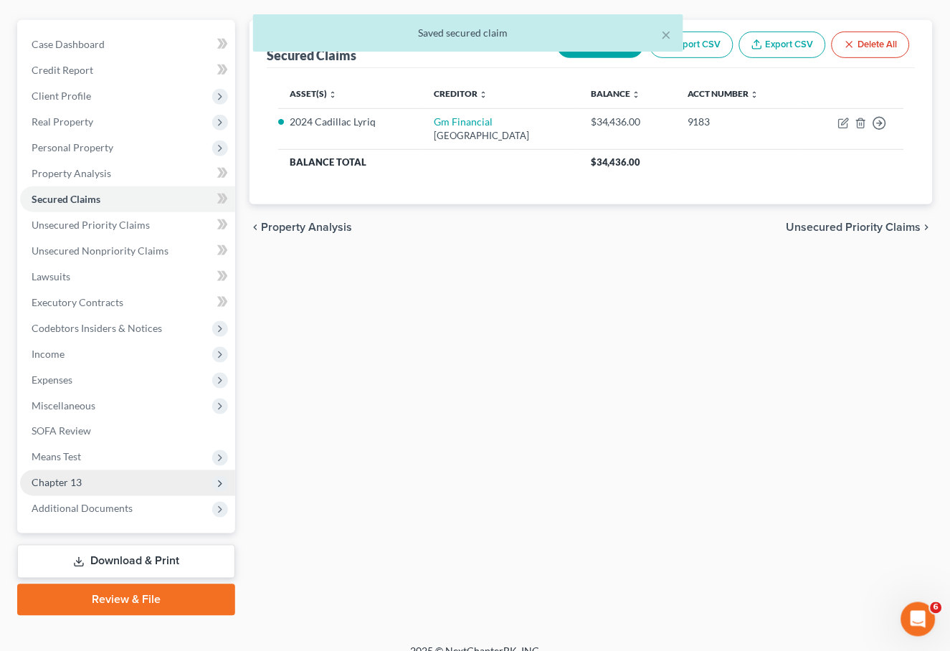
click at [94, 476] on span "Chapter 13" at bounding box center [127, 483] width 215 height 26
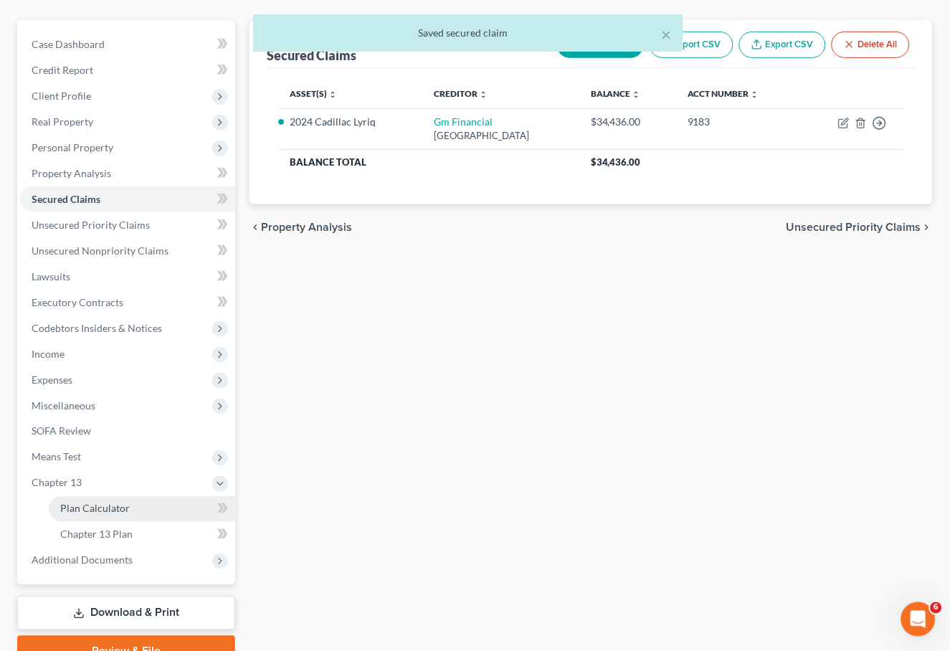
click at [85, 503] on span "Plan Calculator" at bounding box center [95, 509] width 70 height 12
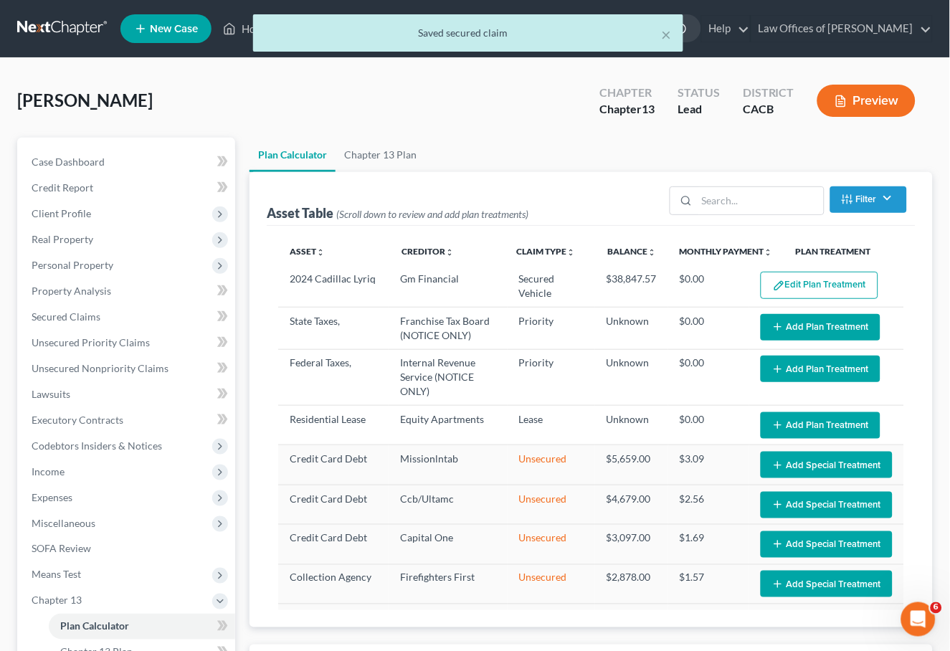
scroll to position [399, 0]
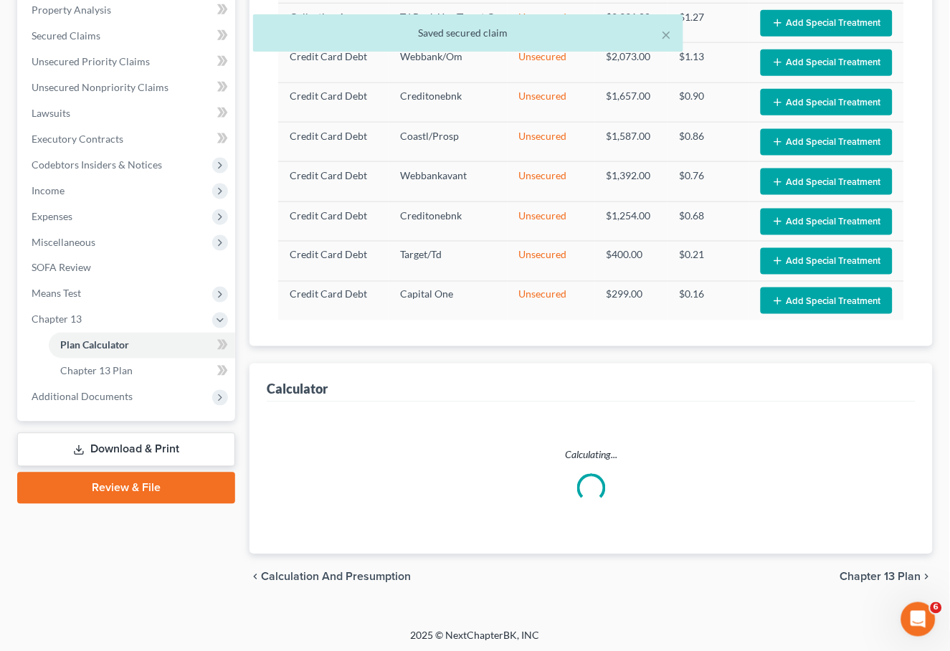
select select "35"
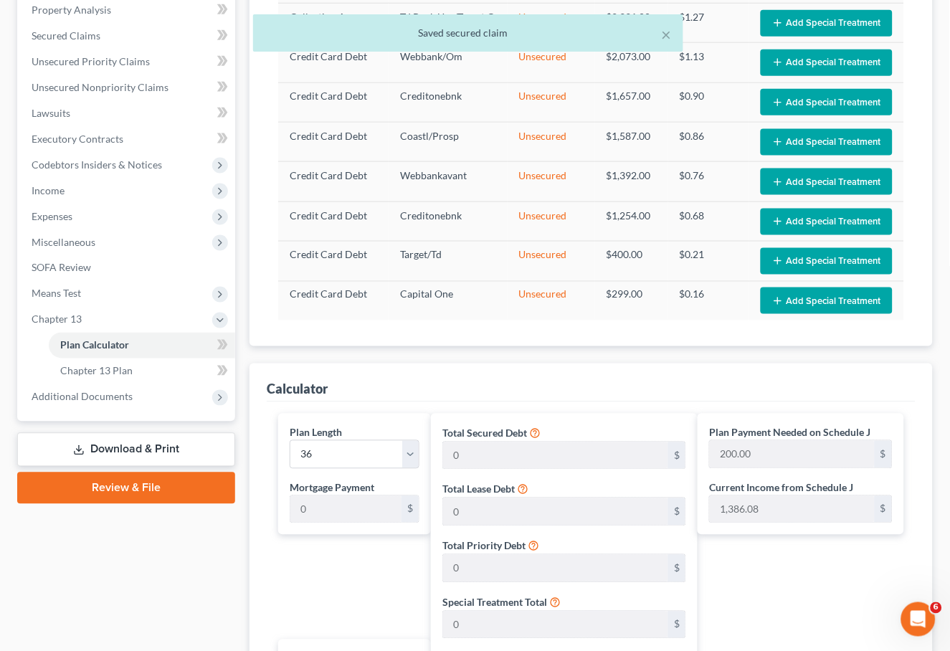
scroll to position [739, 0]
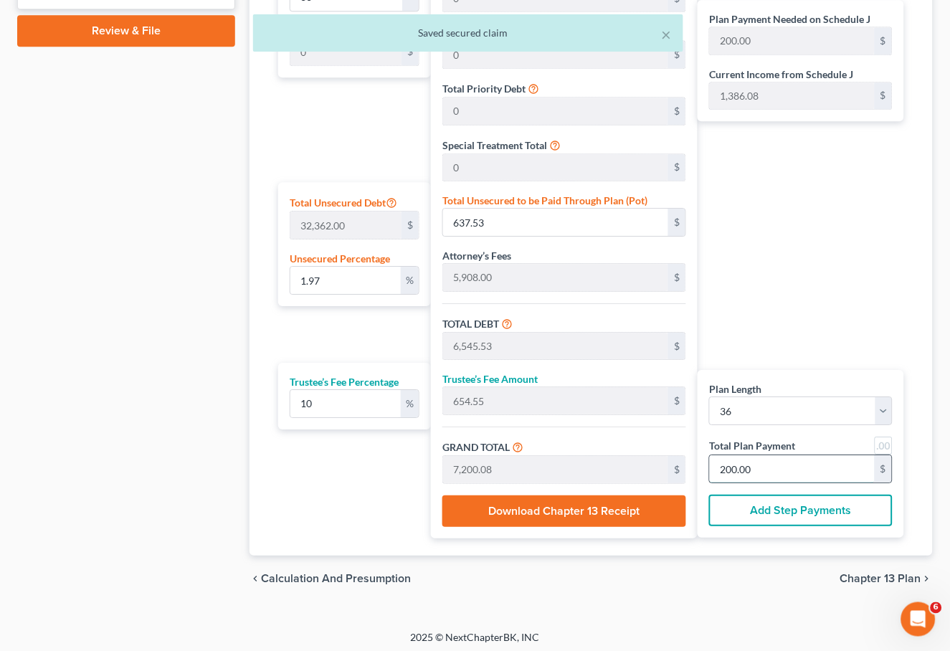
click at [770, 470] on input "200.00" at bounding box center [792, 468] width 165 height 27
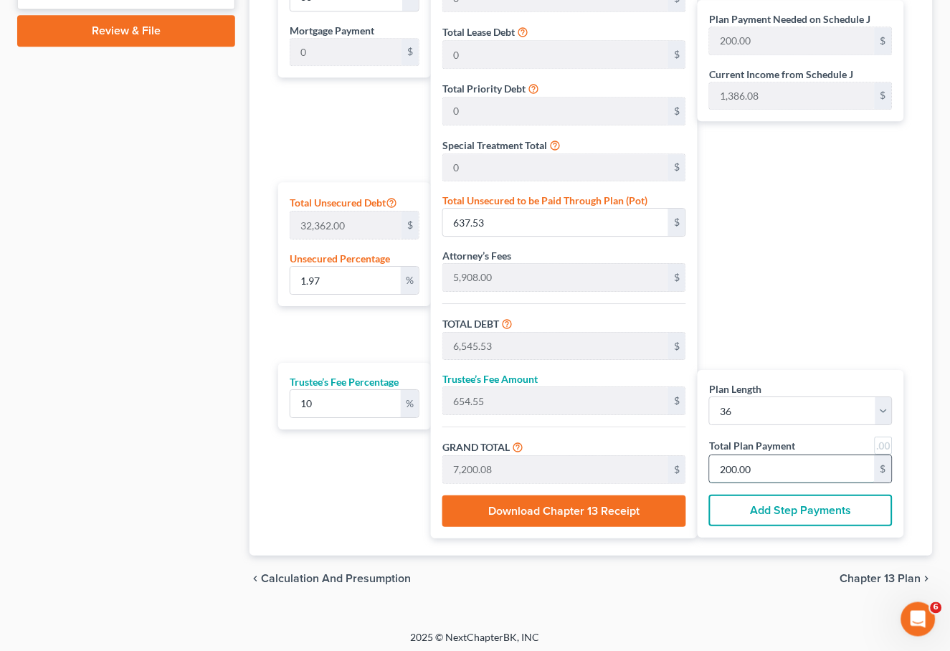
type input "0"
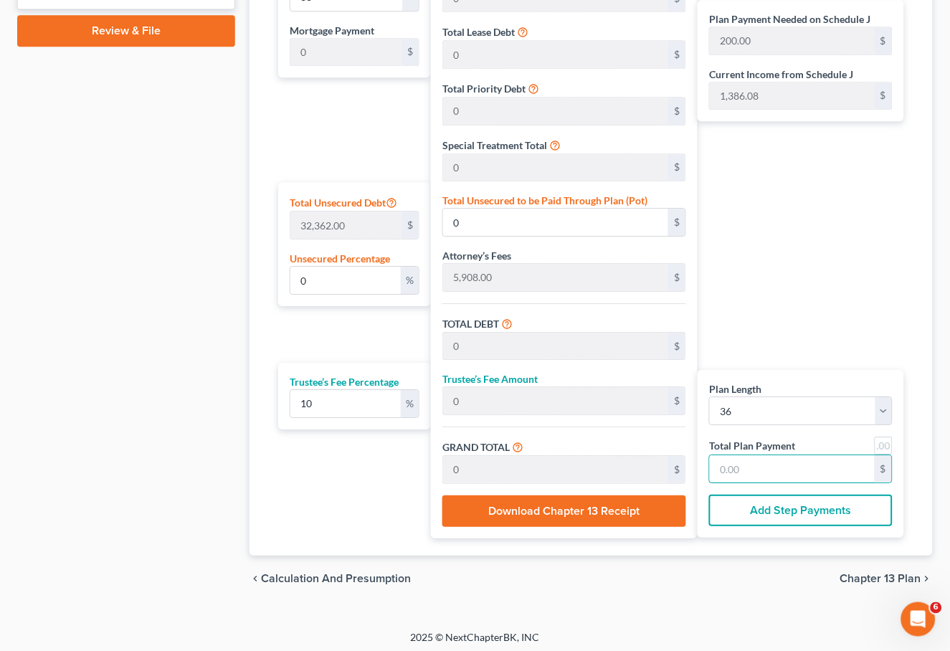
type input "65.45"
type input "6.54"
type input "72.00"
type input "2"
type input "654.54"
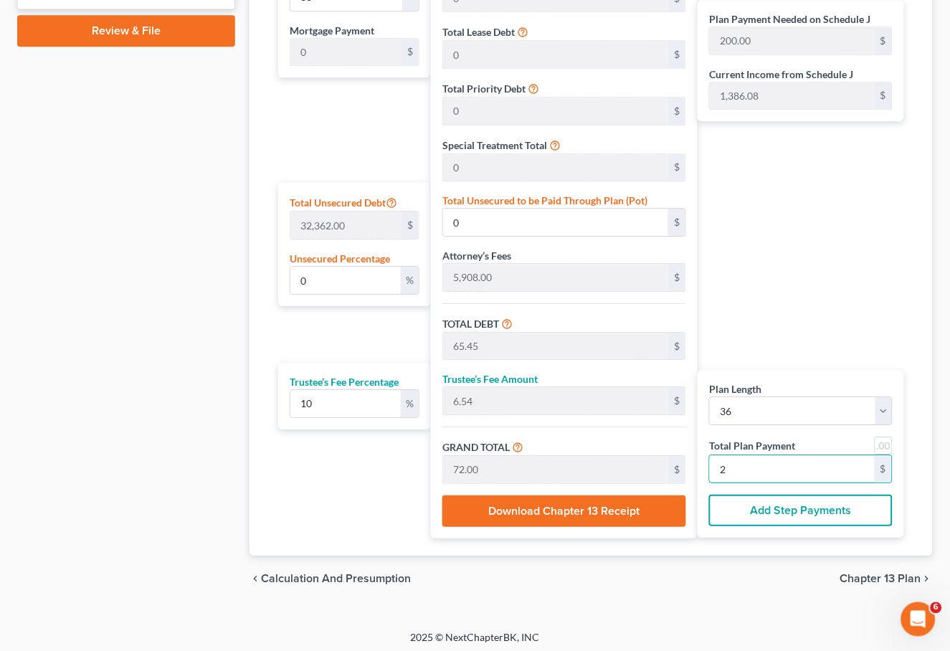
type input "65.45"
type input "720.00"
type input "20"
type input "1.97"
type input "637.45"
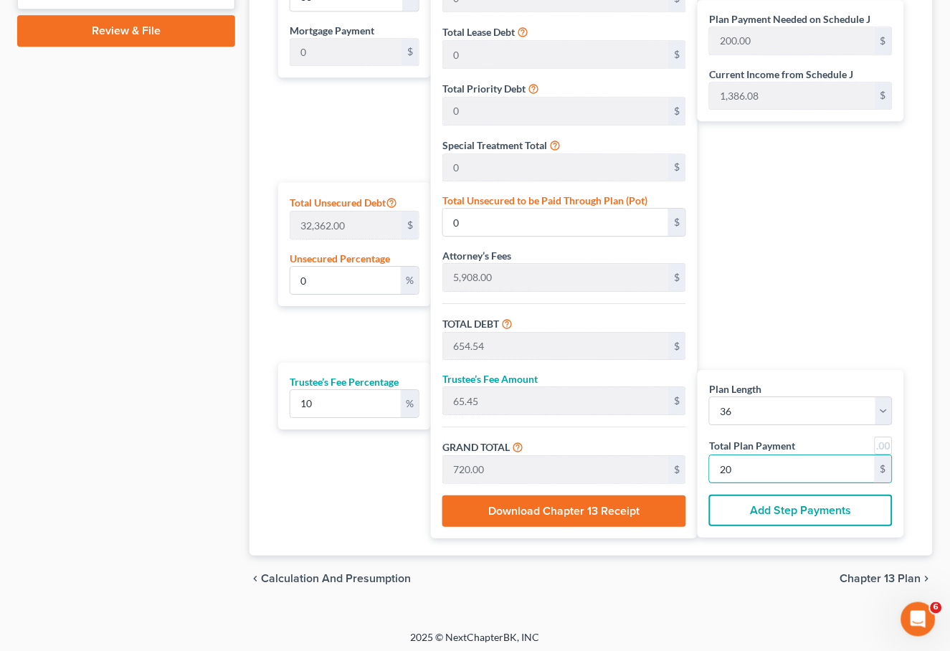
type input "6,545.45"
type input "654.54"
type input "7,200.00"
type input "200"
type input "0"
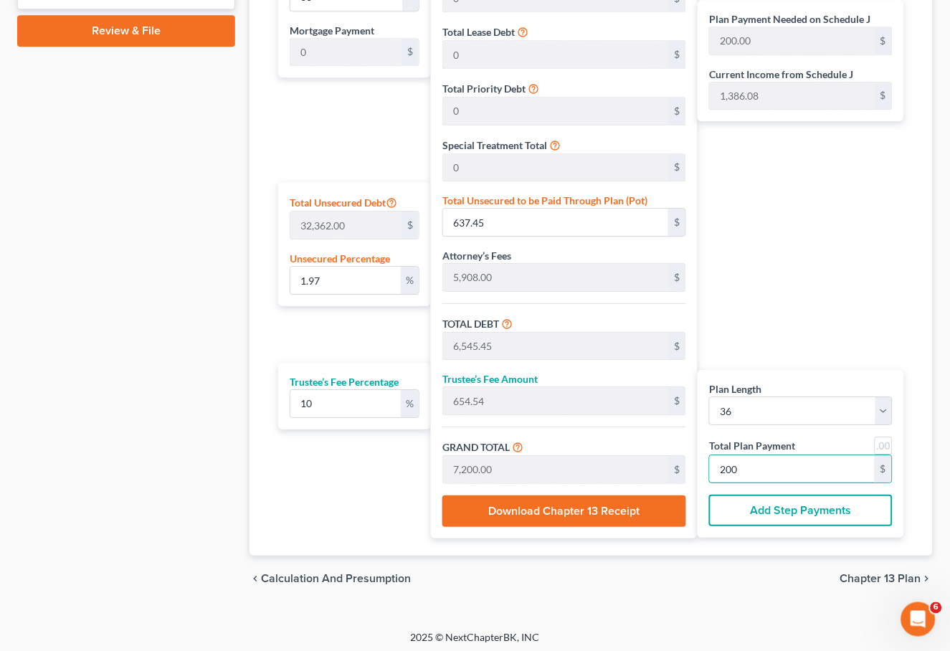
type input "0"
type input "654.54"
type input "65.45"
type input "720.00"
type input "20"
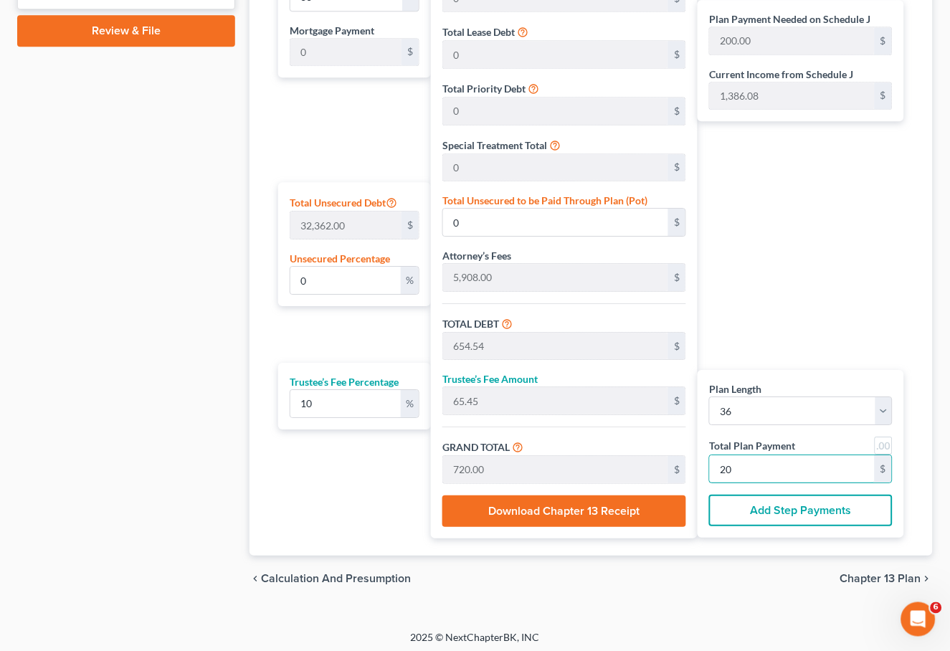
type input "65.45"
type input "6.54"
type input "72.00"
type input "2"
type input "0"
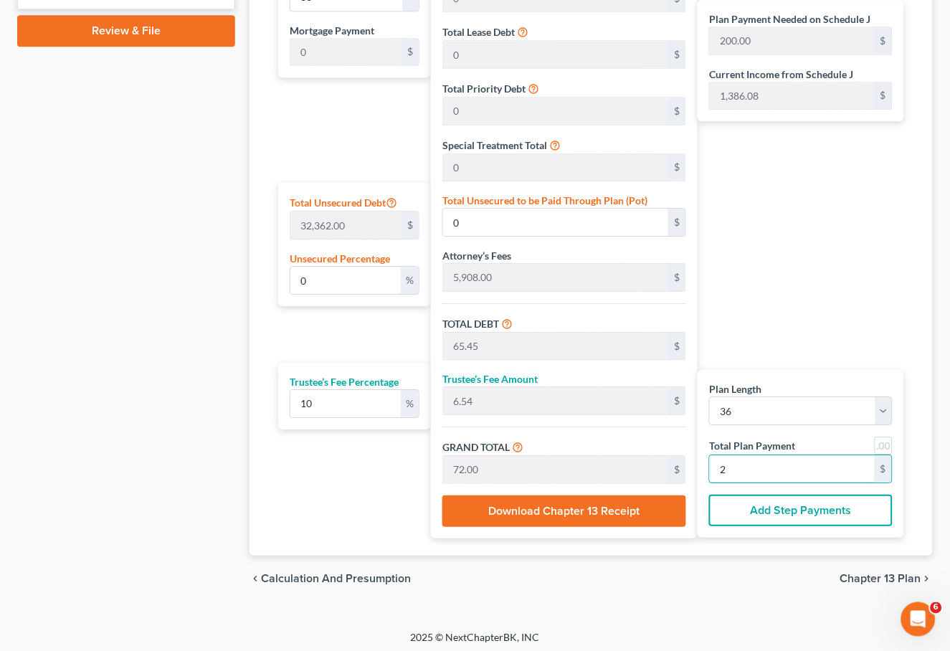
type input "0"
type input "32.72"
type input "3.27"
type input "36.00"
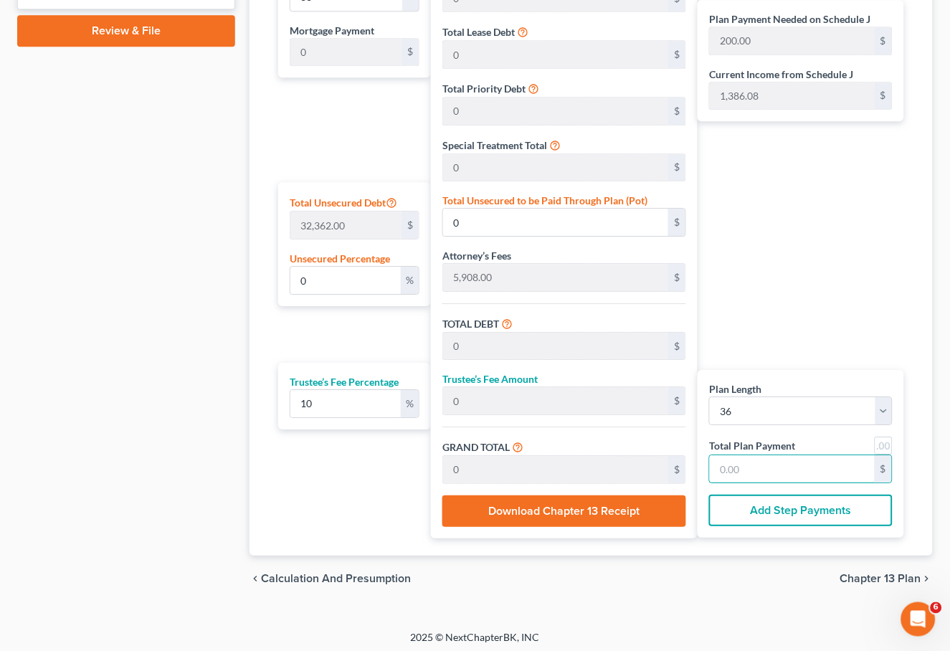
type input "1"
type input "490.90"
type input "49.09"
type input "540.00"
type input "15"
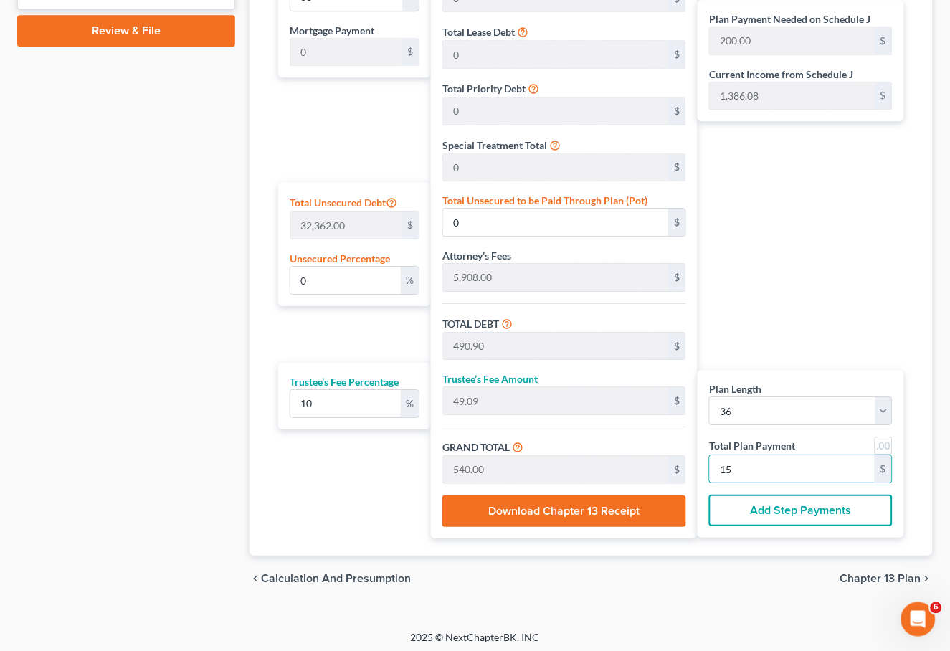
type input "4,909.09"
type input "490.90"
type input "5,400.00"
type input "150"
click at [762, 470] on input "150" at bounding box center [792, 468] width 165 height 27
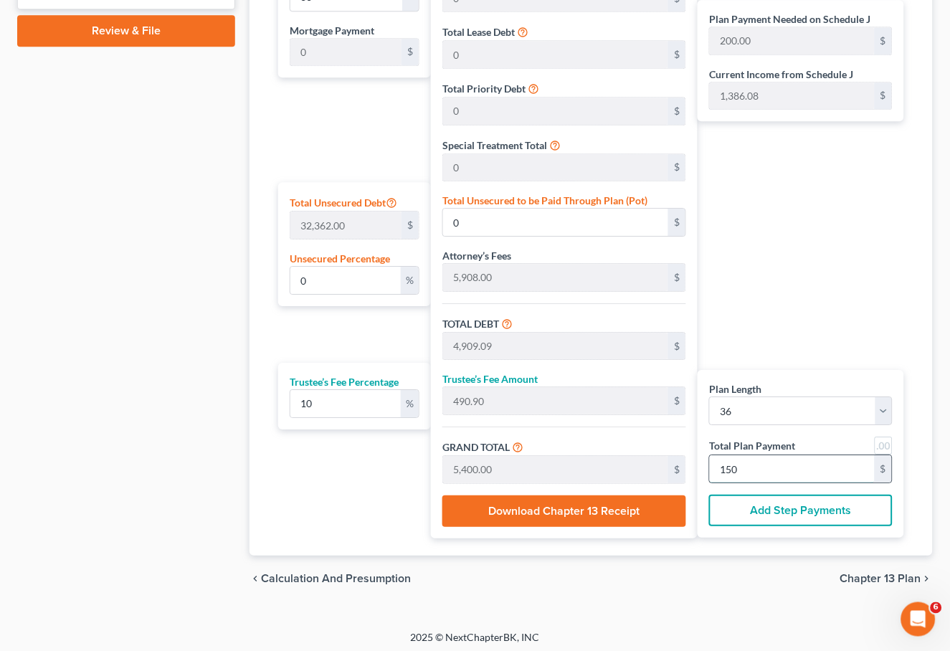
click at [749, 467] on input "150" at bounding box center [792, 468] width 165 height 27
type input "0"
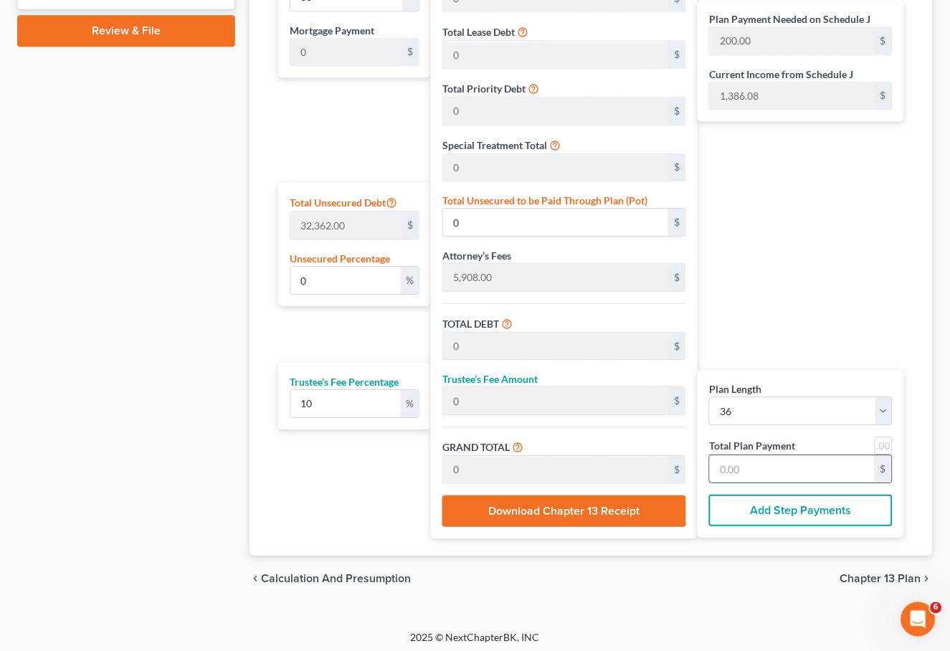
type input "32.72"
type input "3.27"
type input "36.00"
type input "1"
type input "556.36"
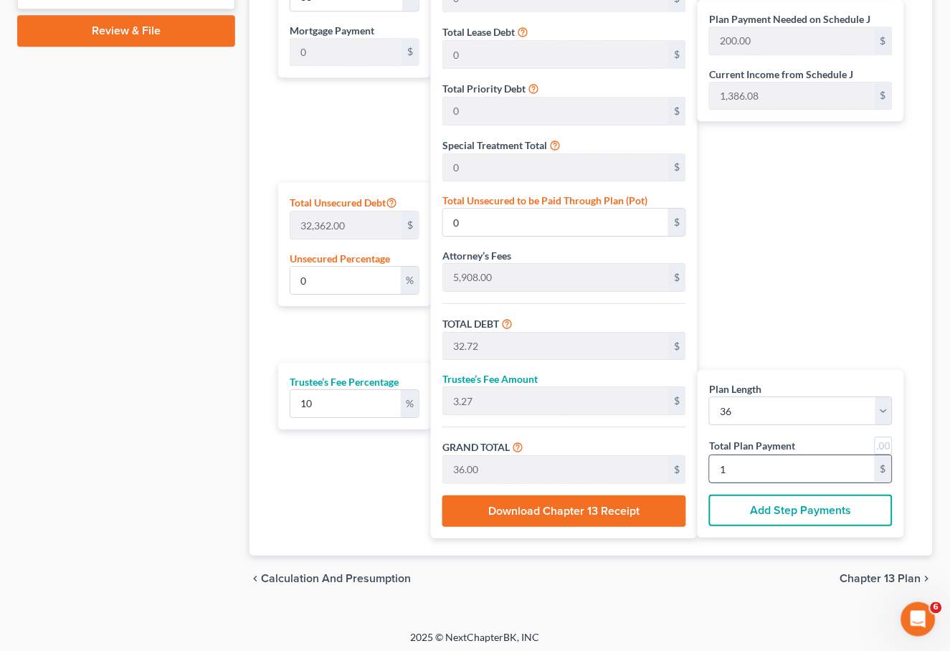
type input "55.63"
type input "612.00"
type input "17"
type input "5,727.27"
type input "572.72"
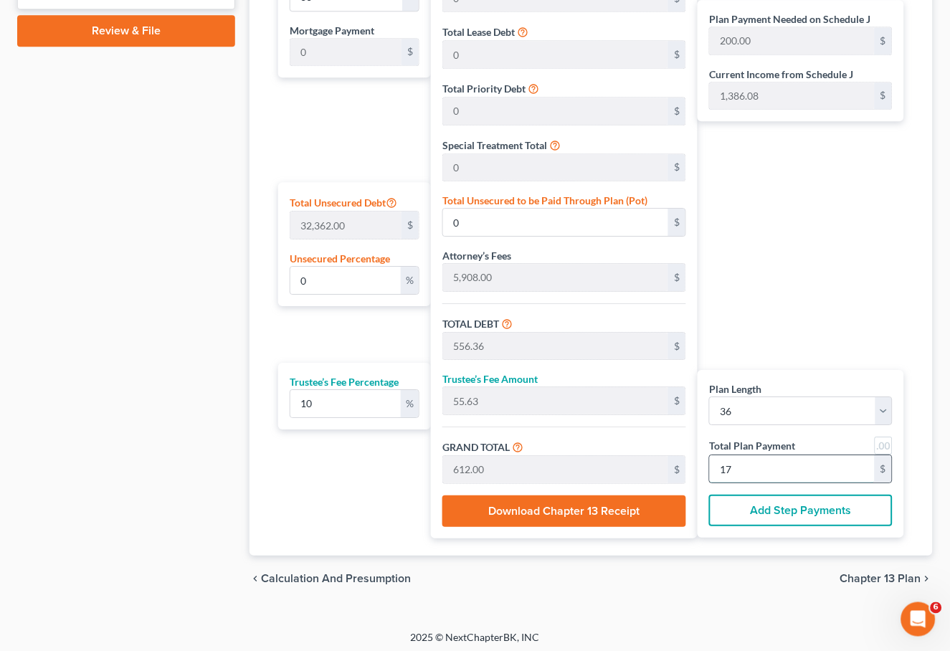
type input "6,300.00"
type input "175"
click at [749, 470] on input "175" at bounding box center [792, 468] width 165 height 27
type input "32.72"
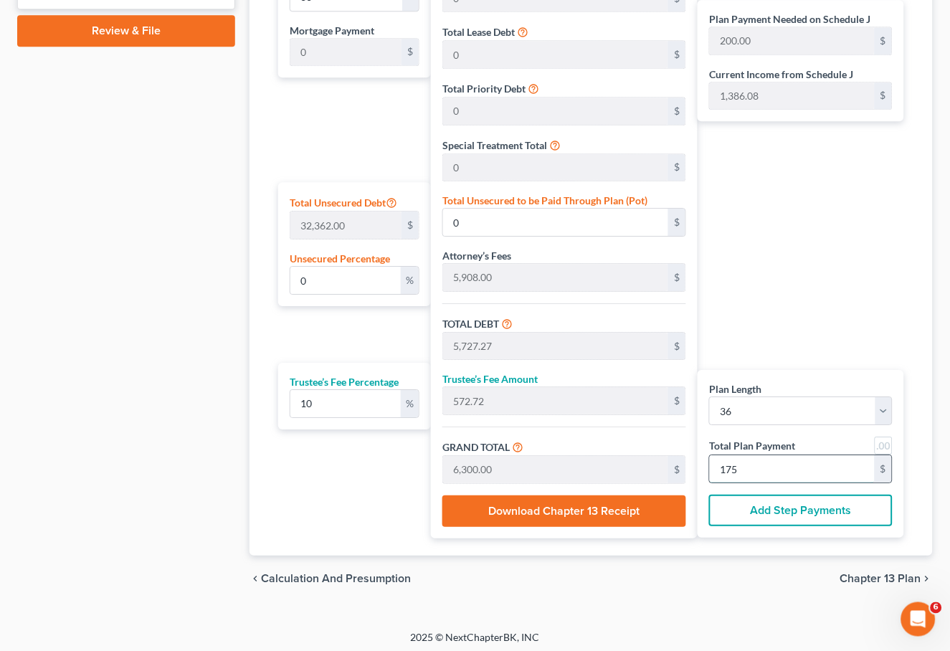
type input "3.27"
type input "36.00"
type input "1"
type input "589.09"
type input "58.90"
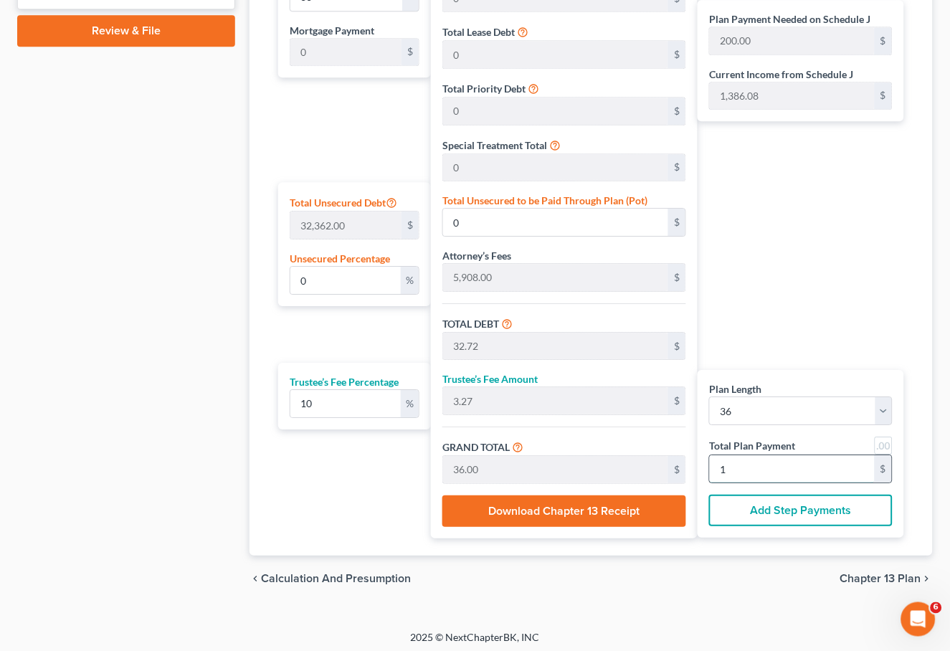
type input "648.00"
type input "18"
type input "0.86"
type input "277.45"
type input "6,185.45"
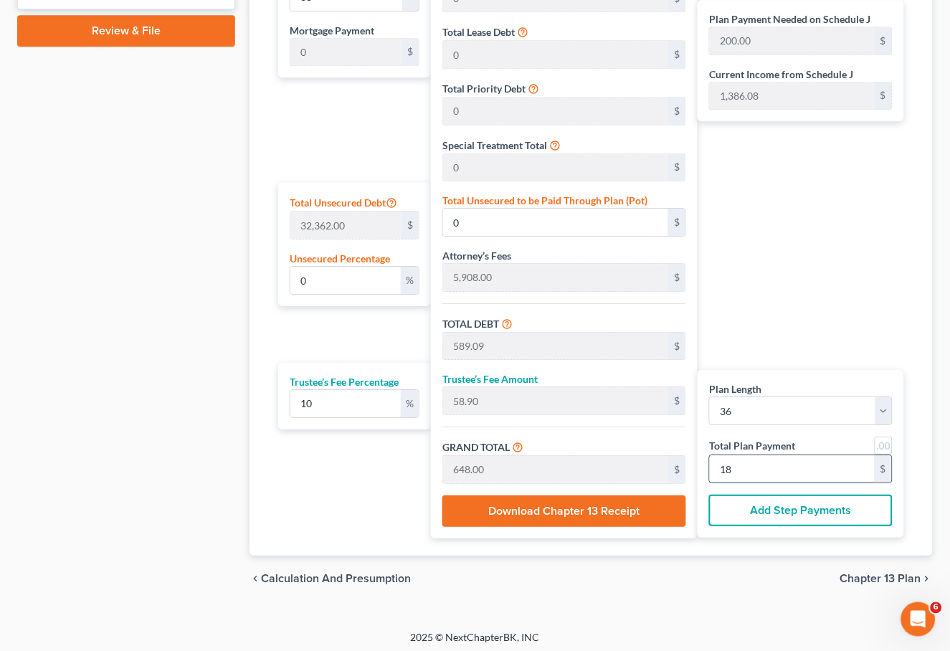
type input "618.54"
type input "6,804.00"
type input "189"
type input "0"
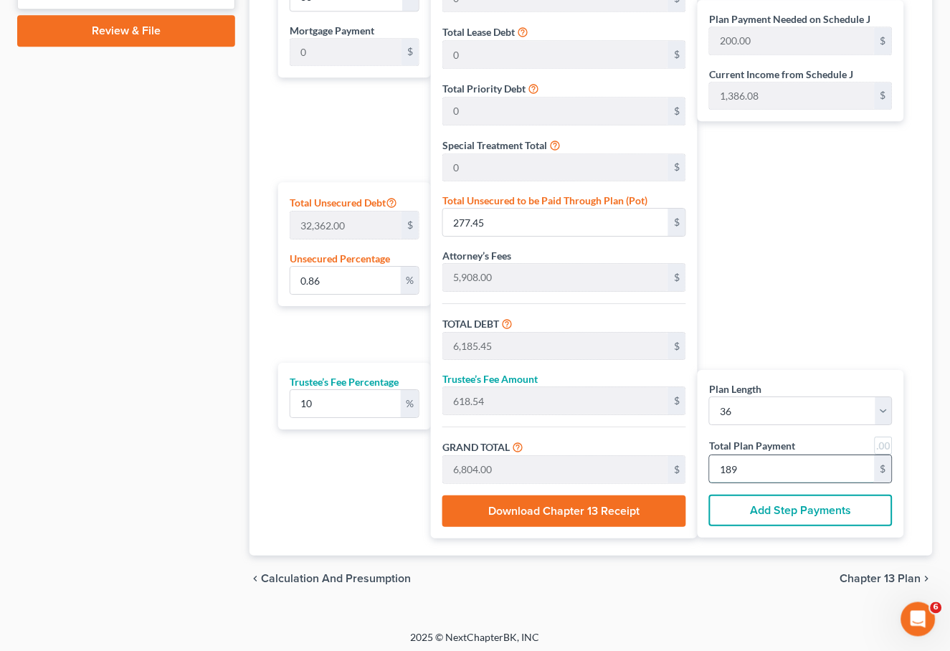
type input "589.09"
type input "58.90"
type input "648.00"
type input "18"
type input "0.86"
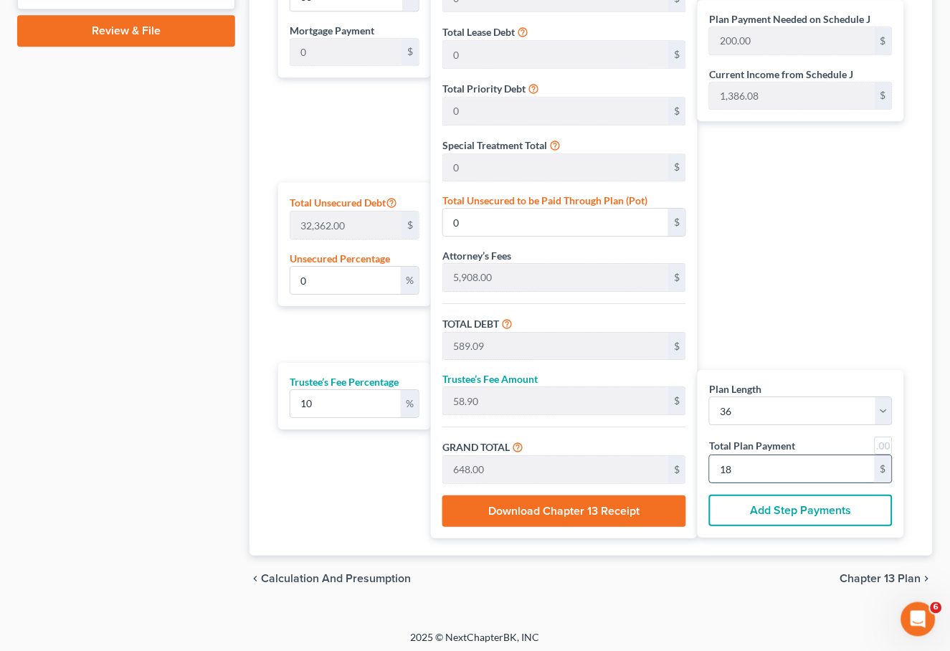
type input "277.45"
type input "6,185.45"
type input "618.54"
type input "6,804.00"
type input "189"
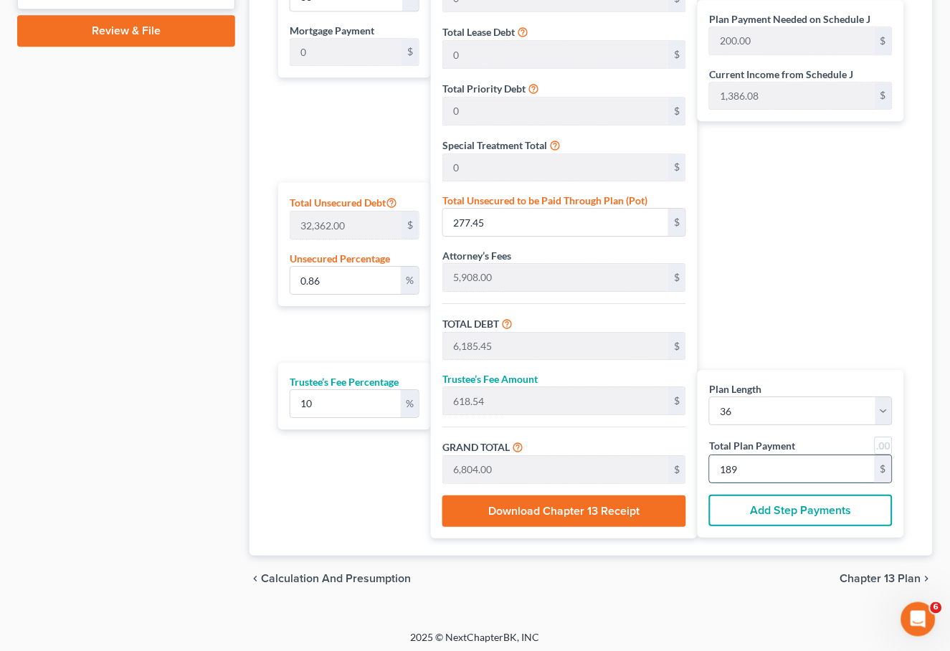
type input "0"
type input "589.09"
type input "58.90"
type input "648.00"
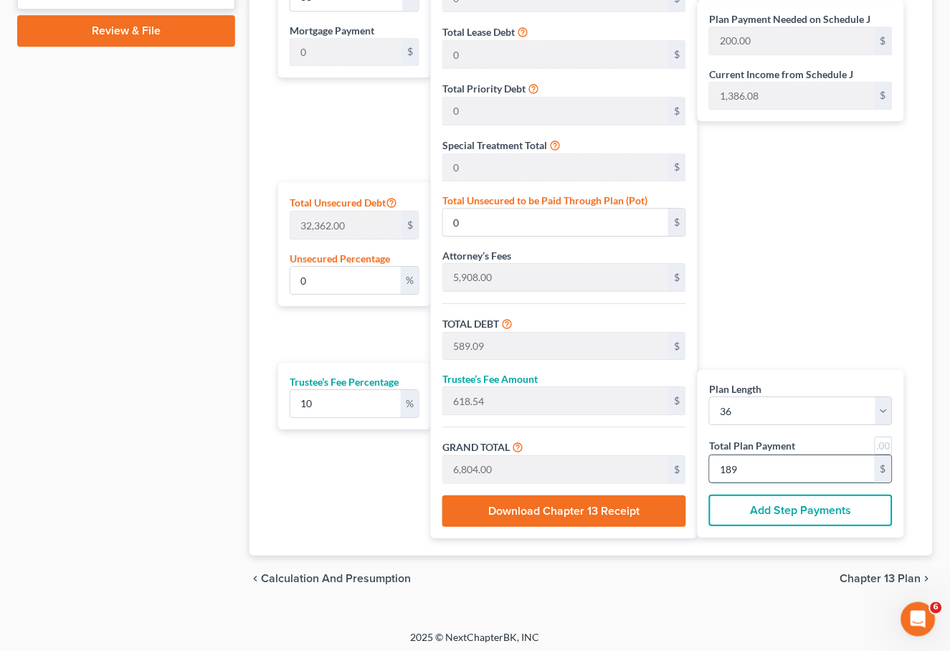
type input "18"
type input "5,890.90"
type input "589.09"
type input "6,480.00"
type input "180"
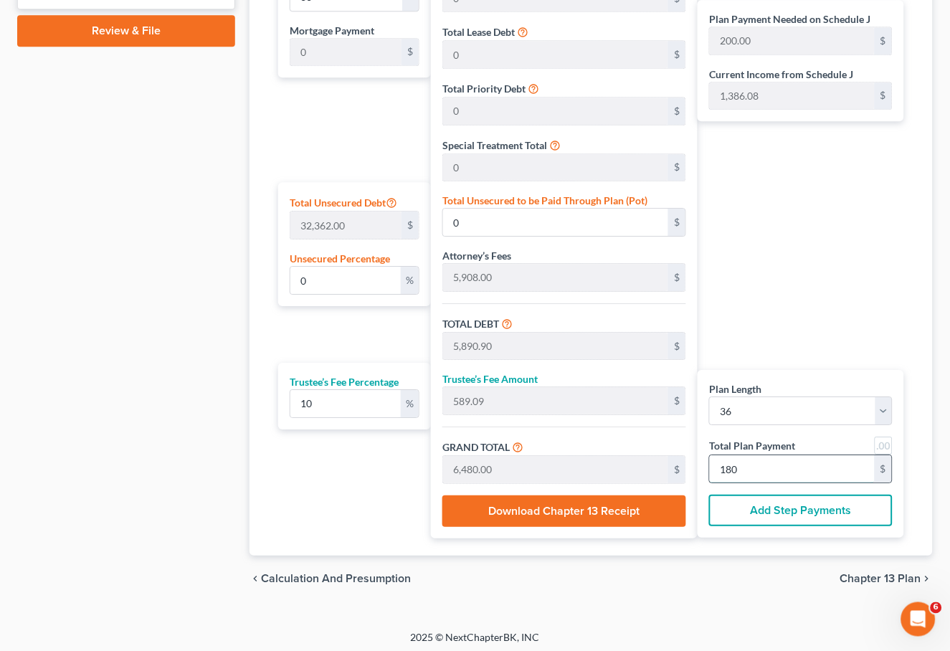
type input "589.09"
type input "58.90"
type input "648.00"
type input "18"
type input "32.72"
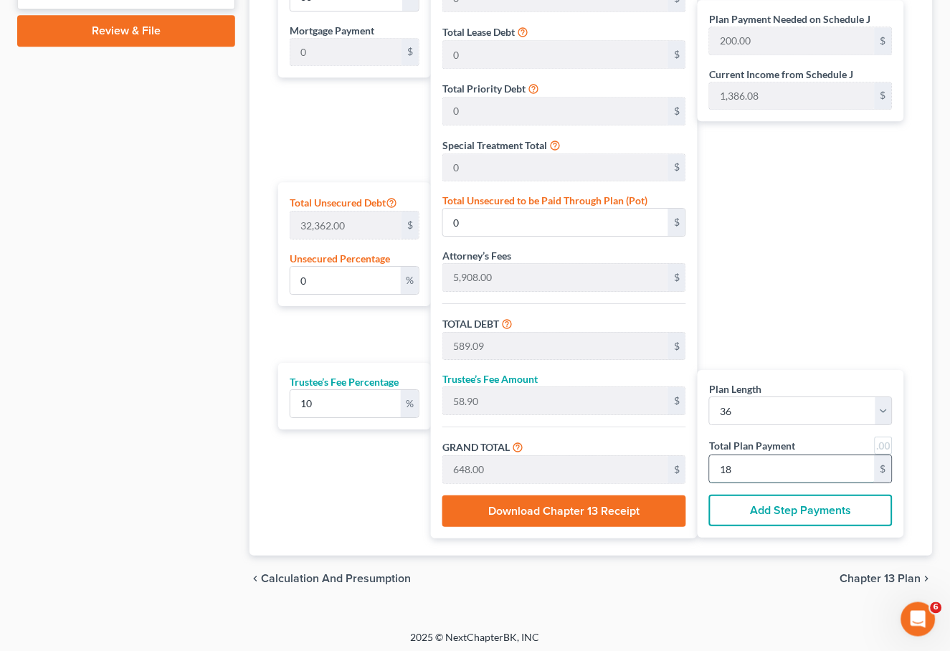
type input "3.27"
type input "36.00"
type input "1"
type input "621.81"
type input "62.18"
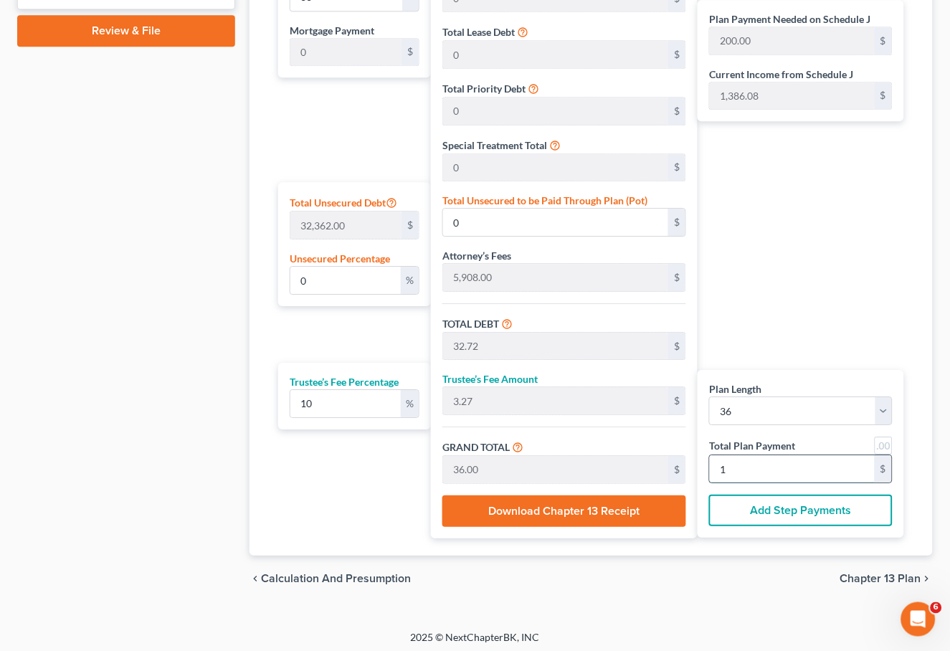
type input "684.00"
type input "19"
type input "0.96"
type input "310.18"
type input "6,218.18"
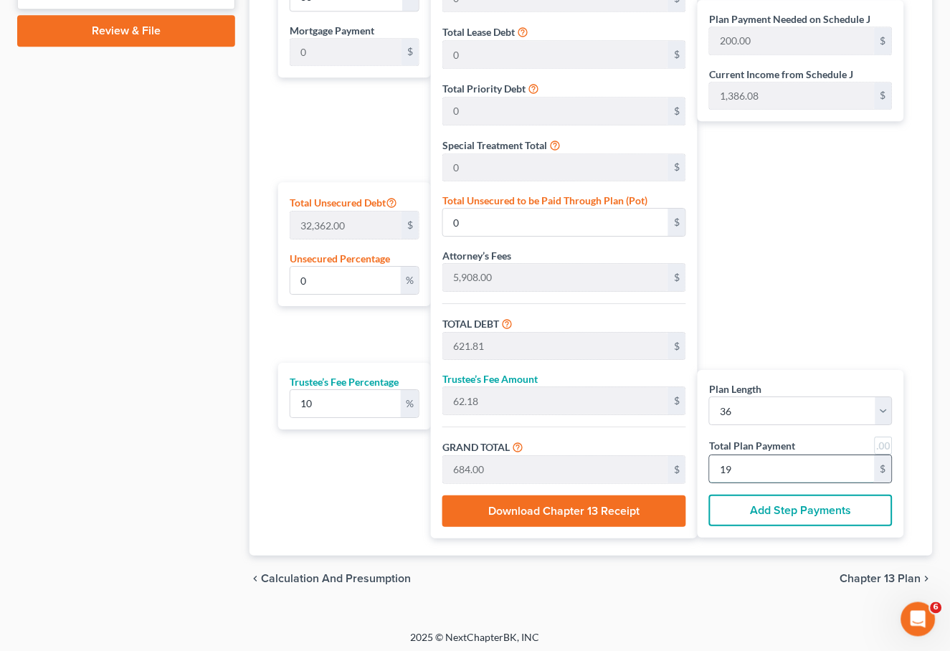
type input "621.81"
type input "6,840.00"
type input "190"
type input "0"
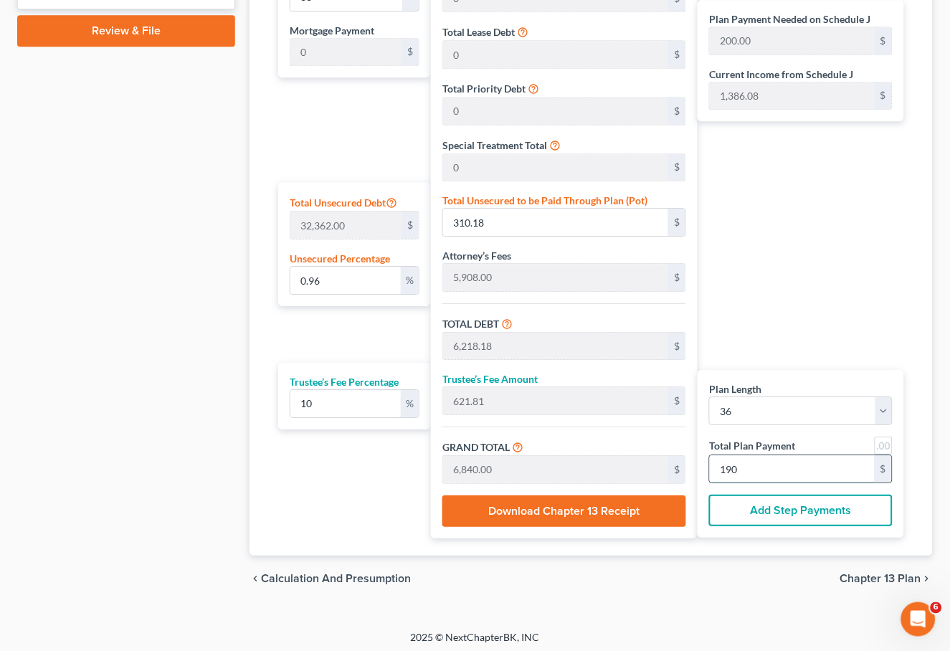
type input "621.81"
type input "62.18"
type input "684.00"
type input "19"
type input "32.72"
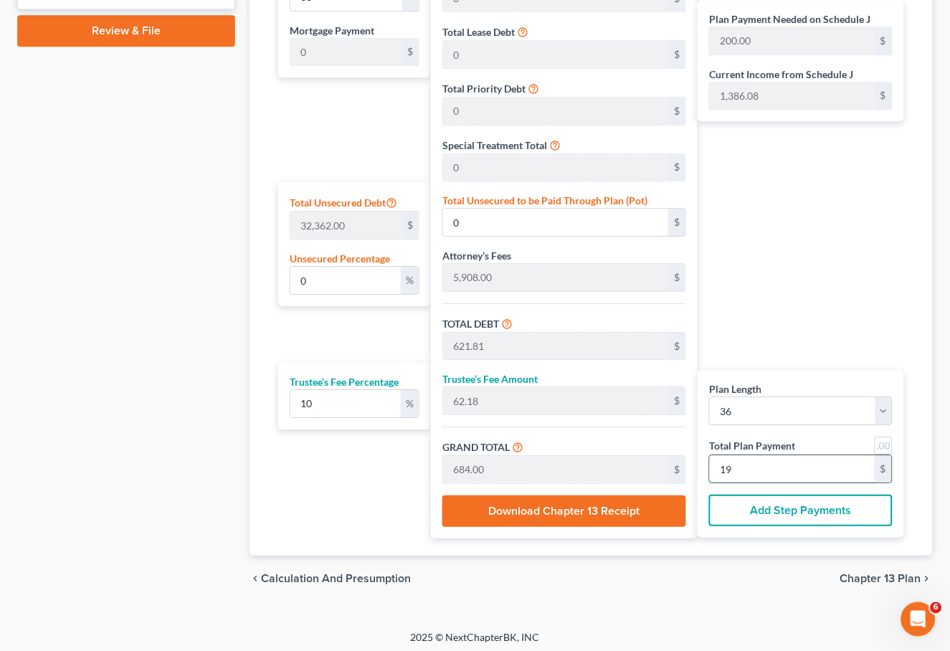
type input "3.27"
type input "36.00"
type input "1"
type input "589.09"
type input "58.90"
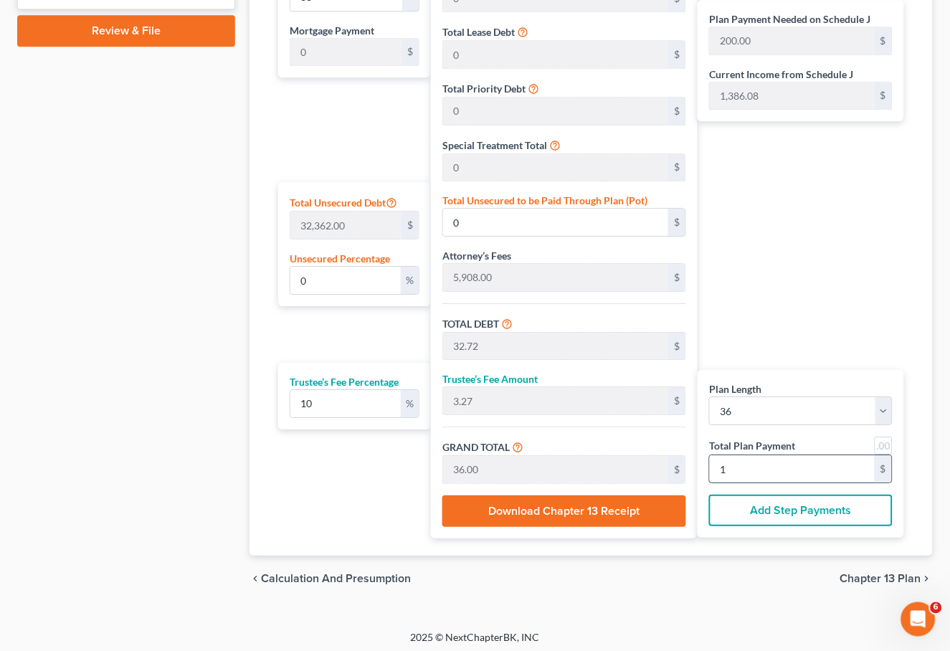
type input "648.00"
type input "18"
type input "5,890.90"
type input "589.09"
type input "6,480.00"
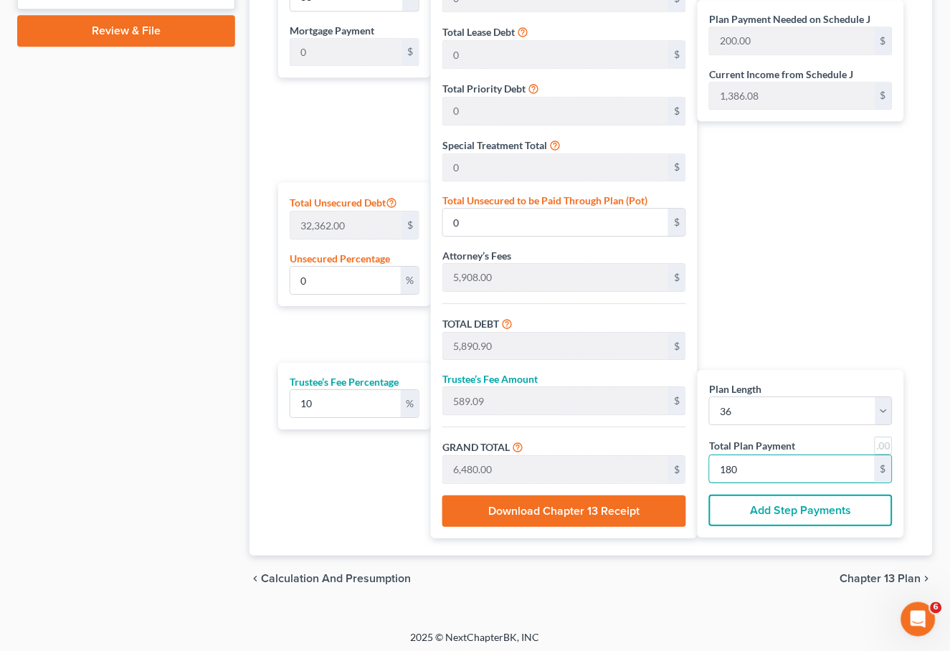
type input "180"
click at [855, 308] on div "Plan Payment Needed on Schedule J 200.00 $ Current Income from Schedule J 1,386…" at bounding box center [805, 247] width 214 height 582
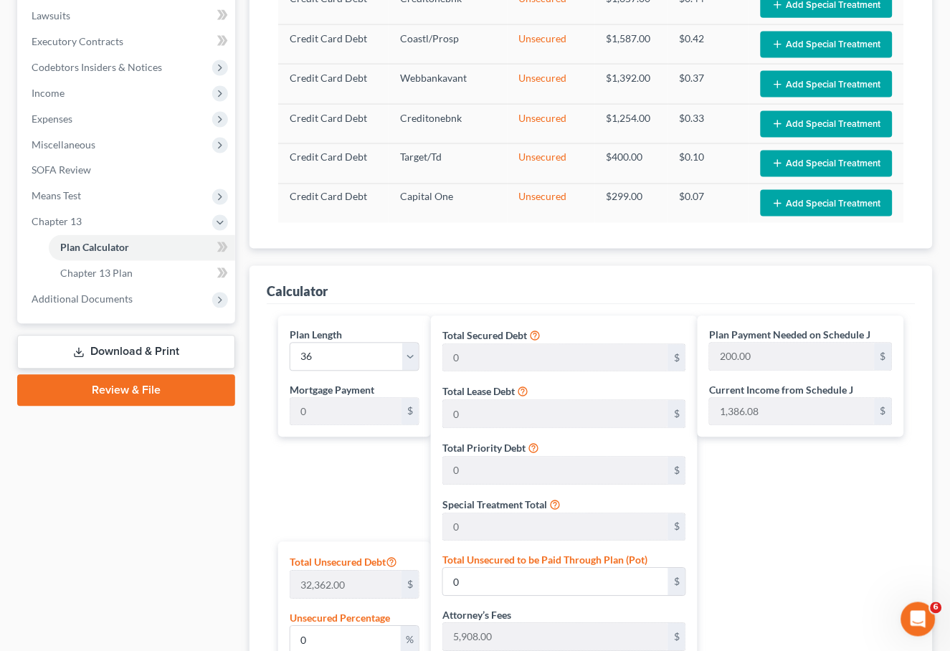
scroll to position [706, 0]
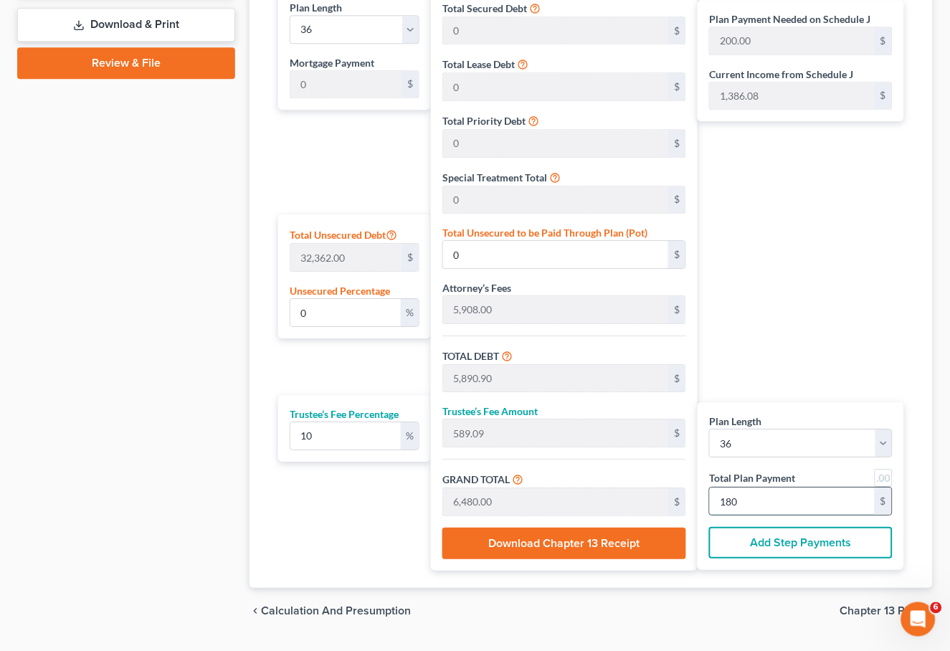
click at [771, 498] on input "180" at bounding box center [792, 501] width 165 height 27
type input "65.45"
type input "6.54"
type input "72.00"
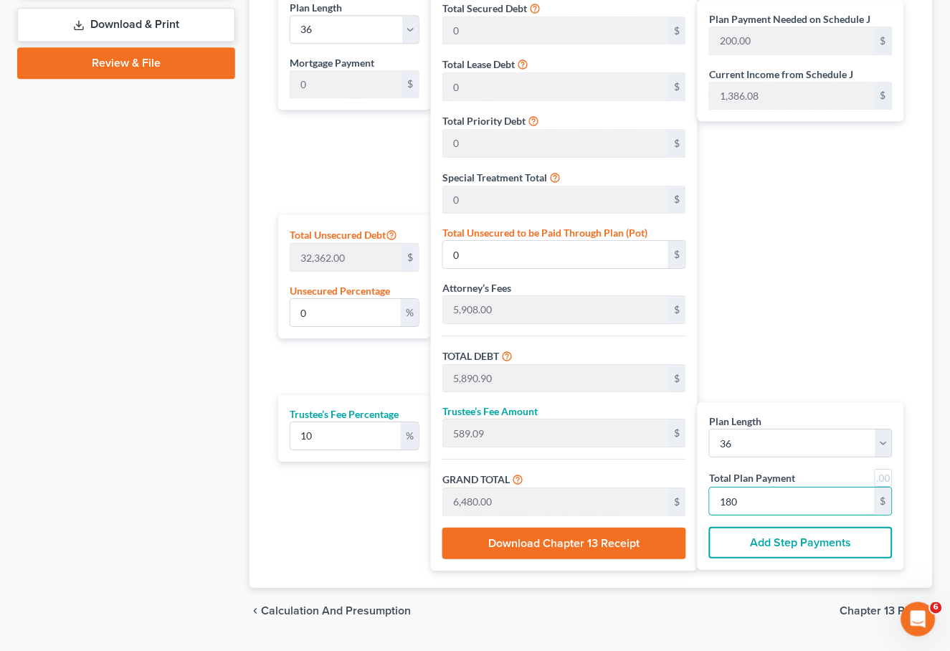
type input "2"
type input "654.54"
type input "65.45"
type input "720.00"
type input "20"
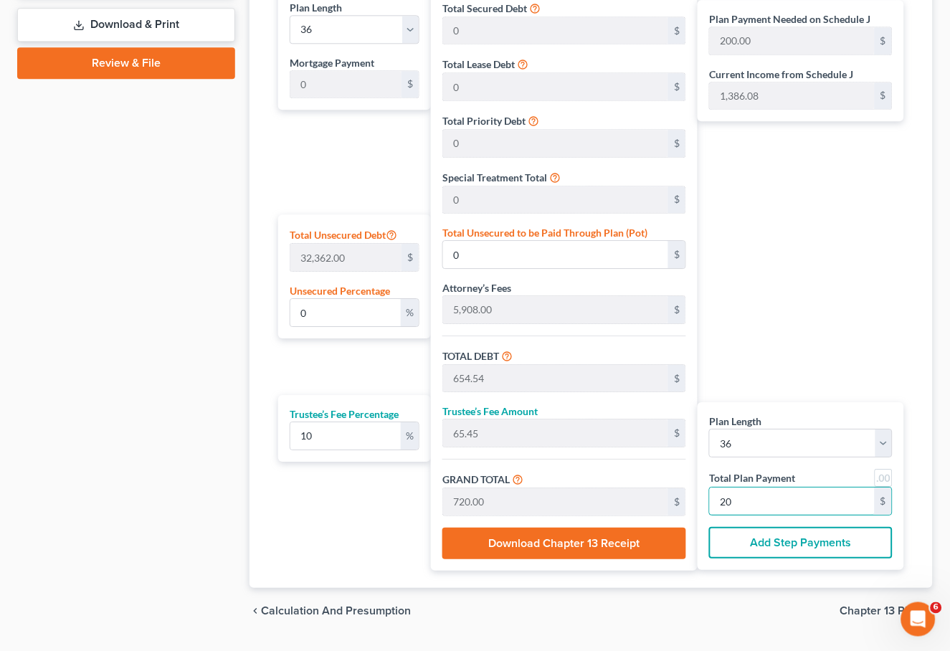
type input "1.97"
type input "637.45"
type input "6,545.45"
type input "654.54"
type input "7,200.00"
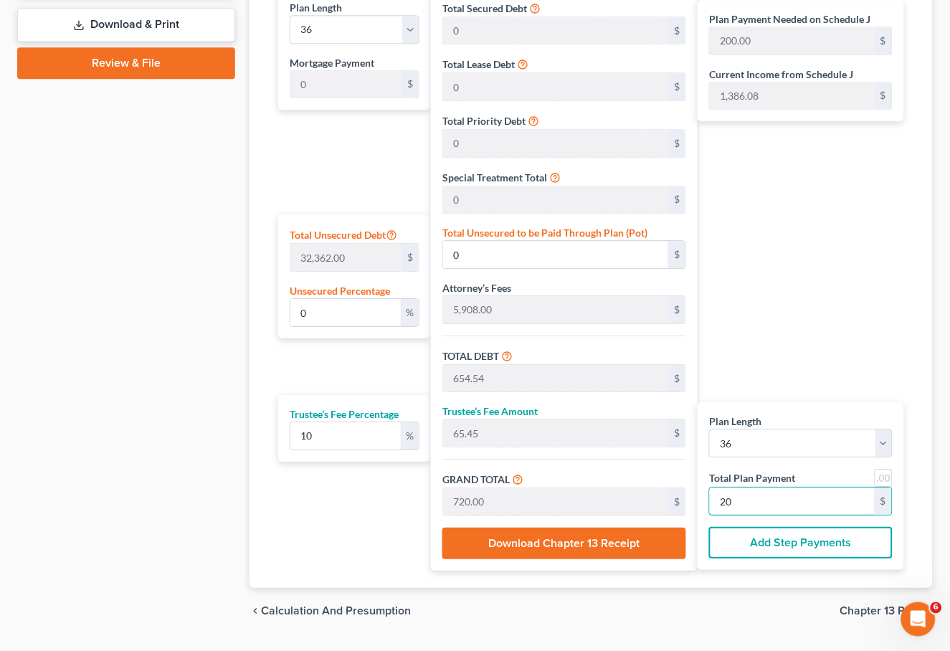
type input "200"
type input "0"
type input "654.54"
type input "65.45"
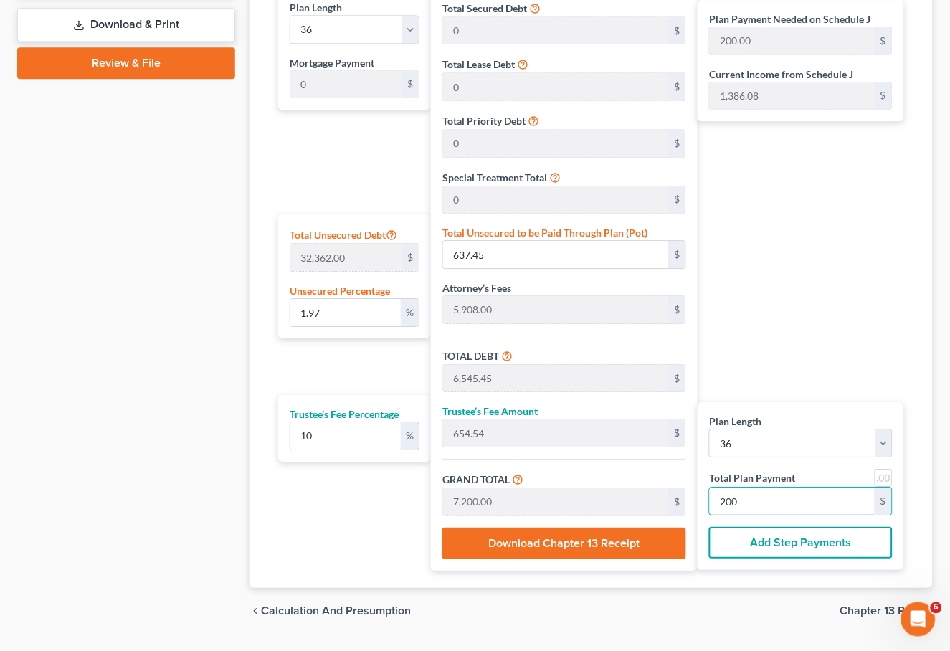
type input "720.00"
type input "20"
type input "65.45"
type input "6.54"
type input "72.00"
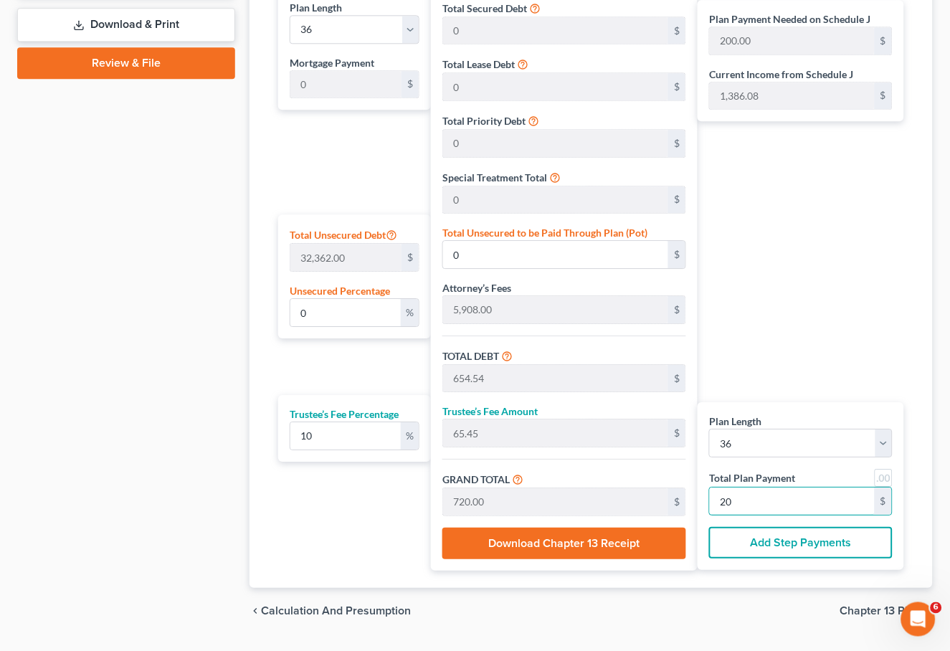
type input "2"
type input "0"
type input "32.72"
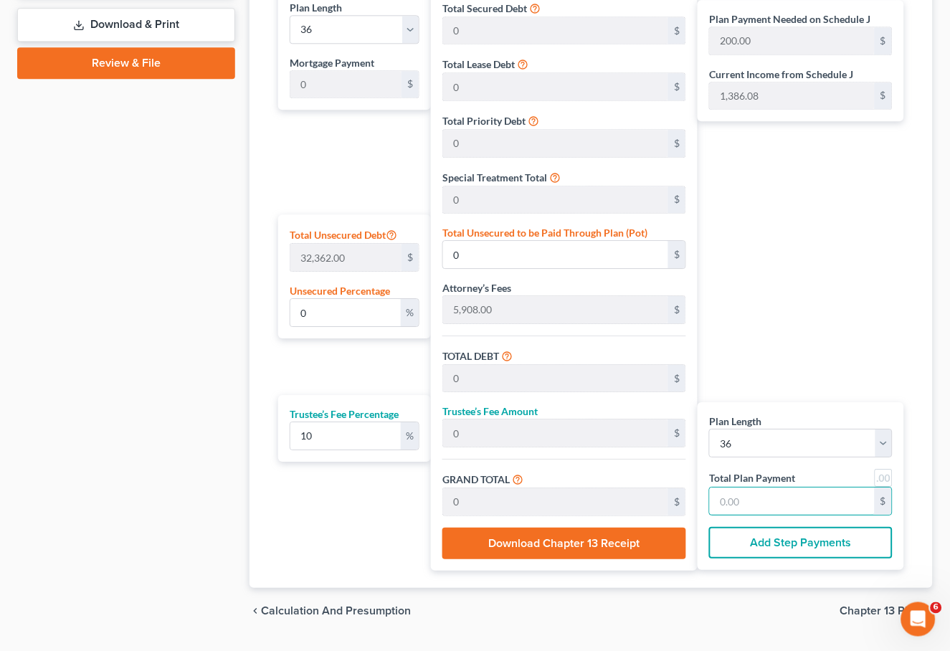
type input "3.27"
type input "36.00"
type input "1"
type input "621.81"
type input "62.18"
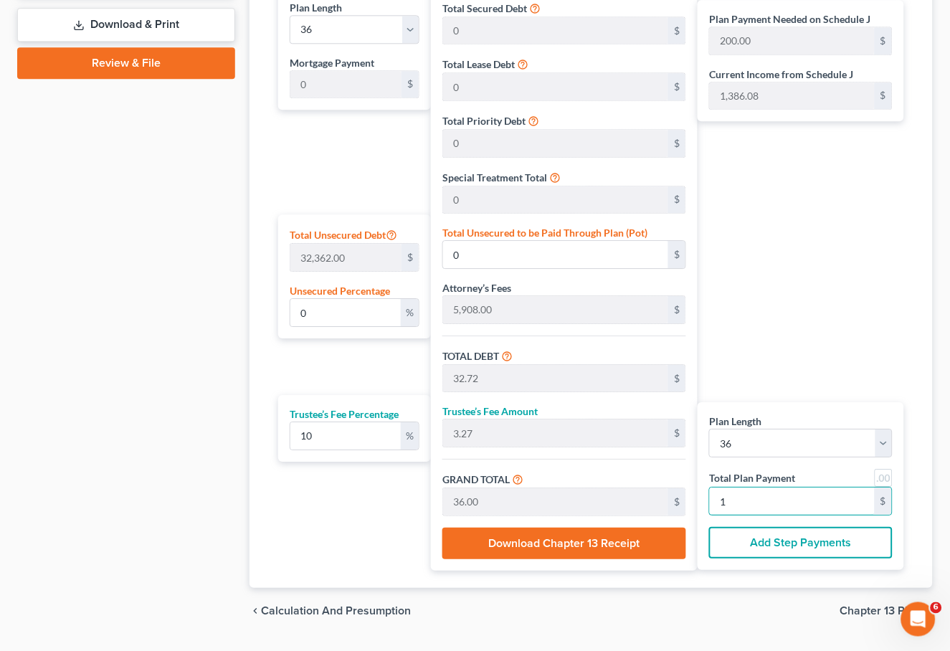
type input "684.00"
type input "19"
type input "32.72"
type input "3.27"
type input "36.00"
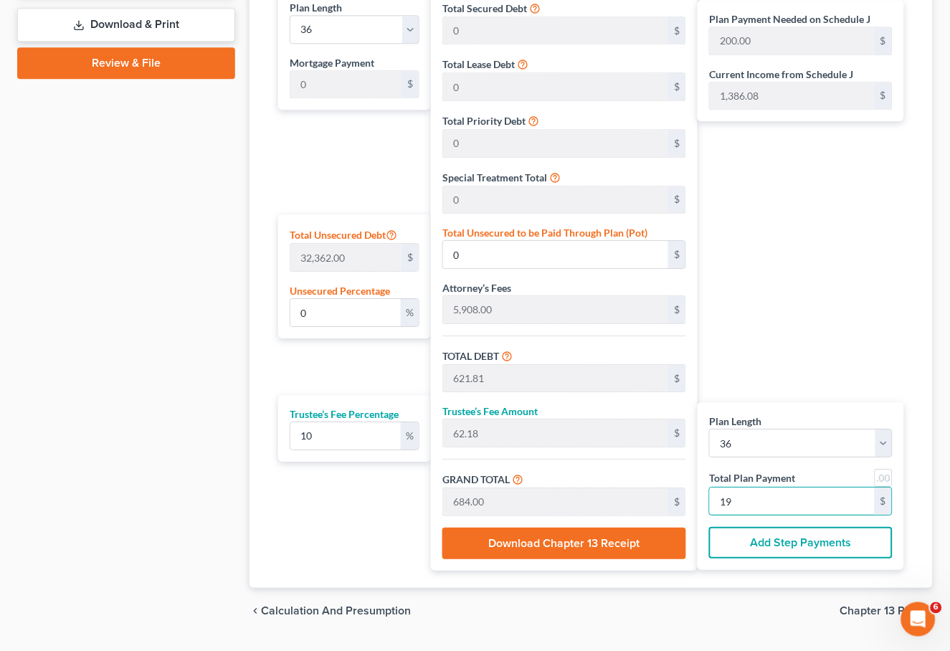
type input "1"
type input "589.09"
type input "58.90"
type input "648.00"
type input "18"
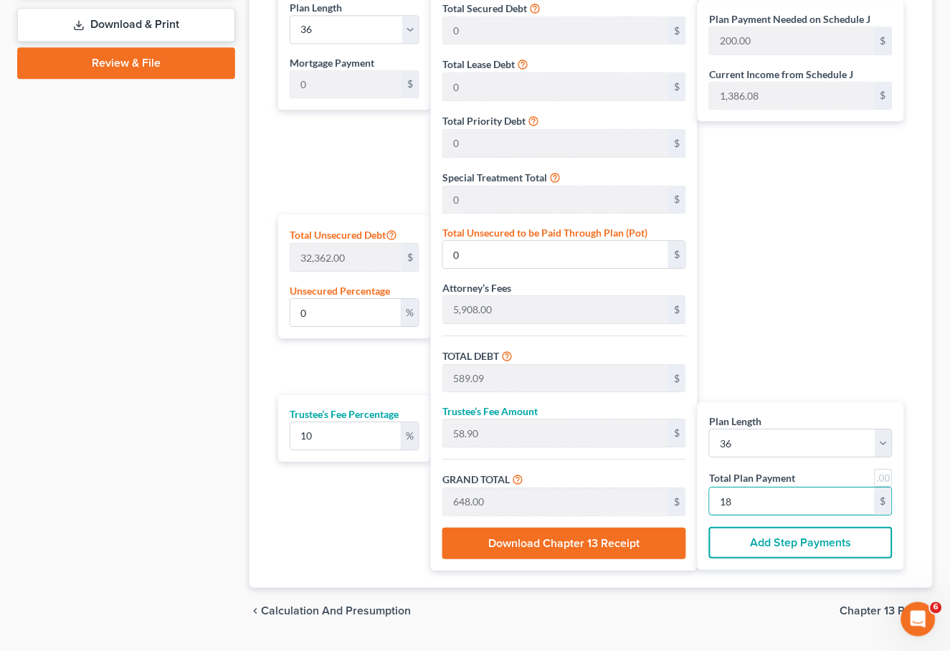
type input "5,890.90"
type input "589.09"
type input "6,480.00"
type input "180"
click at [886, 605] on span "Chapter 13 Plan" at bounding box center [880, 610] width 81 height 11
